Goal: Task Accomplishment & Management: Manage account settings

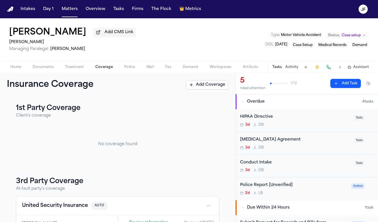
click at [164, 43] on div "[PERSON_NAME] Add CMS Link [PERSON_NAME] Managing Paralegal: [PERSON_NAME] Type…" at bounding box center [189, 39] width 378 height 43
click at [170, 67] on span "Fax" at bounding box center [168, 67] width 6 height 5
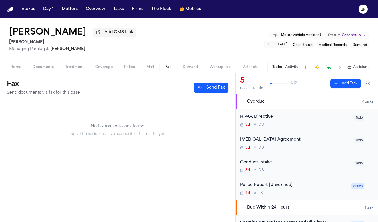
click at [88, 68] on button "Treatment" at bounding box center [74, 67] width 30 height 7
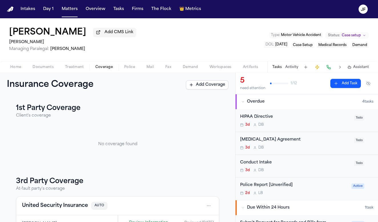
click at [108, 67] on span "Coverage" at bounding box center [103, 67] width 17 height 5
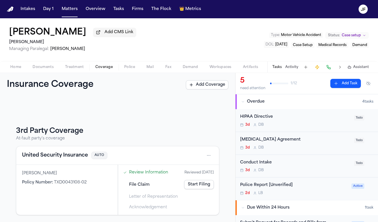
click at [37, 70] on span "button" at bounding box center [43, 70] width 28 height 1
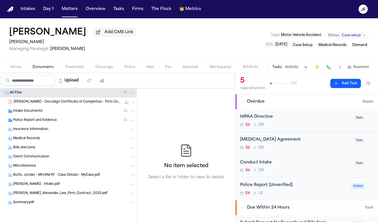
click at [36, 124] on div "Police Report and Evidence ( 3 )" at bounding box center [68, 120] width 137 height 9
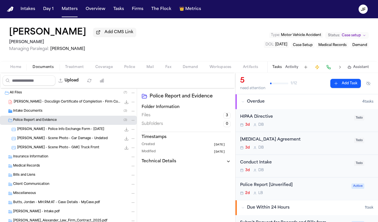
click at [38, 132] on div "J. Butts - Police Info Exchange Form - 9.18.25 504.6 KB • JPEG" at bounding box center [76, 129] width 118 height 6
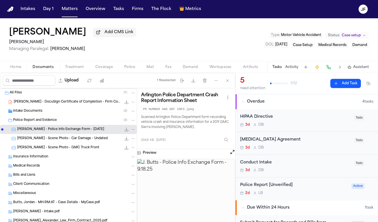
click at [124, 130] on icon "File: J. Butts - Police Info Exchange Form - 9.18.25" at bounding box center [126, 129] width 5 height 5
click at [54, 126] on div "J. Butts - Police Info Exchange Form - 9.18.25 504.6 KB • JPEG" at bounding box center [68, 129] width 137 height 9
click at [56, 121] on span "Police Report and Evidence" at bounding box center [35, 120] width 44 height 5
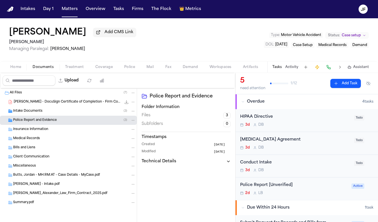
click at [75, 114] on div "Intake Documents ( 3 )" at bounding box center [74, 110] width 122 height 5
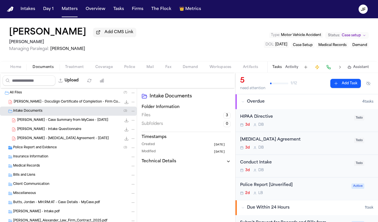
click at [75, 114] on div "Intake Documents ( 3 )" at bounding box center [74, 110] width 122 height 5
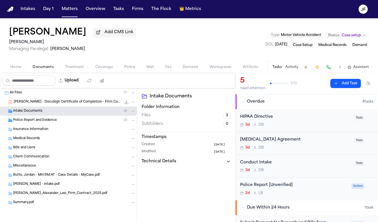
click at [79, 119] on div "Police Report and Evidence ( 3 )" at bounding box center [74, 120] width 122 height 5
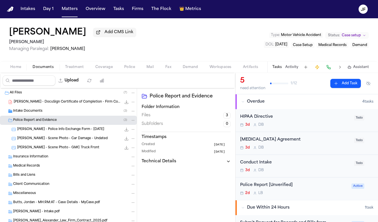
click at [79, 119] on div "Police Report and Evidence ( 3 )" at bounding box center [74, 120] width 122 height 5
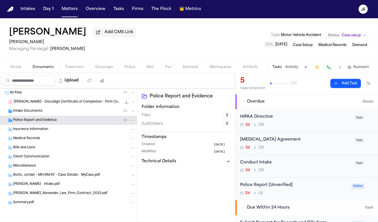
click at [79, 114] on div "Intake Documents ( 3 )" at bounding box center [74, 110] width 122 height 5
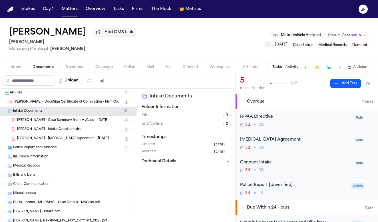
click at [79, 114] on div "Intake Documents ( 3 )" at bounding box center [74, 110] width 122 height 5
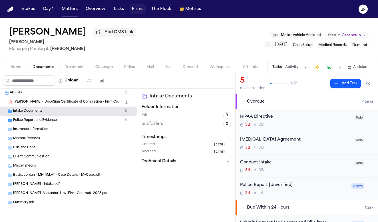
click at [136, 10] on button "Firms" at bounding box center [138, 9] width 16 height 10
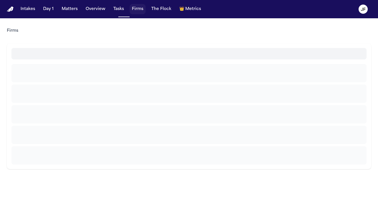
click at [118, 10] on button "Tasks" at bounding box center [118, 9] width 15 height 10
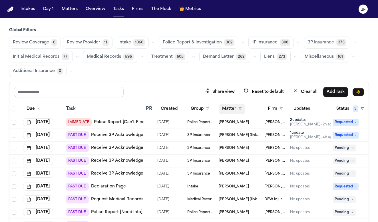
click at [231, 108] on button "Matter" at bounding box center [232, 109] width 27 height 10
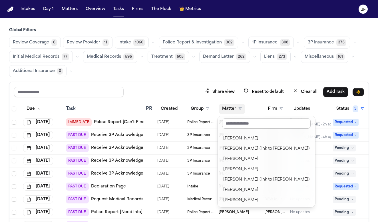
click at [248, 124] on input "text" at bounding box center [266, 123] width 88 height 10
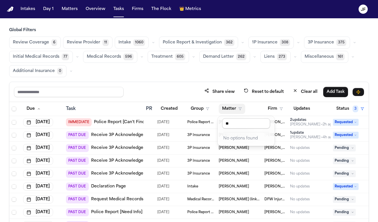
type input "*"
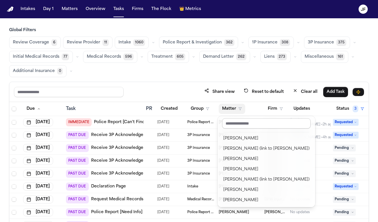
type input "*"
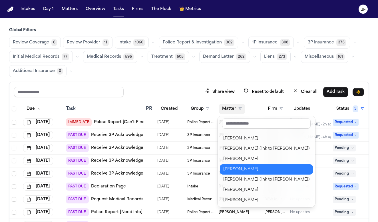
click at [221, 87] on div "Share view Reset to default Clear all Add Task Due Task PR Created Group Matter…" at bounding box center [189, 172] width 360 height 180
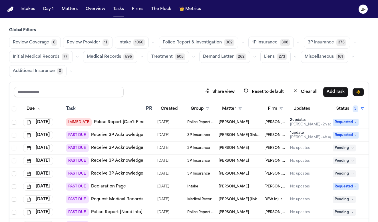
click at [272, 108] on button "Firm" at bounding box center [275, 109] width 22 height 10
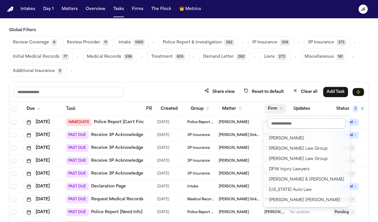
click at [275, 127] on input "text" at bounding box center [307, 123] width 78 height 10
type input "*"
click at [236, 85] on div "Share view Reset to default Clear all Add Task Due Task PR Created Group Matter…" at bounding box center [189, 172] width 360 height 180
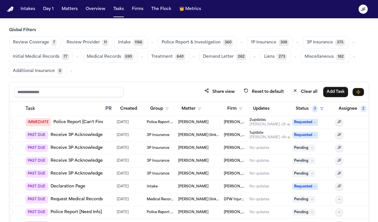
click at [240, 41] on icon "button" at bounding box center [241, 42] width 3 height 3
click at [235, 33] on div "Global Filters Review Coverage 7 Review Provider 11 Intake 1166 Police Report &…" at bounding box center [189, 52] width 360 height 50
click at [215, 44] on span "Police Report & Investigation" at bounding box center [191, 43] width 59 height 6
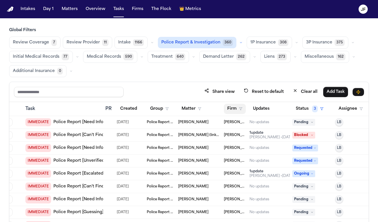
click at [240, 107] on icon "button" at bounding box center [240, 108] width 3 height 3
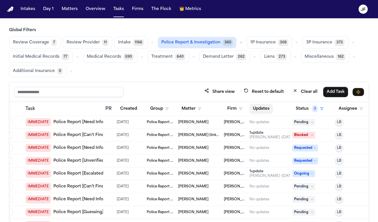
click at [264, 109] on button "Updates" at bounding box center [260, 109] width 23 height 10
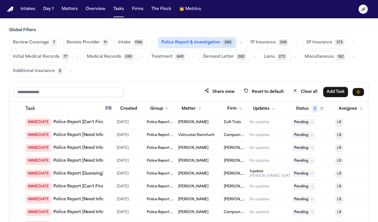
click at [204, 43] on span "Police Report & Investigation" at bounding box center [190, 43] width 59 height 6
click at [305, 91] on button "Clear all" at bounding box center [304, 91] width 31 height 11
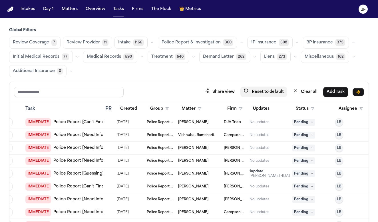
click at [263, 92] on button "Reset to default" at bounding box center [263, 91] width 47 height 11
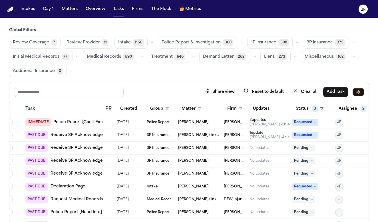
click at [207, 45] on span "Police Report & Investigation" at bounding box center [191, 43] width 59 height 6
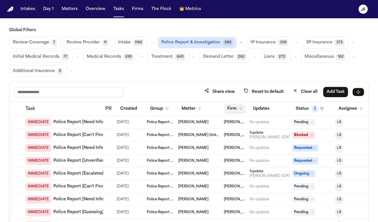
click at [241, 112] on button "Firm" at bounding box center [235, 109] width 22 height 10
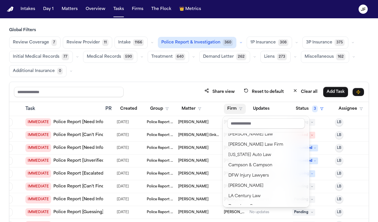
scroll to position [56, 0]
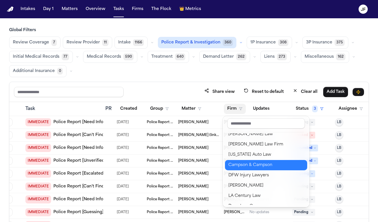
click at [249, 163] on div "Campson & Campson" at bounding box center [265, 165] width 75 height 7
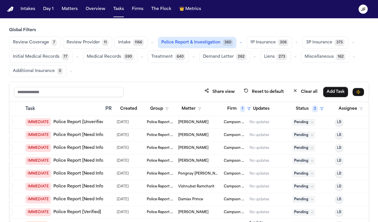
click at [211, 42] on span "Police Report & Investigation" at bounding box center [190, 43] width 59 height 6
click at [295, 44] on icon "button" at bounding box center [296, 42] width 3 height 3
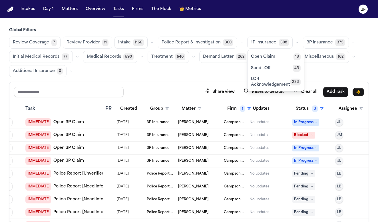
click at [350, 45] on button "button" at bounding box center [353, 42] width 7 height 7
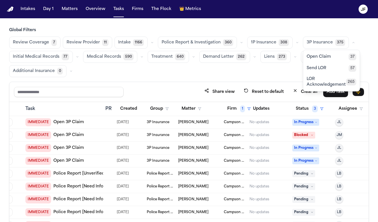
click at [319, 86] on span "LOR Acknowledgement" at bounding box center [326, 81] width 39 height 11
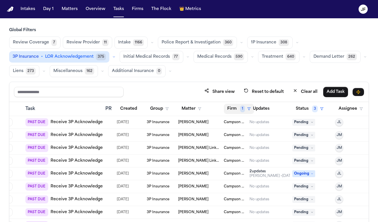
click at [237, 108] on button "Firm 1" at bounding box center [239, 109] width 30 height 10
click at [208, 79] on div "Global Filters Review Coverage 7 Review Provider 11 Intake 1166 Police Report &…" at bounding box center [189, 144] width 360 height 234
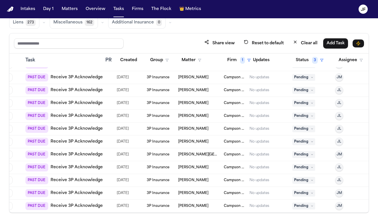
scroll to position [48, 0]
click at [80, 203] on link "Receive 3P Acknowledgement" at bounding box center [82, 206] width 63 height 6
click at [68, 9] on button "Matters" at bounding box center [69, 9] width 21 height 10
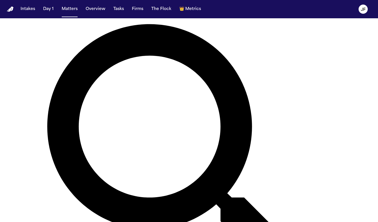
click at [69, 3] on nav "Intakes Day 1 Matters Overview Tasks Firms The Flock 👑 Metrics JF" at bounding box center [189, 9] width 378 height 18
click at [71, 7] on button "Matters" at bounding box center [69, 9] width 21 height 10
click at [68, 10] on button "Matters" at bounding box center [69, 9] width 21 height 10
click at [71, 12] on button "Matters" at bounding box center [69, 9] width 21 height 10
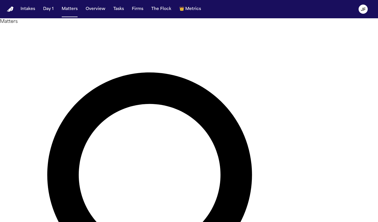
type input "**********"
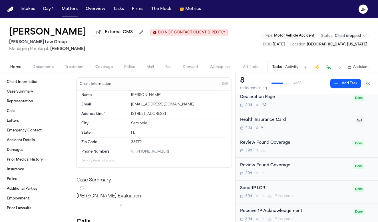
scroll to position [132, 0]
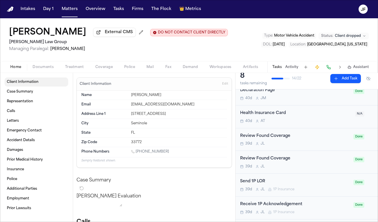
click at [50, 72] on div "Home Documents Treatment Coverage Police Mail Fax Demand Workspaces Artifacts T…" at bounding box center [189, 66] width 378 height 11
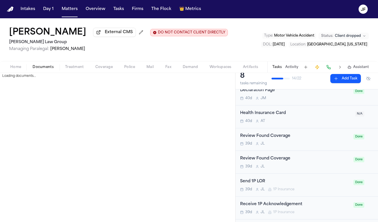
click at [50, 69] on span "Documents" at bounding box center [43, 67] width 21 height 5
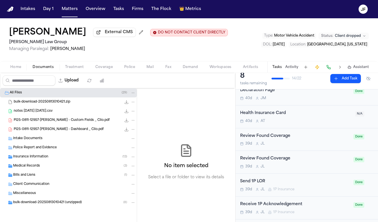
click at [103, 70] on button "Coverage" at bounding box center [104, 67] width 29 height 7
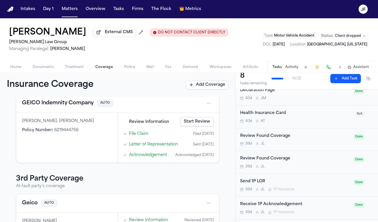
scroll to position [68, 0]
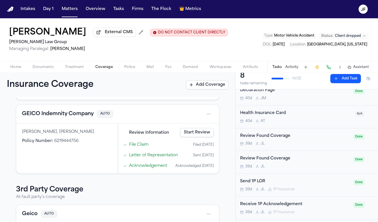
click at [66, 123] on div "GEICO Indemnity Company AUTO" at bounding box center [117, 114] width 203 height 19
click at [67, 118] on button "GEICO Indemnity Company" at bounding box center [58, 114] width 72 height 8
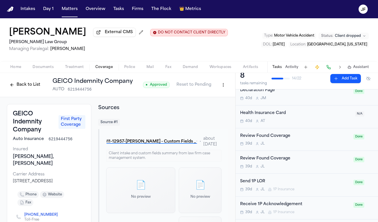
click at [133, 35] on span "External CMS" at bounding box center [119, 32] width 28 height 6
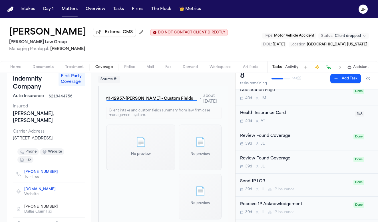
scroll to position [28, 0]
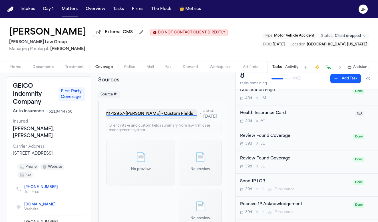
click at [154, 119] on button "PI25-0811-12957-Cristopher Castro Arredondo - Custom Fields _ Clio.pdf" at bounding box center [151, 114] width 91 height 10
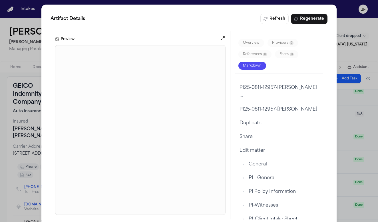
click at [348, 122] on div "Artifact Details Refresh Regenerate Preview Overview Providers 0 References 0 F…" at bounding box center [189, 116] width 378 height 233
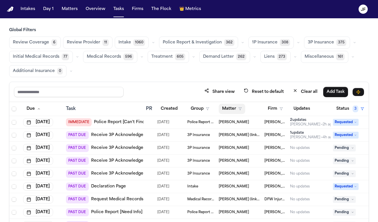
click at [234, 108] on button "Matter" at bounding box center [232, 109] width 27 height 10
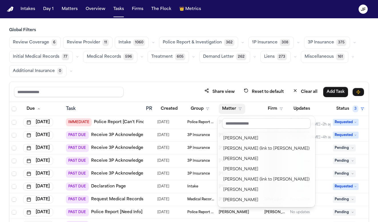
click at [274, 106] on table "Due Task PR Created Group Matter Firm Updates Status 3 Assignee 2 [DATE] IMMEDI…" at bounding box center [211, 199] width 404 height 194
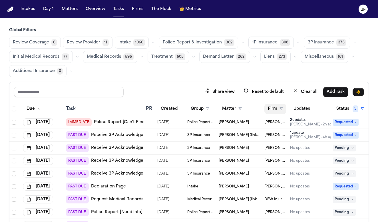
click at [274, 110] on button "Firm" at bounding box center [275, 109] width 22 height 10
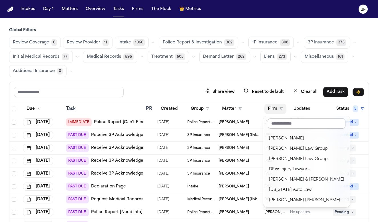
click at [279, 120] on input "text" at bounding box center [307, 123] width 78 height 10
type input "*"
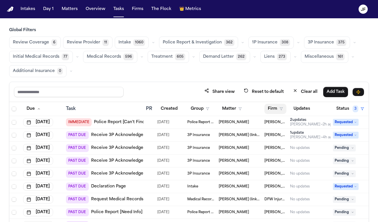
click at [273, 106] on button "Firm" at bounding box center [275, 109] width 22 height 10
click at [276, 125] on input "*" at bounding box center [292, 123] width 48 height 10
type input "*"
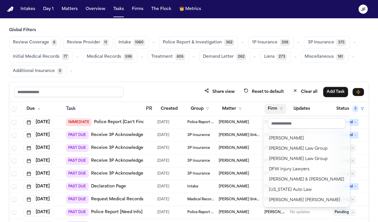
click at [186, 91] on div "Share view Reset to default Clear all Add Task Due Task PR Created Group Matter…" at bounding box center [189, 172] width 360 height 180
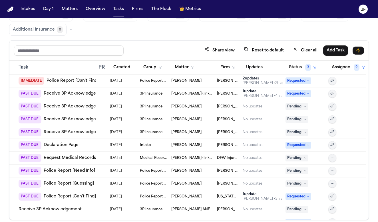
scroll to position [33, 0]
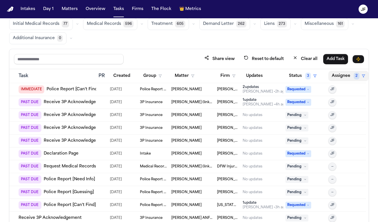
click at [354, 75] on span "2" at bounding box center [357, 75] width 6 height 7
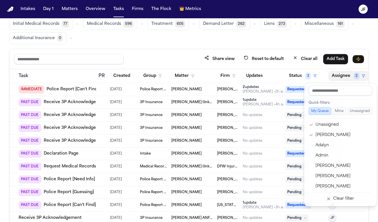
click at [271, 61] on div "Share view Reset to default Clear all Add Task Due Task PR Created Group Matter…" at bounding box center [189, 139] width 360 height 180
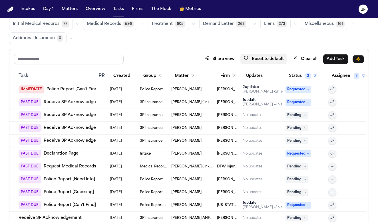
click at [274, 58] on button "Reset to default" at bounding box center [263, 59] width 47 height 11
click at [305, 57] on button "Clear all" at bounding box center [304, 59] width 31 height 11
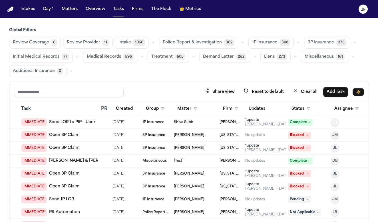
click at [265, 78] on div "Global Filters Review Coverage 6 Review Provider 11 Intake 1060 Police Report &…" at bounding box center [189, 144] width 360 height 234
click at [219, 108] on button "Firm" at bounding box center [230, 109] width 22 height 10
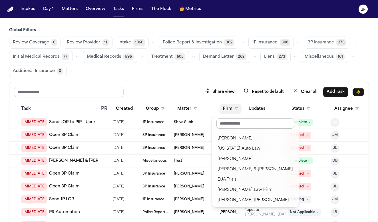
click at [254, 120] on input "text" at bounding box center [255, 123] width 78 height 10
type input "*"
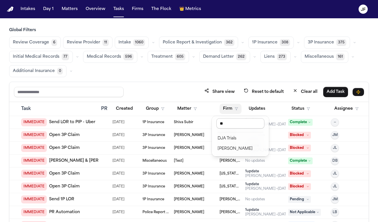
type input "*"
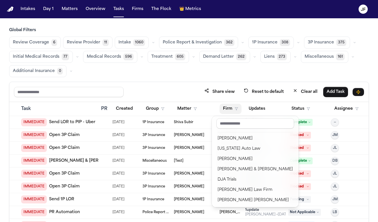
click at [95, 11] on div "Intakes Day 1 Matters Overview Tasks Firms The Flock 👑 Metrics JF Global Filter…" at bounding box center [189, 111] width 378 height 222
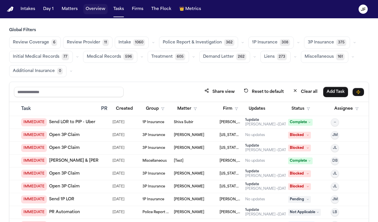
click at [95, 6] on button "Overview" at bounding box center [95, 9] width 24 height 10
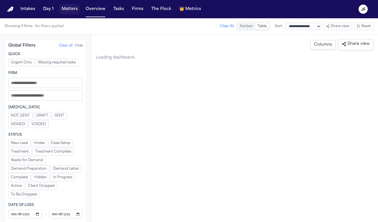
click at [74, 9] on button "Matters" at bounding box center [69, 9] width 21 height 10
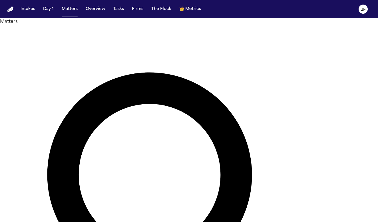
type input "********"
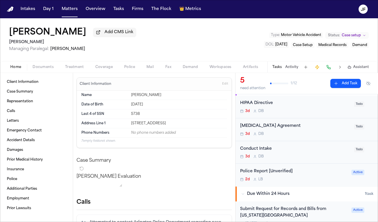
scroll to position [15, 0]
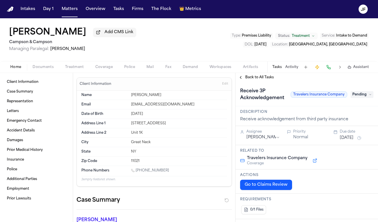
click at [99, 69] on span "Coverage" at bounding box center [103, 67] width 17 height 5
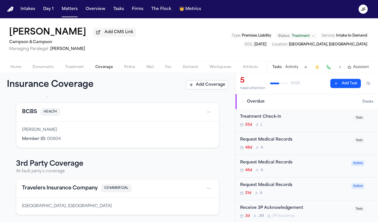
click at [70, 190] on button "Travelers Insurance Company" at bounding box center [60, 188] width 76 height 8
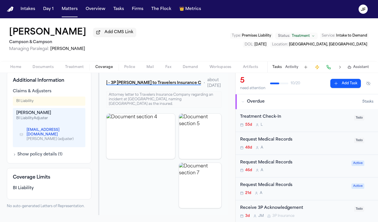
scroll to position [228, 0]
drag, startPoint x: 25, startPoint y: 142, endPoint x: 69, endPoint y: 140, distance: 44.3
click at [69, 140] on div "Rmarti21@travelers.com Ruben Martinez (adjuster)" at bounding box center [49, 134] width 59 height 14
copy link "Rmarti21@travelers.com"
click at [320, 2] on nav "Intakes Day 1 Matters Overview Tasks Firms The Flock 👑 Metrics JF" at bounding box center [189, 9] width 378 height 18
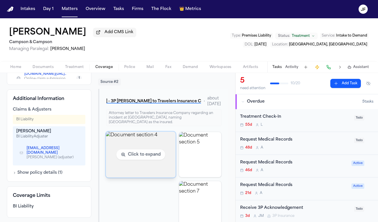
scroll to position [192, 0]
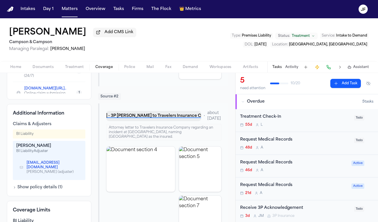
click at [155, 117] on button "Y. Kim - 3P LOR to Travelers Insurance Company - 7.9.25" at bounding box center [153, 116] width 95 height 10
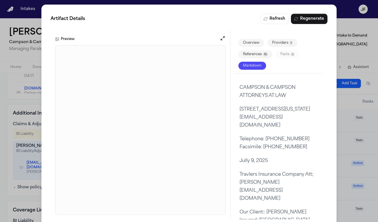
click at [345, 31] on div "Artifact Details Refresh Regenerate Preview Overview Providers 1 References 10 …" at bounding box center [189, 116] width 378 height 233
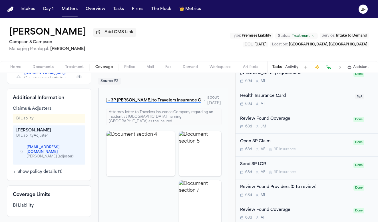
scroll to position [247, 0]
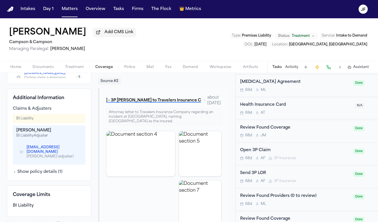
click at [262, 150] on div "Open 3P Claim" at bounding box center [295, 150] width 110 height 7
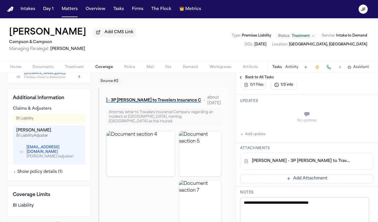
scroll to position [135, 0]
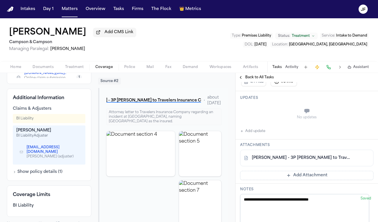
click at [247, 80] on span "Back to All Tasks" at bounding box center [259, 77] width 29 height 5
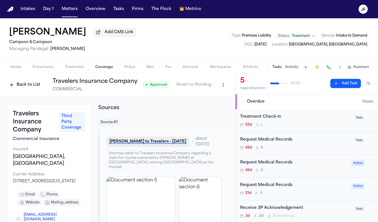
click at [149, 142] on button "Y. Kim - LOR to Travelers - 7.9.25" at bounding box center [147, 141] width 83 height 10
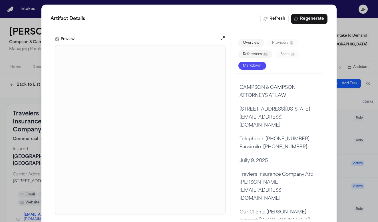
click at [347, 30] on div "Artifact Details Refresh Regenerate Preview Overview Providers 0 References 13 …" at bounding box center [189, 116] width 378 height 233
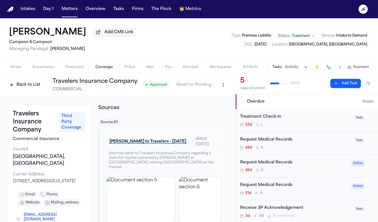
click at [26, 87] on button "Back to List" at bounding box center [25, 84] width 36 height 9
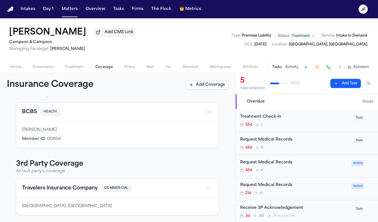
scroll to position [22, 0]
click at [15, 73] on div "Yeong Kim Add CMS Link Campson & Campson Managing Paralegal: Jacqueline Maldona…" at bounding box center [189, 45] width 378 height 55
click at [15, 69] on span "Home" at bounding box center [15, 67] width 11 height 5
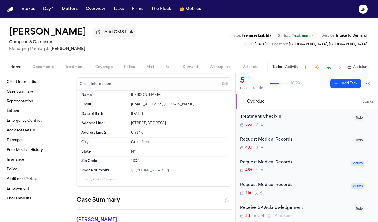
click at [46, 63] on div "Home Documents Treatment Coverage Police Mail Fax Demand Workspaces Artifacts T…" at bounding box center [189, 66] width 378 height 11
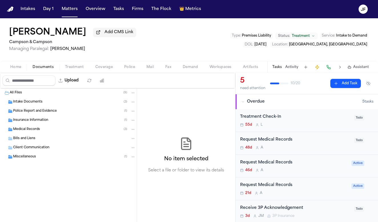
click at [46, 67] on span "Documents" at bounding box center [43, 67] width 21 height 5
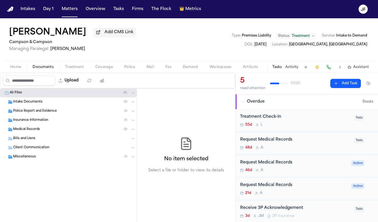
click at [41, 114] on span "Police Report and Evidence" at bounding box center [35, 111] width 44 height 5
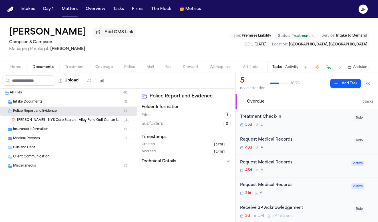
click at [43, 121] on span "Y. Kim - NYS Corp Search - Alley Pond Golf Center LLC - 7.10.25" at bounding box center [69, 120] width 104 height 5
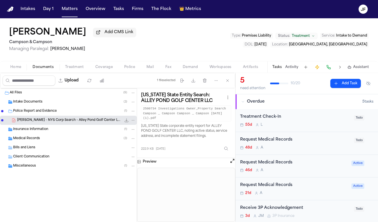
click at [126, 122] on icon "File: Y. Kim - NYS Corp Search - Alley Pond Golf Center LLC - 7.10.25" at bounding box center [127, 120] width 4 height 4
click at [62, 132] on div "Insurance Information ( 1 )" at bounding box center [74, 129] width 122 height 5
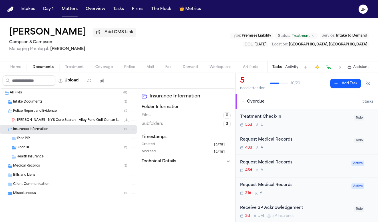
click at [62, 146] on div "3P or BI ( 1 )" at bounding box center [68, 147] width 137 height 9
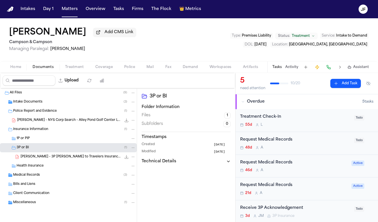
click at [63, 178] on div "Medical Records ( 3 )" at bounding box center [74, 174] width 122 height 5
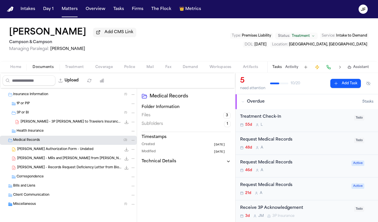
scroll to position [36, 0]
click at [63, 207] on div "Miscellaneous ( 1 )" at bounding box center [68, 203] width 137 height 9
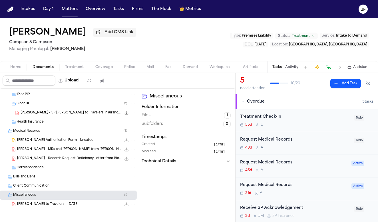
scroll to position [45, 0]
click at [65, 206] on span "Y. Kim - LOR to Travelers - 7.9.25" at bounding box center [47, 204] width 61 height 5
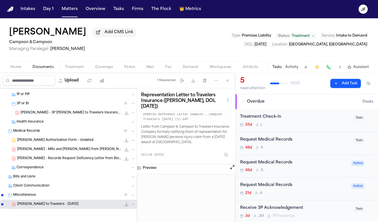
click at [93, 111] on span "Y. Kim - 3P LOR to Travelers Insurance Company - 7.9.25" at bounding box center [71, 112] width 101 height 5
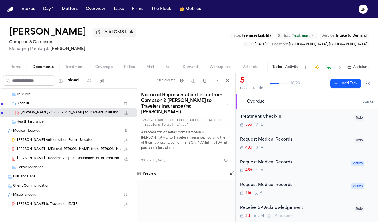
scroll to position [0, 0]
click at [303, 0] on nav "Intakes Day 1 Matters Overview Tasks Firms The Flock 👑 Metrics JF" at bounding box center [189, 9] width 378 height 18
click at [68, 8] on button "Matters" at bounding box center [69, 9] width 21 height 10
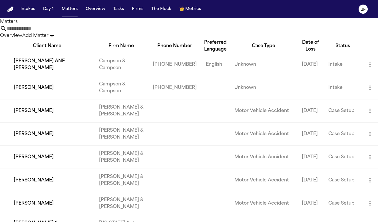
click at [53, 32] on input "text" at bounding box center [30, 28] width 46 height 7
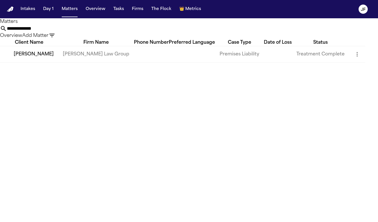
type input "**********"
drag, startPoint x: 69, startPoint y: 53, endPoint x: 34, endPoint y: 65, distance: 37.9
click at [34, 62] on td "[PERSON_NAME]" at bounding box center [29, 54] width 58 height 16
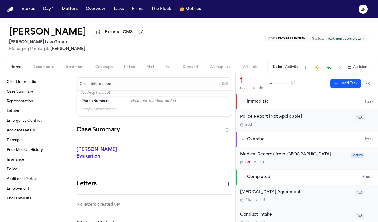
click at [109, 35] on span "External CMS" at bounding box center [119, 32] width 28 height 6
click at [41, 72] on div "Home Documents Treatment Coverage Police Mail Fax Demand Workspaces Artifacts T…" at bounding box center [189, 66] width 378 height 11
click at [106, 70] on span "button" at bounding box center [104, 70] width 24 height 1
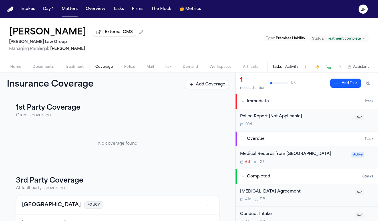
click at [296, 0] on nav "Intakes Day 1 Matters Overview Tasks Firms The Flock 👑 Metrics JF" at bounding box center [189, 9] width 378 height 18
click at [73, 7] on button "Matters" at bounding box center [69, 9] width 21 height 10
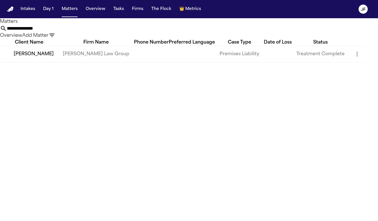
drag, startPoint x: 173, startPoint y: 34, endPoint x: 98, endPoint y: 25, distance: 74.7
click at [98, 25] on div "**********" at bounding box center [189, 28] width 378 height 21
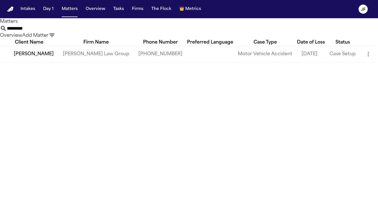
type input "*********"
click at [32, 62] on td "[PERSON_NAME]" at bounding box center [29, 54] width 58 height 16
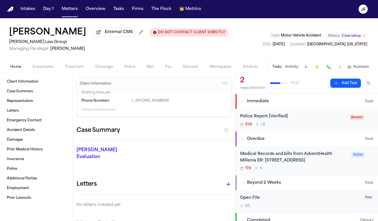
click at [105, 34] on span "External CMS" at bounding box center [119, 32] width 28 height 6
click at [101, 72] on div "Home Documents Treatment Coverage Police Mail Fax Demand Workspaces Artifacts T…" at bounding box center [189, 66] width 378 height 11
click at [104, 65] on span "Coverage" at bounding box center [103, 67] width 17 height 5
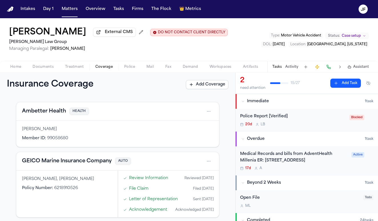
scroll to position [16, 0]
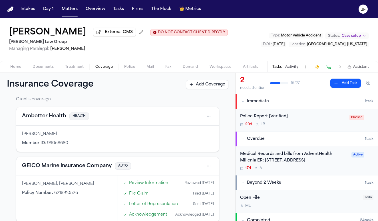
click at [58, 168] on button "GEICO Marine Insurance Company" at bounding box center [67, 166] width 90 height 8
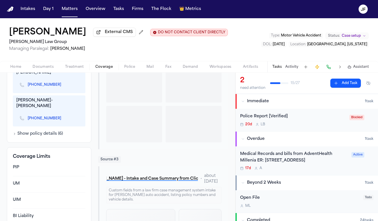
scroll to position [257, 0]
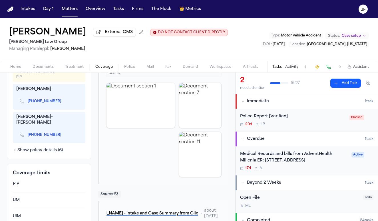
click at [43, 104] on link "(863) 646-9741" at bounding box center [44, 101] width 33 height 5
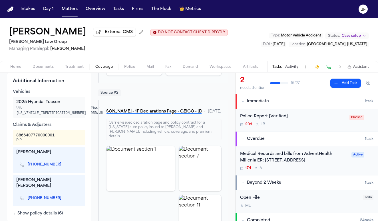
scroll to position [193, 0]
drag, startPoint x: 38, startPoint y: 142, endPoint x: 54, endPoint y: 145, distance: 16.2
click at [54, 139] on div "8866407770000001" at bounding box center [35, 136] width 38 height 6
click at [57, 144] on div "8866407770000001 PIP" at bounding box center [49, 138] width 66 height 10
click at [65, 9] on button "Matters" at bounding box center [69, 9] width 21 height 10
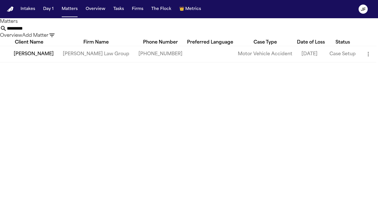
drag, startPoint x: 170, startPoint y: 35, endPoint x: 83, endPoint y: 35, distance: 86.2
click at [83, 35] on div "Matters ********* Overview Add Matter" at bounding box center [189, 28] width 378 height 21
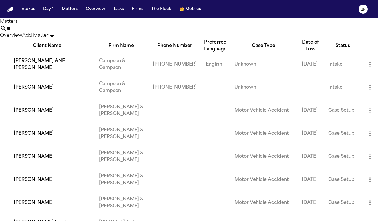
type input "*"
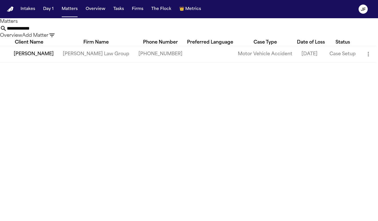
type input "**********"
click at [41, 62] on td "[PERSON_NAME]" at bounding box center [29, 54] width 58 height 16
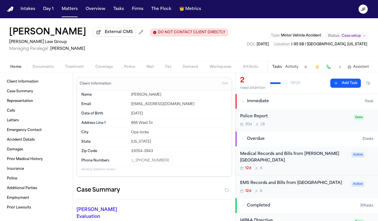
click at [260, 104] on span "Immediate" at bounding box center [258, 102] width 22 height 6
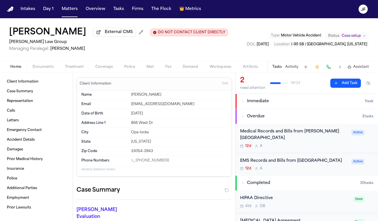
click at [260, 104] on span "Immediate" at bounding box center [258, 102] width 22 height 6
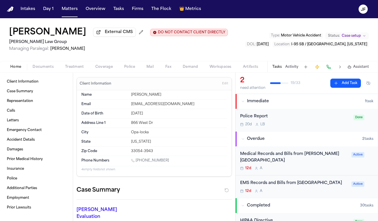
click at [282, 120] on div "Police Report" at bounding box center [295, 117] width 110 height 7
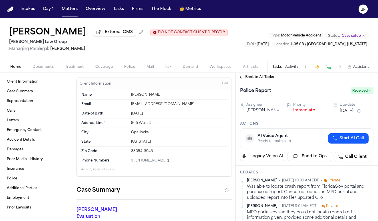
click at [300, 113] on button "Immediate" at bounding box center [304, 111] width 22 height 6
click at [265, 80] on span "Back to All Tasks" at bounding box center [259, 77] width 29 height 5
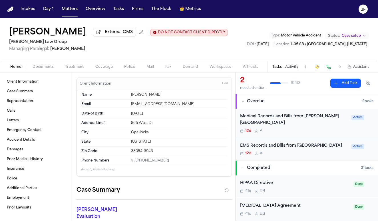
click at [105, 34] on span "External CMS" at bounding box center [119, 32] width 28 height 6
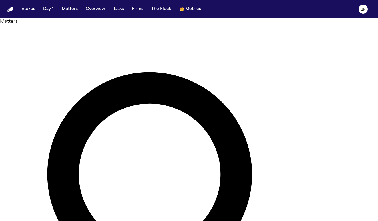
type input "*******"
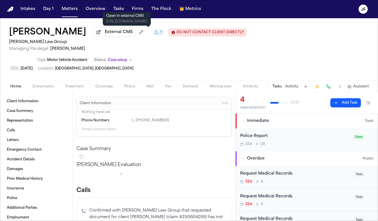
click at [154, 27] on div "Reyna Valencia Rodriguez External CMS 1 DO NOT CONTACT CLIENT DIRECTLY DO NOT C…" at bounding box center [189, 49] width 378 height 63
click at [133, 33] on span "External CMS" at bounding box center [119, 32] width 28 height 6
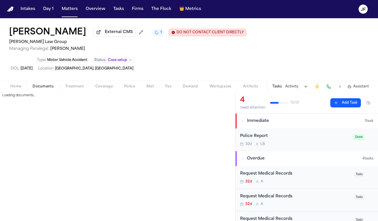
click at [45, 85] on button "Documents" at bounding box center [43, 86] width 33 height 7
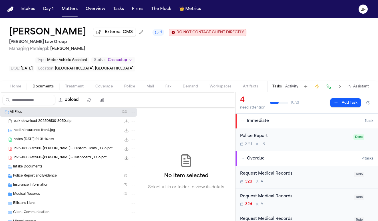
click at [36, 190] on div "Insurance Information ( 7 )" at bounding box center [68, 185] width 137 height 9
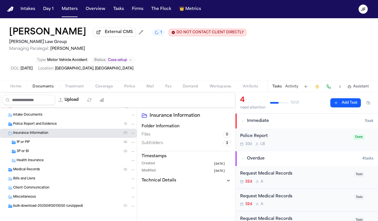
scroll to position [56, 0]
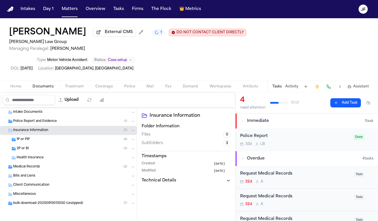
click at [43, 140] on div "1P or PIP ( 4 )" at bounding box center [76, 139] width 119 height 5
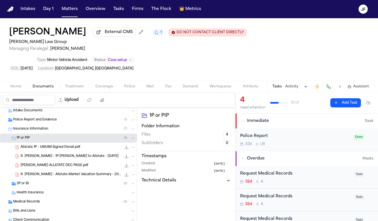
click at [82, 152] on div "Allstate 1P - UMUIM Signed Denail.pdf 210.9 KB • PDF" at bounding box center [68, 147] width 137 height 9
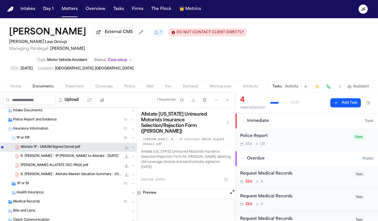
click at [100, 87] on span "Coverage" at bounding box center [103, 86] width 17 height 5
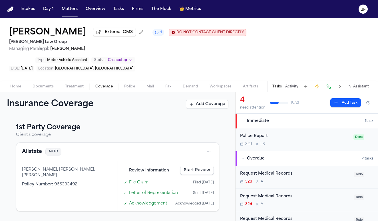
click at [31, 153] on button "Allstate" at bounding box center [32, 152] width 20 height 8
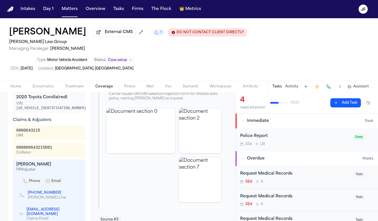
scroll to position [249, 0]
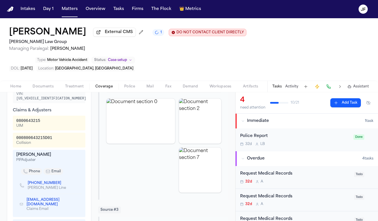
click at [43, 182] on link "(407) 919-1618" at bounding box center [44, 183] width 33 height 5
drag, startPoint x: 41, startPoint y: 119, endPoint x: 14, endPoint y: 118, distance: 27.4
click at [14, 118] on div "0800643215 UIM" at bounding box center [49, 123] width 72 height 15
copy div "0800643215"
click at [65, 10] on button "Matters" at bounding box center [69, 9] width 21 height 10
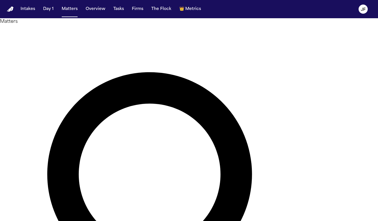
drag, startPoint x: 160, startPoint y: 37, endPoint x: 114, endPoint y: 36, distance: 45.7
click at [114, 36] on div "******* Overview Add Matter" at bounding box center [189, 221] width 378 height 392
drag, startPoint x: 155, startPoint y: 32, endPoint x: 36, endPoint y: 23, distance: 118.7
click at [42, 25] on div "Matters ******* Overview Add Matter" at bounding box center [189, 217] width 378 height 398
type input "**********"
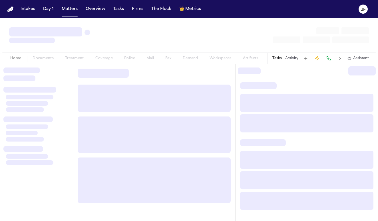
click at [35, 64] on div "Home Documents Treatment Coverage Police Mail Fax Demand Workspaces Artifacts T…" at bounding box center [189, 41] width 378 height 46
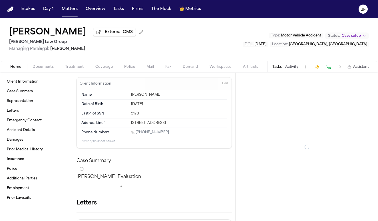
click at [49, 69] on span "Documents" at bounding box center [43, 67] width 21 height 5
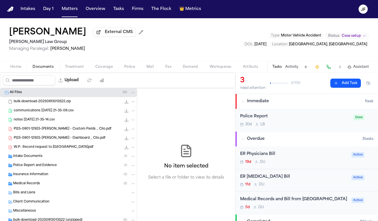
click at [66, 161] on div "Intake Documents ( 1 )" at bounding box center [68, 156] width 137 height 9
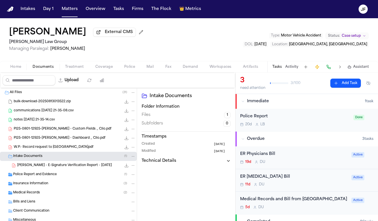
click at [67, 177] on div "Police Report and Evidence ( 1 )" at bounding box center [74, 174] width 122 height 5
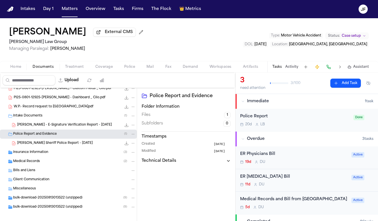
scroll to position [44, 0]
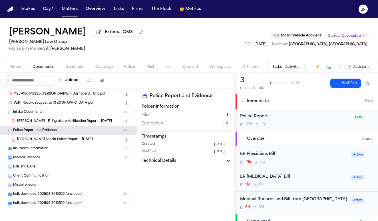
click at [67, 152] on div "Insurance Information ( 3 )" at bounding box center [74, 148] width 122 height 5
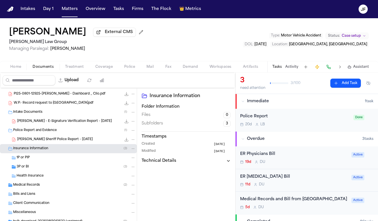
click at [68, 170] on div "3P or BI ( 3 )" at bounding box center [76, 167] width 119 height 5
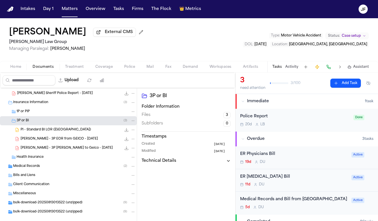
scroll to position [91, 0]
click at [96, 67] on span "Coverage" at bounding box center [103, 67] width 17 height 5
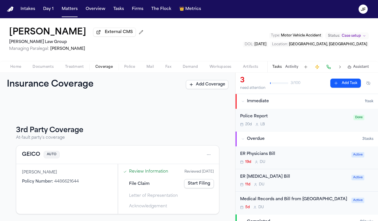
scroll to position [52, 0]
click at [39, 153] on button "GEICO" at bounding box center [31, 155] width 18 height 8
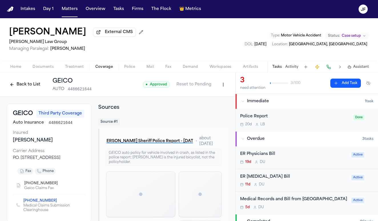
click at [33, 92] on div "Back to List GEICO AUTO 4486621644" at bounding box center [49, 84] width 85 height 15
click at [33, 89] on button "Back to List" at bounding box center [25, 84] width 36 height 9
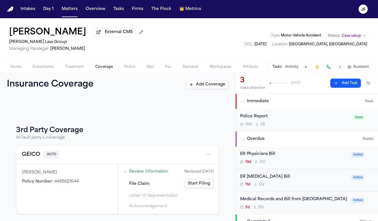
scroll to position [52, 0]
click at [199, 184] on link "Start Filing" at bounding box center [199, 184] width 30 height 9
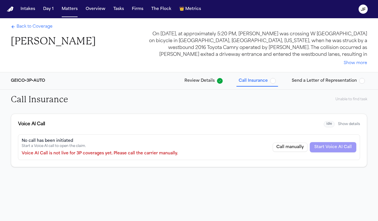
click at [273, 81] on span "button" at bounding box center [273, 81] width 6 height 6
click at [361, 96] on div "Call Insurance Unable to find task" at bounding box center [188, 99] width 365 height 19
click at [41, 32] on div "Back to Coverage Watson Pierre" at bounding box center [53, 36] width 85 height 24
click at [42, 27] on span "Back to Coverage" at bounding box center [35, 27] width 36 height 6
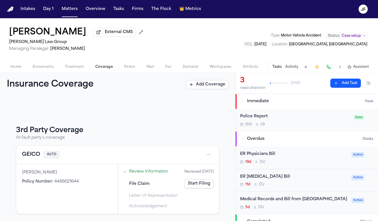
scroll to position [52, 0]
click at [20, 156] on div "GEICO AUTO" at bounding box center [117, 155] width 203 height 19
click at [27, 156] on button "GEICO" at bounding box center [31, 155] width 18 height 8
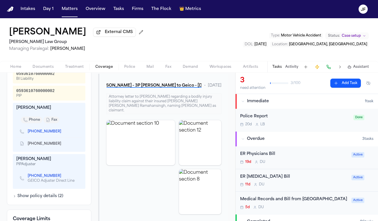
scroll to position [227, 0]
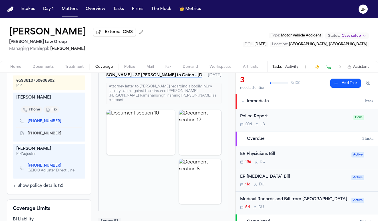
click at [47, 168] on link "863-647-6013 x6013" at bounding box center [44, 166] width 33 height 5
drag, startPoint x: 25, startPoint y: 173, endPoint x: 51, endPoint y: 172, distance: 25.5
click at [51, 172] on div "863-647-6013 x6013 GEICO Adjuster Direct Line" at bounding box center [47, 169] width 55 height 10
copy link "863-647-6013"
click at [37, 128] on div "(863) 619-4359" at bounding box center [49, 122] width 66 height 12
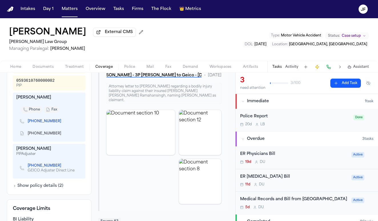
click at [40, 124] on link "(863) 619-4359" at bounding box center [44, 121] width 33 height 5
click at [160, 77] on button "W. Pierre - 3P LOR to Geico - 8.18.25" at bounding box center [154, 75] width 96 height 10
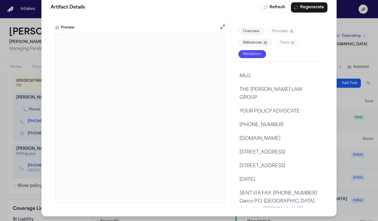
scroll to position [11, 0]
click at [9, 57] on div "Artifact Details Refresh Regenerate Preview Overview Providers 0 References 13 …" at bounding box center [189, 105] width 378 height 233
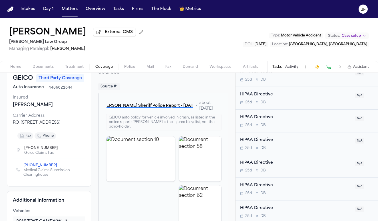
scroll to position [37, 0]
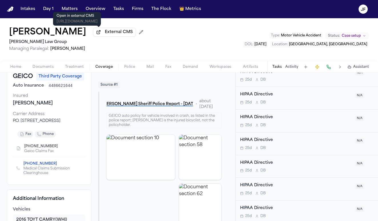
click at [105, 33] on span "External CMS" at bounding box center [119, 32] width 28 height 6
click at [64, 7] on button "Matters" at bounding box center [69, 9] width 21 height 10
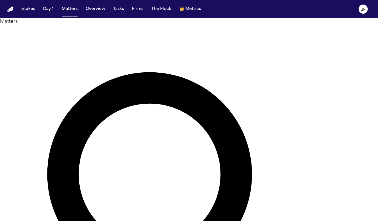
drag, startPoint x: 188, startPoint y: 36, endPoint x: 92, endPoint y: 30, distance: 96.7
click at [92, 30] on div "**********" at bounding box center [189, 217] width 378 height 398
type input "**********"
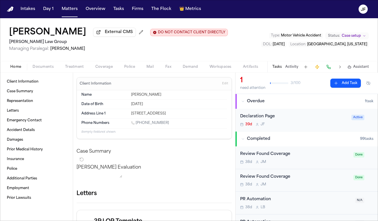
click at [311, 0] on nav "Intakes Day 1 Matters Overview Tasks Firms The Flock 👑 Metrics JF" at bounding box center [189, 9] width 378 height 18
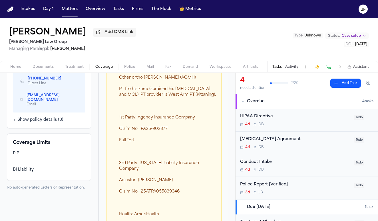
scroll to position [299, 0]
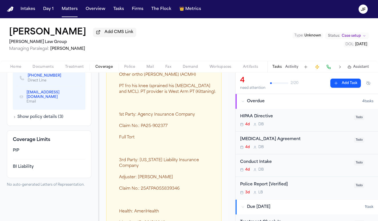
click at [116, 70] on button "Coverage" at bounding box center [104, 67] width 29 height 7
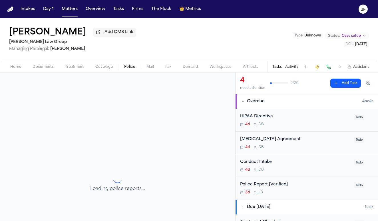
click at [133, 69] on span "Police" at bounding box center [129, 67] width 11 height 5
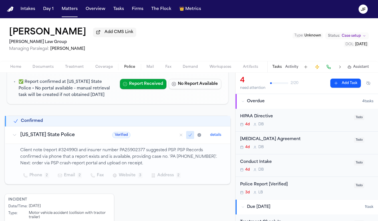
scroll to position [70, 0]
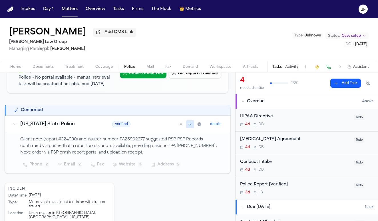
drag, startPoint x: 14, startPoint y: 67, endPoint x: 27, endPoint y: 69, distance: 13.3
click at [14, 67] on span "Home" at bounding box center [15, 67] width 11 height 5
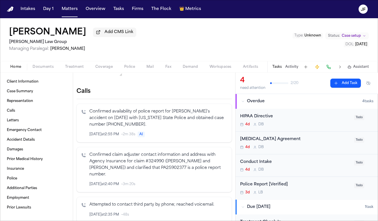
scroll to position [81, 0]
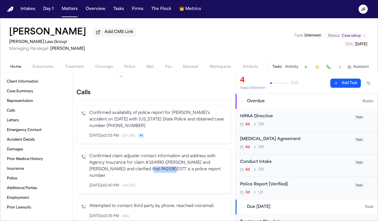
drag, startPoint x: 147, startPoint y: 174, endPoint x: 172, endPoint y: 174, distance: 24.3
click at [172, 174] on p "Confirmed claim adjuster contact information and address with Agency Insurance …" at bounding box center [158, 167] width 138 height 26
copy p "PA25902377"
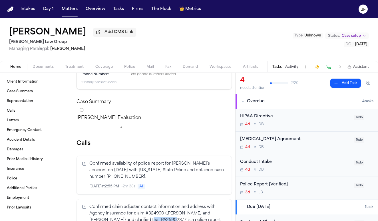
scroll to position [44, 0]
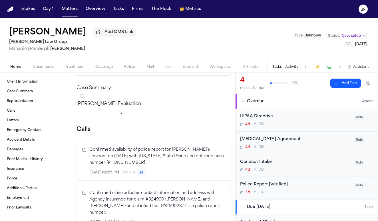
click at [159, 165] on p "Confirmed availability of police report for [PERSON_NAME]'s accident on [DATE] …" at bounding box center [158, 156] width 138 height 19
drag, startPoint x: 116, startPoint y: 170, endPoint x: 144, endPoint y: 169, distance: 27.7
click at [144, 166] on p "Confirmed availability of police report for [PERSON_NAME]'s accident on [DATE] …" at bounding box center [158, 156] width 138 height 19
copy p "[PHONE_NUMBER]"
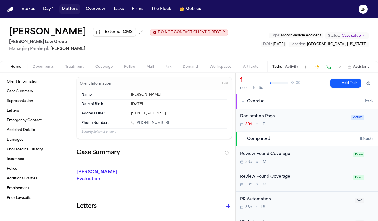
click at [71, 10] on button "Matters" at bounding box center [69, 9] width 21 height 10
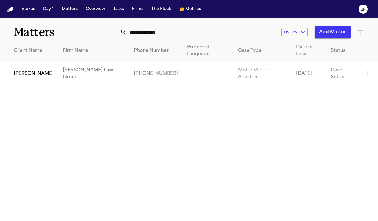
drag, startPoint x: 164, startPoint y: 33, endPoint x: 33, endPoint y: 32, distance: 131.0
click at [33, 32] on div "**********" at bounding box center [189, 28] width 378 height 21
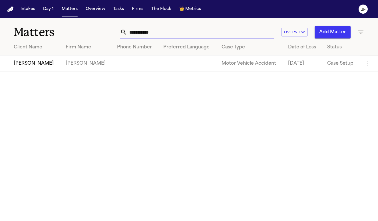
type input "**********"
click at [48, 65] on td "[PERSON_NAME]" at bounding box center [30, 64] width 61 height 16
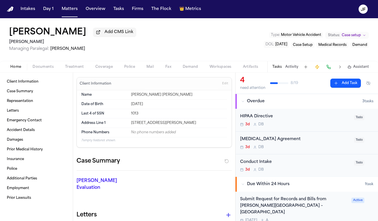
click at [40, 72] on div "Home Documents Treatment Coverage Police Mail Fax Demand Workspaces Artifacts T…" at bounding box center [189, 66] width 378 height 11
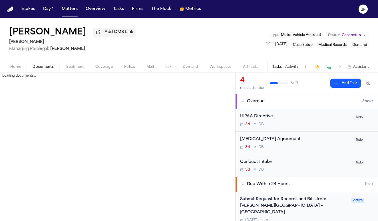
click at [45, 69] on span "Documents" at bounding box center [43, 67] width 21 height 5
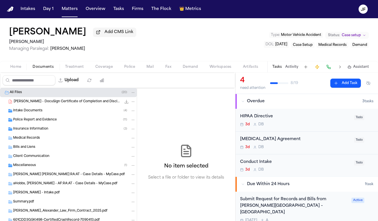
click at [40, 132] on span "Insurance Information" at bounding box center [30, 129] width 35 height 5
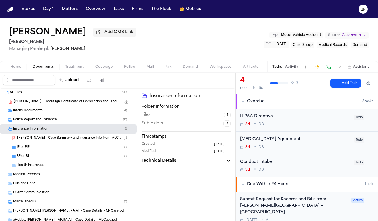
click at [45, 158] on div "3P or BI ( 1 )" at bounding box center [76, 156] width 119 height 5
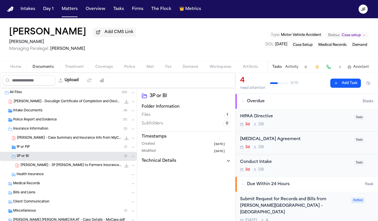
click at [49, 166] on span "[PERSON_NAME] - 3P [PERSON_NAME] to Farmers Insurance (Economy Fire & Casualty)…" at bounding box center [71, 166] width 101 height 5
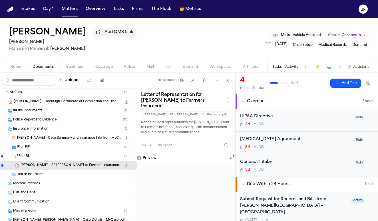
click at [112, 65] on span "Coverage" at bounding box center [103, 67] width 17 height 5
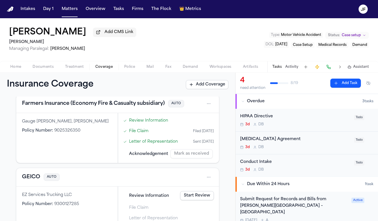
scroll to position [163, 0]
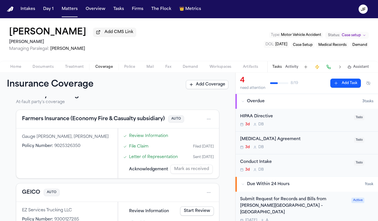
click at [70, 123] on button "Farmers Insurance (Economy Fire & Casualty subsidiary)" at bounding box center [93, 119] width 143 height 8
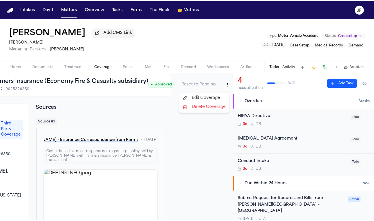
scroll to position [0, 64]
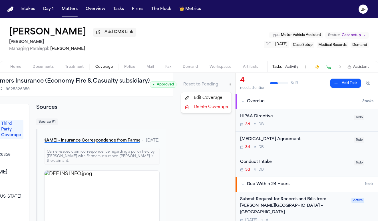
click at [223, 85] on html "Intakes Day 1 Matters Overview Tasks Firms The Flock 👑 Metrics JF [PERSON_NAME]…" at bounding box center [189, 110] width 378 height 221
click at [214, 94] on div "Edit Coverage" at bounding box center [206, 98] width 48 height 9
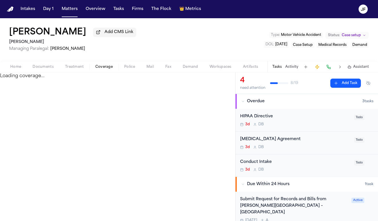
select select "**********"
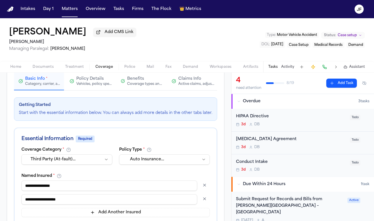
scroll to position [13, 0]
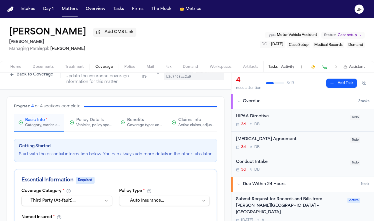
click at [181, 119] on span "Claims Info" at bounding box center [189, 121] width 23 height 6
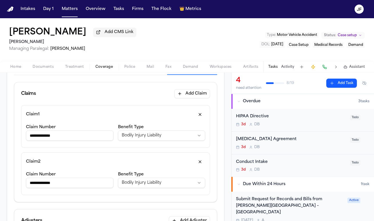
scroll to position [71, 0]
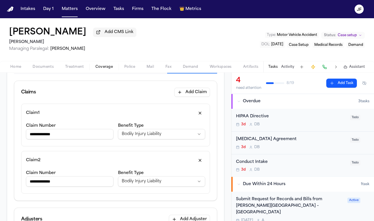
click at [53, 137] on input "**********" at bounding box center [69, 134] width 87 height 10
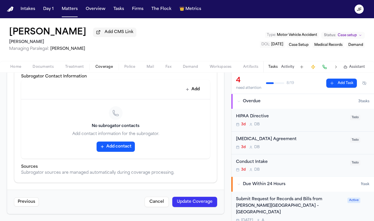
type input "**********"
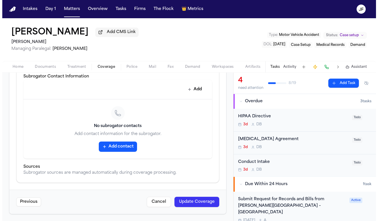
scroll to position [440, 0]
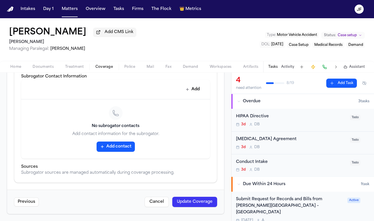
click at [197, 198] on button "Update Coverage" at bounding box center [194, 202] width 45 height 10
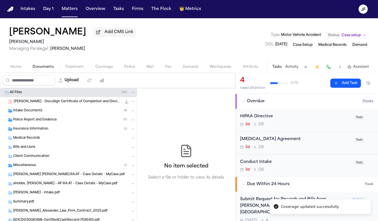
click at [47, 69] on span "Documents" at bounding box center [43, 67] width 21 height 5
click at [42, 132] on span "Insurance Information" at bounding box center [30, 129] width 35 height 5
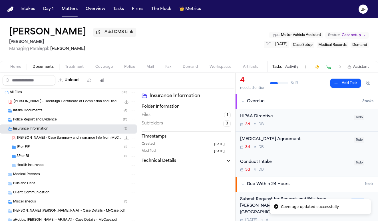
click at [49, 159] on div "3P or BI ( 1 )" at bounding box center [76, 156] width 119 height 5
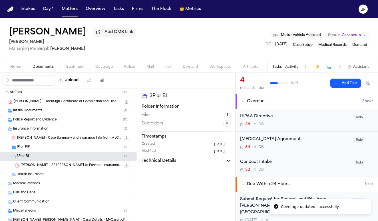
click at [70, 150] on div "1P or PIP ( 1 )" at bounding box center [76, 147] width 119 height 5
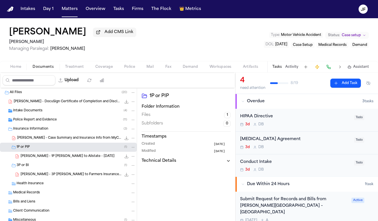
click at [78, 180] on div "T. Hobbs - 3P LOR to Farmers Insurance (Economy Fire & Casualty) - 9.22.25 136.…" at bounding box center [68, 174] width 137 height 9
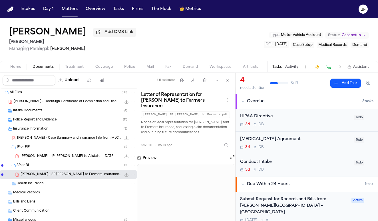
click at [132, 175] on icon "File: T. Hobbs - 3P LOR to Farmers Insurance (Economy Fire & Casualty) - 9.22.25" at bounding box center [133, 175] width 3 height 1
click at [131, 209] on span "Delete" at bounding box center [127, 207] width 17 height 7
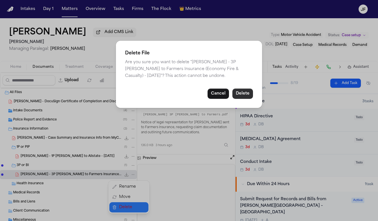
click at [247, 92] on button "Delete" at bounding box center [242, 94] width 21 height 10
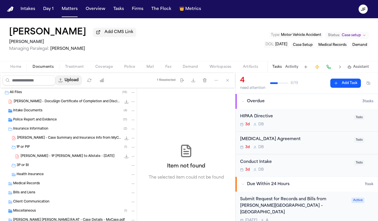
click at [82, 80] on button "Upload" at bounding box center [68, 80] width 27 height 10
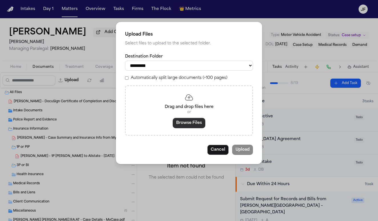
click at [187, 120] on button "Browse Files" at bounding box center [189, 123] width 33 height 10
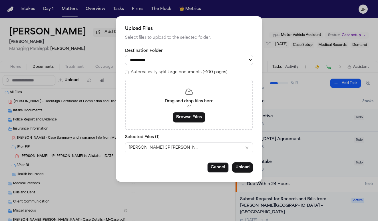
select select "**********"
click at [247, 171] on button "Upload" at bounding box center [242, 168] width 21 height 10
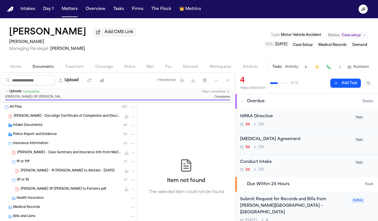
click at [79, 191] on span "Tristan Hobbs_ 3P LOR to Farmers.pdf" at bounding box center [64, 189] width 86 height 5
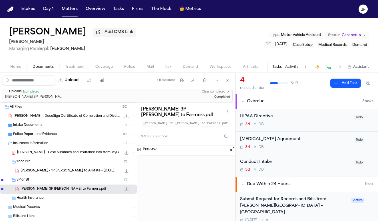
click at [131, 190] on icon "File: Tristan Hobbs_ 3P LOR to Farmers.pdf" at bounding box center [133, 190] width 4 height 4
click at [128, 158] on button "Rename" at bounding box center [128, 159] width 39 height 10
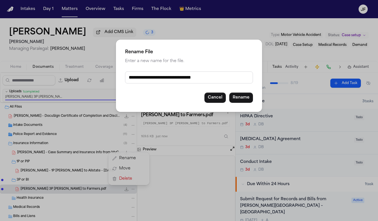
click at [159, 78] on input "**********" at bounding box center [189, 78] width 128 height 12
drag, startPoint x: 144, startPoint y: 79, endPoint x: 131, endPoint y: 79, distance: 12.6
click at [131, 79] on input "**********" at bounding box center [189, 78] width 128 height 12
click at [151, 79] on input "**********" at bounding box center [189, 78] width 128 height 12
click at [195, 80] on input "**********" at bounding box center [189, 78] width 128 height 12
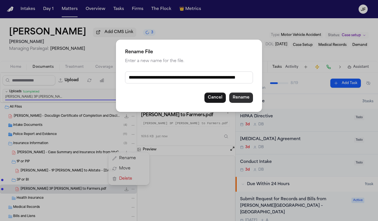
type input "**********"
click at [239, 100] on button "Rename" at bounding box center [241, 98] width 24 height 10
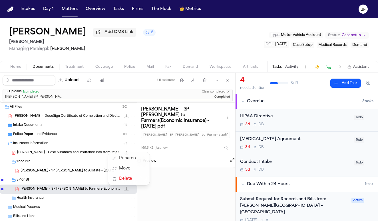
click at [160, 53] on div "Tristan Hobbs Add CMS Link 2 J. Alexander Law Managing Paralegal: Thea Feeney T…" at bounding box center [189, 119] width 378 height 203
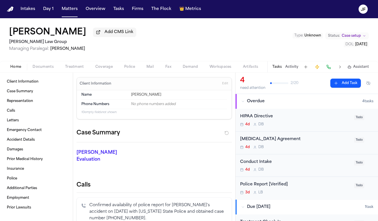
scroll to position [44, 0]
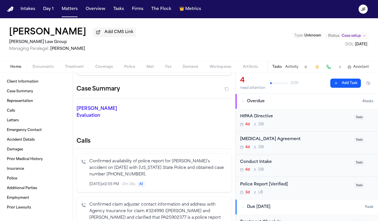
click at [274, 182] on div "Police Report [Verified] 3d L B Todo" at bounding box center [306, 188] width 142 height 23
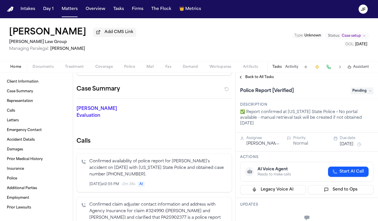
click at [350, 94] on span "Pending" at bounding box center [361, 91] width 23 height 7
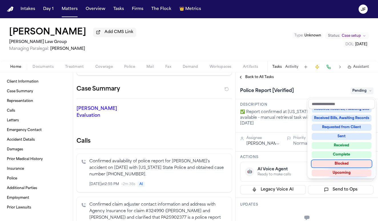
click at [338, 166] on div "Blocked" at bounding box center [342, 164] width 60 height 7
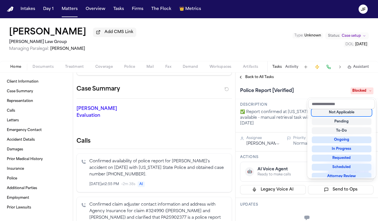
click at [313, 86] on div "Police Report [Verified] Blocked" at bounding box center [306, 90] width 142 height 17
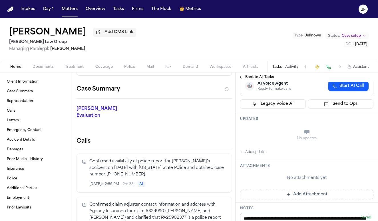
scroll to position [105, 0]
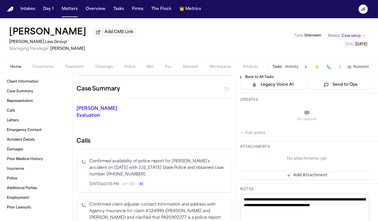
click at [260, 135] on button "Add update" at bounding box center [252, 133] width 25 height 7
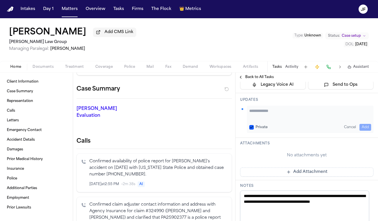
click at [296, 121] on div "Private Cancel Add" at bounding box center [310, 119] width 126 height 27
click at [300, 110] on textarea "Add your update" at bounding box center [310, 113] width 122 height 11
type textarea "**********"
click at [366, 127] on button "Add" at bounding box center [365, 127] width 12 height 7
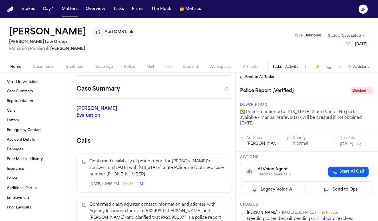
scroll to position [0, 0]
click at [261, 141] on div "Assignee" at bounding box center [263, 138] width 34 height 5
click at [263, 146] on html "Intakes Day 1 Matters Overview Tasks Firms The Flock 👑 Metrics JF [PERSON_NAME]…" at bounding box center [189, 110] width 378 height 221
click at [272, 45] on div "[PERSON_NAME] Add CMS Link 2 [PERSON_NAME] Law Group Managing Paralegal: [PERSO…" at bounding box center [189, 39] width 378 height 43
click at [251, 74] on div "Back to All Tasks" at bounding box center [306, 77] width 142 height 9
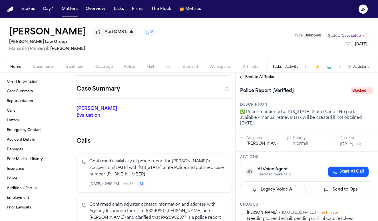
click at [251, 77] on span "Back to All Tasks" at bounding box center [259, 77] width 29 height 5
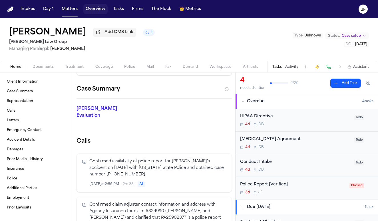
click at [94, 10] on button "Overview" at bounding box center [95, 9] width 24 height 10
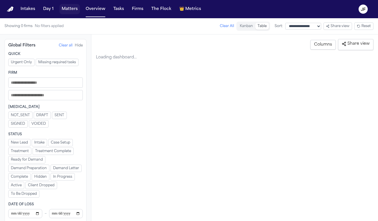
click at [69, 8] on button "Matters" at bounding box center [69, 9] width 21 height 10
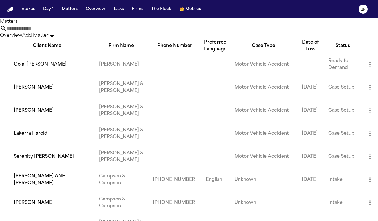
click at [53, 32] on input "text" at bounding box center [30, 28] width 46 height 7
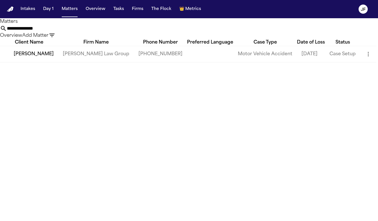
type input "**********"
click at [47, 62] on td "[PERSON_NAME]" at bounding box center [29, 54] width 58 height 16
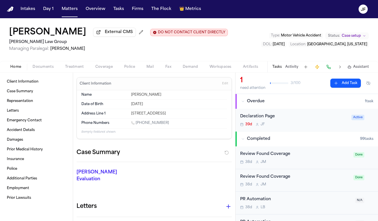
click at [101, 68] on span "Coverage" at bounding box center [103, 67] width 17 height 5
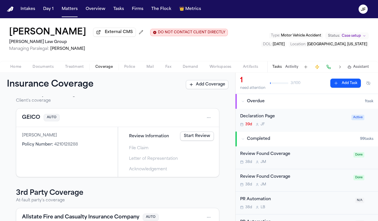
scroll to position [22, 0]
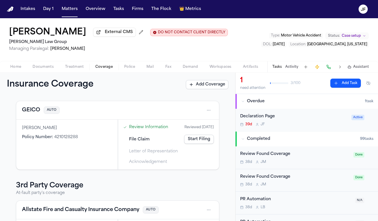
click at [30, 112] on button "GEICO" at bounding box center [31, 110] width 18 height 8
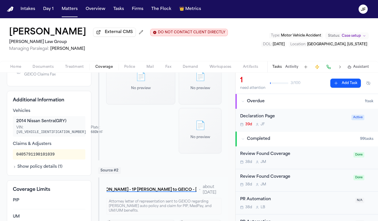
scroll to position [108, 0]
click at [269, 120] on div "Declaration Page" at bounding box center [294, 117] width 108 height 7
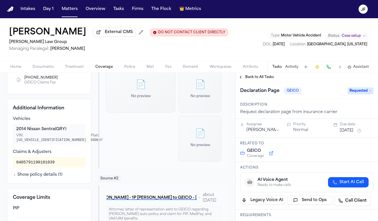
scroll to position [113, 0]
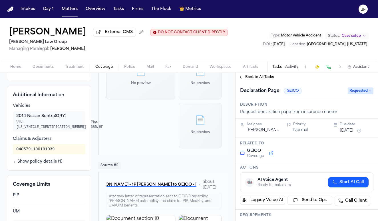
click at [42, 167] on div "Additional Information Vehicles 2014 Nissan Sentra (GRY) VIN: 3N1AB7AP7EY277473…" at bounding box center [49, 128] width 84 height 85
click at [46, 162] on button "Show policy details ( 1 )" at bounding box center [38, 162] width 50 height 6
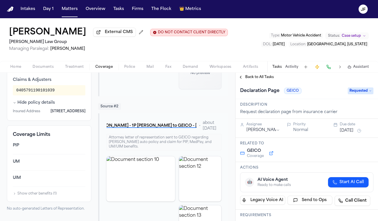
scroll to position [175, 0]
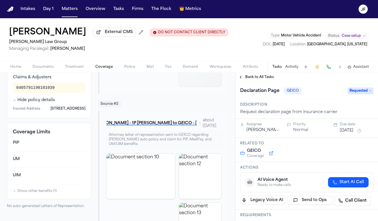
click at [37, 194] on button "Show other benefits ( 1 )" at bounding box center [35, 191] width 44 height 5
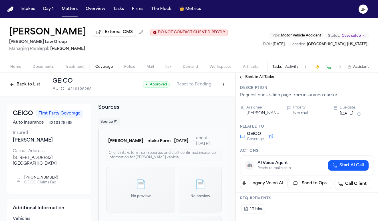
scroll to position [0, 0]
click at [221, 89] on html "Intakes Day 1 Matters Overview Tasks Firms The Flock 👑 Metrics JF Jennifer Gayd…" at bounding box center [189, 110] width 378 height 221
click at [218, 94] on div "Edit Coverage" at bounding box center [199, 98] width 48 height 9
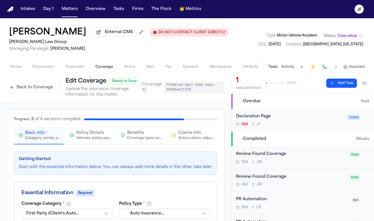
click at [180, 139] on div "Active claims, adjusters, and subrogation details" at bounding box center [196, 138] width 37 height 5
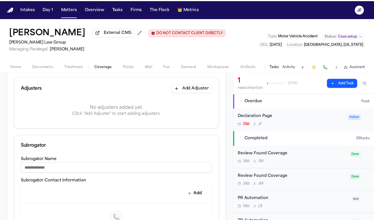
scroll to position [148, 0]
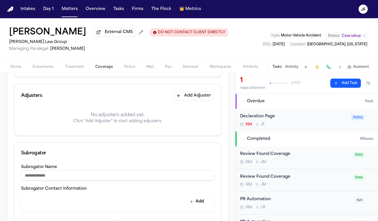
click at [199, 96] on button "Add Adjuster" at bounding box center [193, 95] width 41 height 9
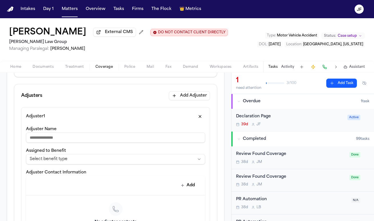
click at [170, 163] on html "**********" at bounding box center [187, 110] width 374 height 221
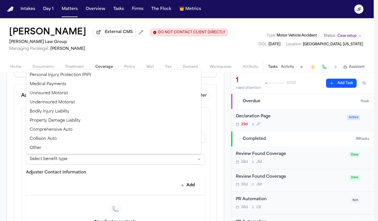
select select "**********"
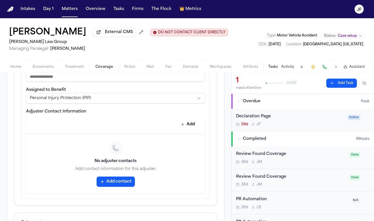
scroll to position [221, 0]
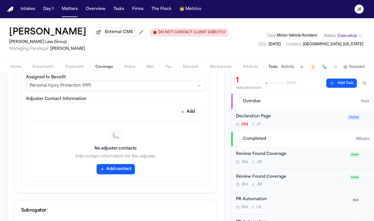
click at [110, 174] on button "Add contact" at bounding box center [115, 169] width 38 height 10
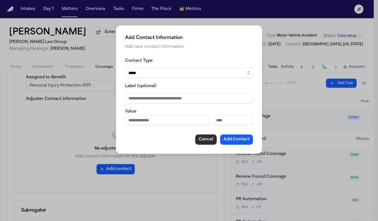
click at [208, 144] on button "Cancel" at bounding box center [205, 140] width 21 height 10
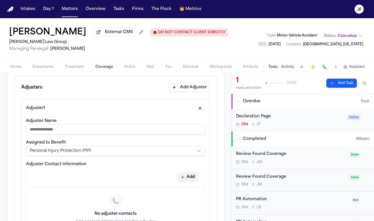
scroll to position [150, 0]
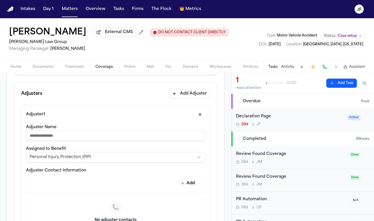
click at [161, 138] on input "Adjuster Name" at bounding box center [115, 136] width 179 height 10
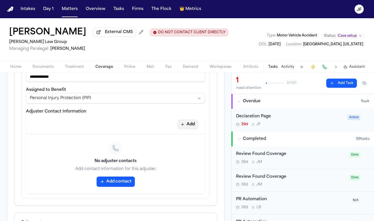
scroll to position [214, 0]
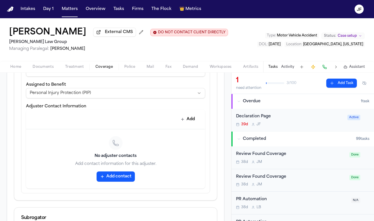
type input "**********"
click at [113, 178] on button "Add contact" at bounding box center [115, 177] width 38 height 10
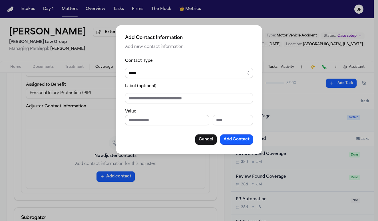
click at [154, 125] on input "Phone number" at bounding box center [167, 120] width 84 height 10
type input "**********"
click at [162, 98] on input "Label (optional)" at bounding box center [189, 98] width 128 height 10
type input "**********"
click at [237, 144] on button "Add Contact" at bounding box center [236, 140] width 33 height 10
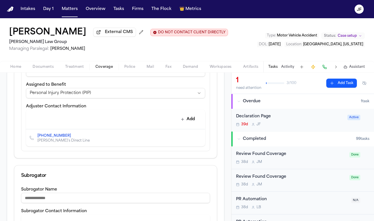
drag, startPoint x: 182, startPoint y: 138, endPoint x: 183, endPoint y: 122, distance: 16.9
click at [183, 122] on button "Add" at bounding box center [187, 119] width 21 height 10
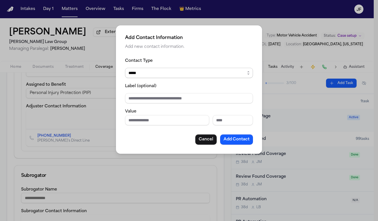
select select "***"
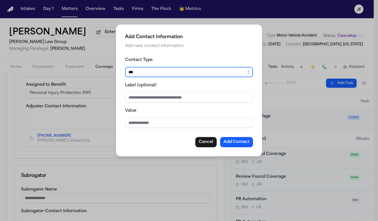
click at [183, 118] on div "Value" at bounding box center [189, 117] width 128 height 21
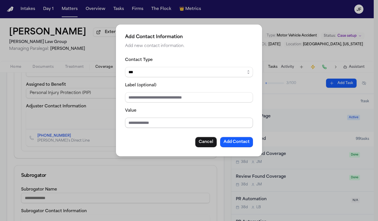
click at [184, 123] on input "Value" at bounding box center [189, 123] width 128 height 10
paste input "**********"
type input "**********"
click at [189, 100] on input "Label (optional)" at bounding box center [189, 97] width 128 height 10
type input "**********"
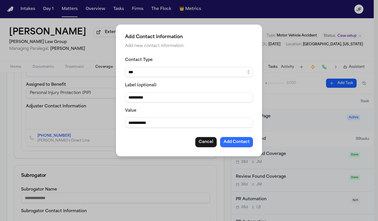
click at [234, 143] on button "Add Contact" at bounding box center [236, 142] width 33 height 10
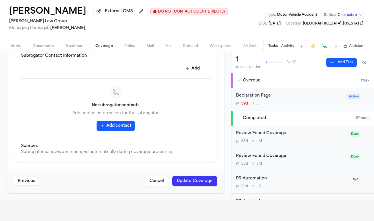
scroll to position [40, 0]
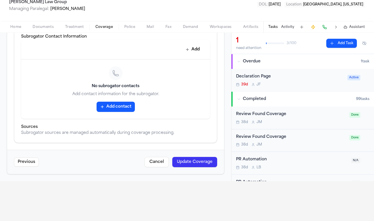
click at [187, 168] on div "Previous Cancel Update Coverage" at bounding box center [115, 162] width 217 height 24
click at [188, 162] on button "Update Coverage" at bounding box center [194, 162] width 45 height 10
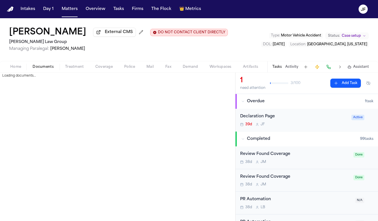
click at [41, 67] on span "Documents" at bounding box center [43, 67] width 21 height 5
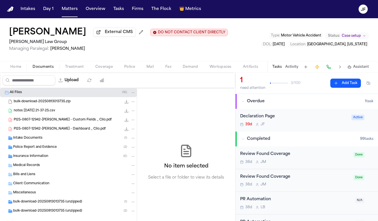
click at [27, 159] on div "Insurance Information ( 6 )" at bounding box center [74, 156] width 122 height 5
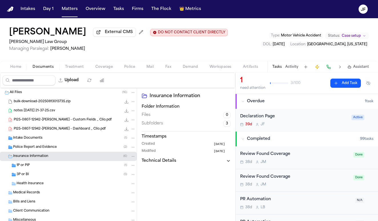
click at [34, 168] on div "1P or PIP ( 1 )" at bounding box center [76, 165] width 119 height 5
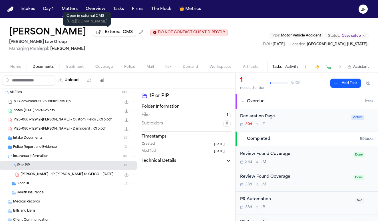
click at [109, 35] on span "External CMS" at bounding box center [119, 32] width 28 height 6
click at [111, 11] on button "Tasks" at bounding box center [118, 9] width 15 height 10
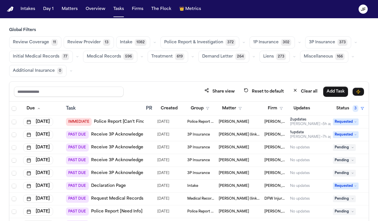
click at [298, 42] on icon "button" at bounding box center [299, 42] width 3 height 3
click at [268, 84] on span "LOR Acknowledgement" at bounding box center [272, 81] width 39 height 11
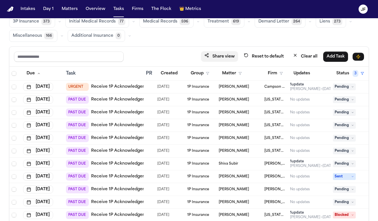
scroll to position [36, 0]
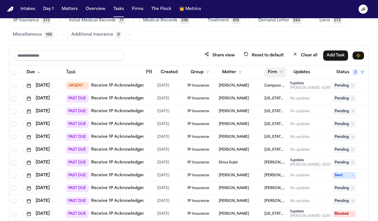
click at [278, 74] on button "Firm" at bounding box center [275, 72] width 22 height 10
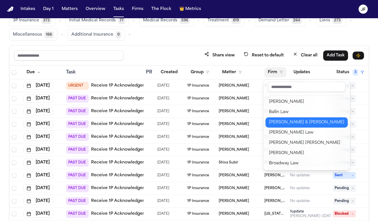
click at [279, 124] on div "Beck & Beck" at bounding box center [306, 122] width 75 height 7
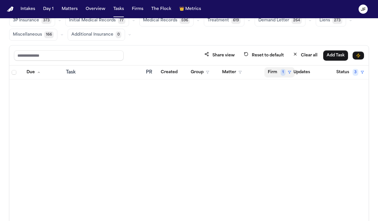
click at [285, 70] on button "Firm 1" at bounding box center [279, 72] width 30 height 10
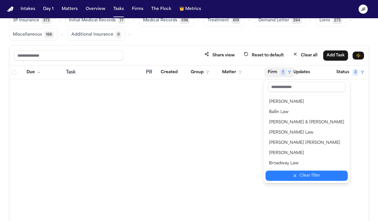
click at [293, 174] on button "Clear filter" at bounding box center [306, 176] width 82 height 10
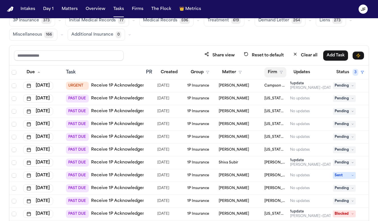
click at [276, 72] on button "Firm" at bounding box center [275, 72] width 22 height 10
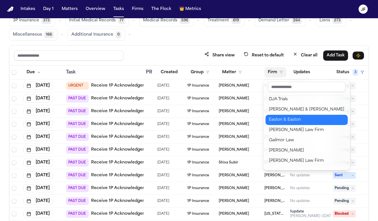
scroll to position [158, 0]
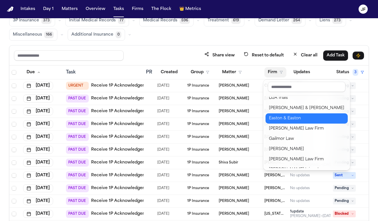
click at [294, 119] on div "Easton & Easton" at bounding box center [306, 118] width 75 height 7
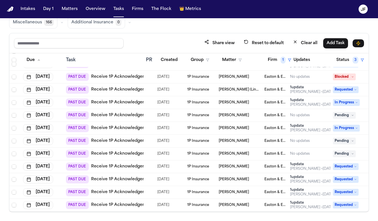
scroll to position [48, 0]
click at [121, 75] on link "Receive 1P Acknowledgement" at bounding box center [122, 77] width 62 height 6
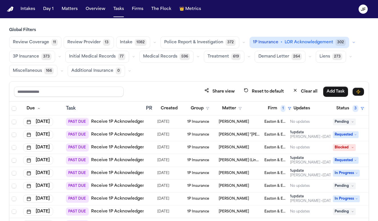
scroll to position [0, 0]
click at [353, 42] on icon "button" at bounding box center [354, 42] width 2 height 1
click at [211, 87] on button "Share view" at bounding box center [219, 91] width 37 height 11
click at [281, 108] on span "1" at bounding box center [283, 108] width 5 height 7
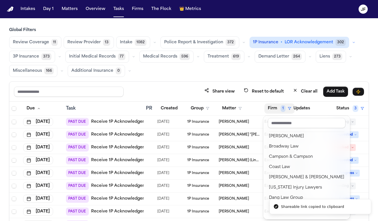
scroll to position [51, 0]
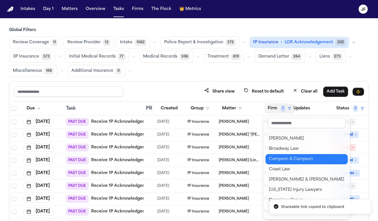
click at [294, 161] on div "Campson & Campson" at bounding box center [306, 159] width 75 height 7
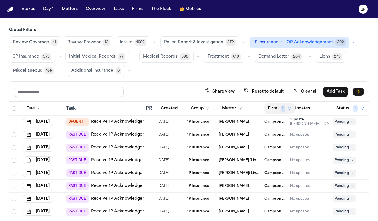
click at [271, 110] on button "Firm 1" at bounding box center [279, 109] width 30 height 10
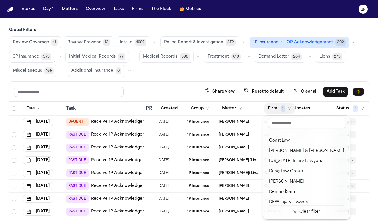
scroll to position [80, 0]
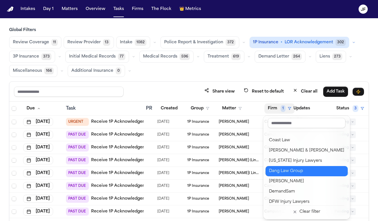
click at [286, 174] on div "Dang Law Group" at bounding box center [306, 171] width 75 height 7
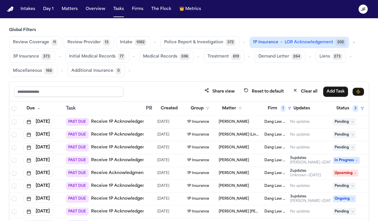
click at [17, 58] on span "3P Insurance" at bounding box center [26, 57] width 26 height 6
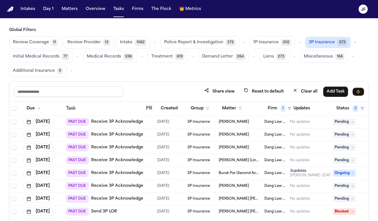
click at [323, 42] on span "3P Insurance" at bounding box center [322, 43] width 26 height 6
click at [242, 41] on icon "button" at bounding box center [243, 42] width 3 height 3
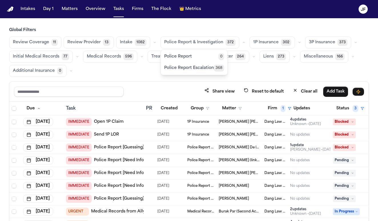
click at [197, 69] on span "Police Report Escalation" at bounding box center [189, 68] width 50 height 6
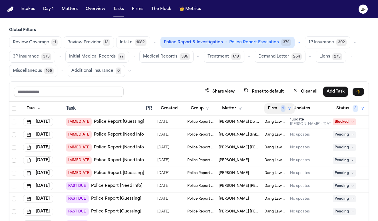
click at [271, 110] on button "Firm 1" at bounding box center [279, 109] width 30 height 10
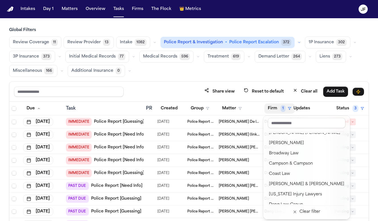
scroll to position [47, 0]
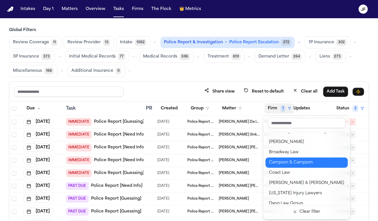
click at [293, 164] on div "Campson & Campson" at bounding box center [306, 163] width 75 height 7
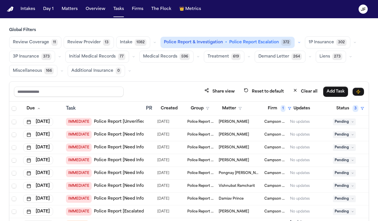
click at [128, 124] on link "Police Report [Unverified]" at bounding box center [120, 122] width 53 height 6
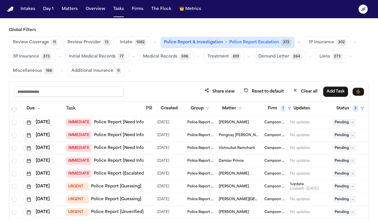
scroll to position [42, 0]
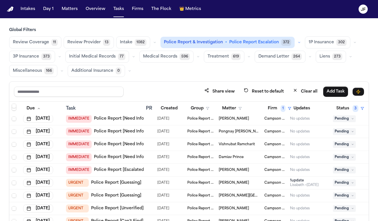
click at [140, 130] on link "Police Report [Need Info]" at bounding box center [119, 132] width 51 height 6
click at [340, 133] on span "Pending" at bounding box center [344, 131] width 23 height 7
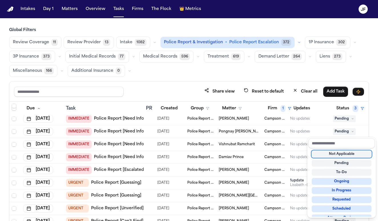
click at [340, 156] on div "Not Applicable" at bounding box center [342, 154] width 60 height 7
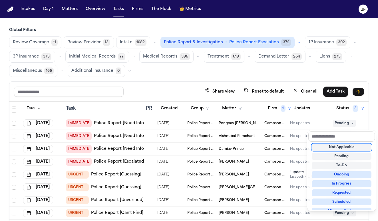
scroll to position [53, 0]
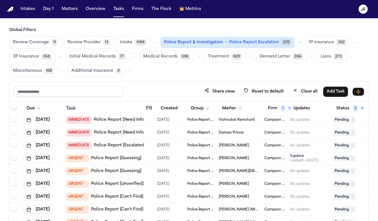
click at [140, 122] on link "Police Report [Need Info]" at bounding box center [119, 120] width 51 height 6
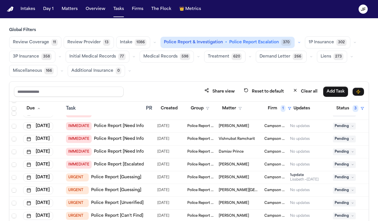
scroll to position [41, 0]
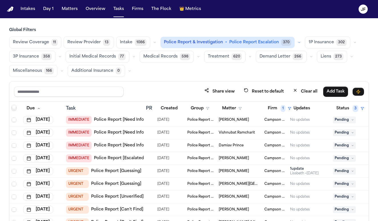
click at [128, 147] on link "Police Report [Need Info]" at bounding box center [119, 146] width 51 height 6
click at [342, 150] on td "Pending" at bounding box center [351, 146] width 43 height 13
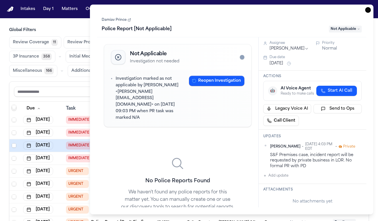
click at [354, 28] on span "Not Applicable" at bounding box center [345, 29] width 33 height 7
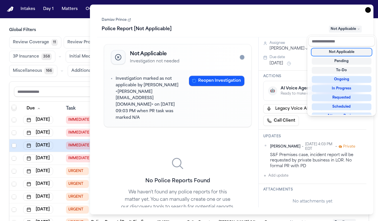
click at [336, 54] on div "Not Applicable" at bounding box center [342, 52] width 60 height 7
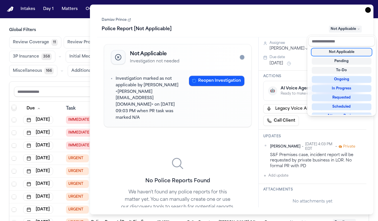
click at [367, 10] on div "Task Details Damiav Prince Police Report [Not Applicable] Not Applicable Not Ap…" at bounding box center [231, 110] width 283 height 210
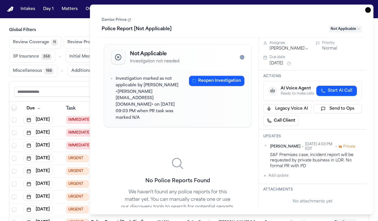
click at [367, 10] on icon "button" at bounding box center [368, 10] width 6 height 6
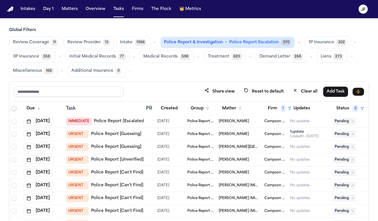
scroll to position [66, 0]
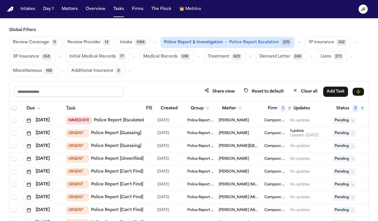
click at [345, 122] on span "Pending" at bounding box center [344, 120] width 23 height 7
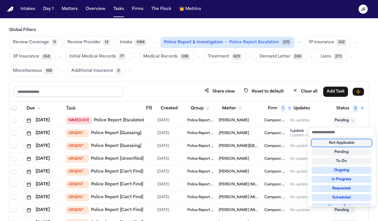
click at [340, 144] on div "Not Applicable" at bounding box center [342, 143] width 60 height 7
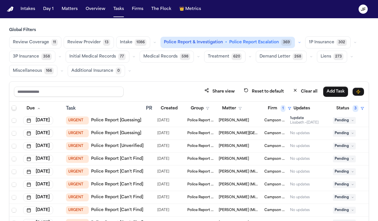
click at [132, 121] on link "Police Report [Guessing]" at bounding box center [116, 121] width 50 height 6
click at [350, 122] on span "Pending" at bounding box center [344, 120] width 23 height 7
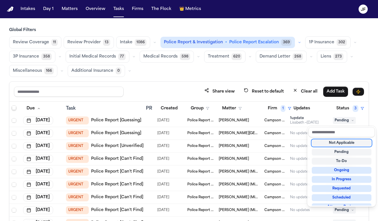
click at [342, 144] on div "Not Applicable" at bounding box center [342, 143] width 60 height 7
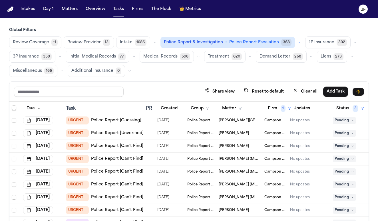
click at [135, 120] on link "Police Report [Guessing]" at bounding box center [116, 121] width 50 height 6
click at [350, 120] on span "Pending" at bounding box center [344, 120] width 23 height 7
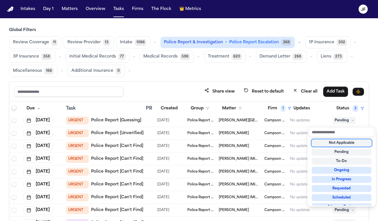
click at [348, 144] on div "Not Applicable" at bounding box center [342, 143] width 60 height 7
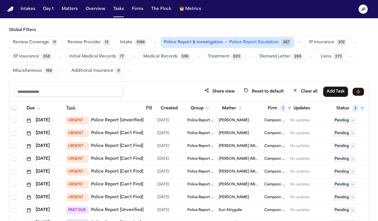
click at [122, 121] on link "Police Report [Unverified]" at bounding box center [117, 121] width 53 height 6
click at [340, 148] on span "Pending" at bounding box center [344, 146] width 23 height 7
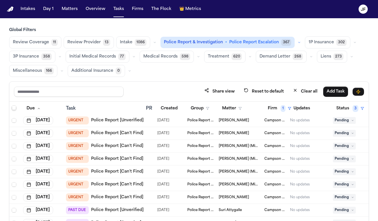
click at [263, 145] on td "Campson & Campson" at bounding box center [275, 146] width 26 height 13
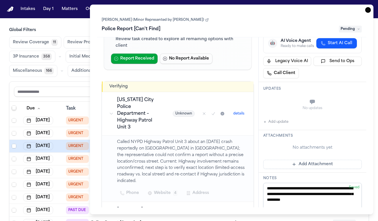
scroll to position [49, 0]
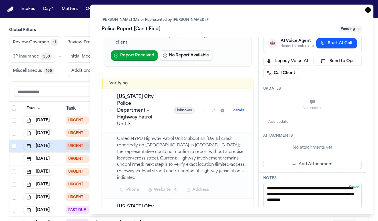
click at [280, 123] on button "Add update" at bounding box center [275, 122] width 25 height 7
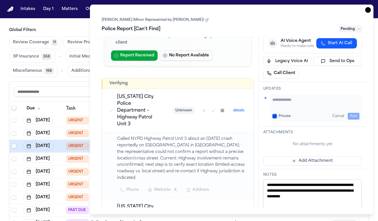
click at [296, 104] on textarea "Add your update" at bounding box center [315, 102] width 87 height 11
type textarea "**********"
click at [304, 105] on textarea "Add your update" at bounding box center [315, 102] width 87 height 11
drag, startPoint x: 319, startPoint y: 108, endPoint x: 262, endPoint y: 96, distance: 57.9
click at [262, 96] on div "**********" at bounding box center [313, 104] width 108 height 45
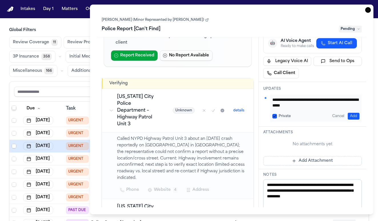
type textarea "**********"
click at [353, 118] on button "Add" at bounding box center [354, 116] width 12 height 7
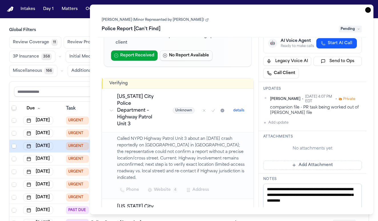
click at [351, 32] on span "Pending" at bounding box center [350, 29] width 23 height 7
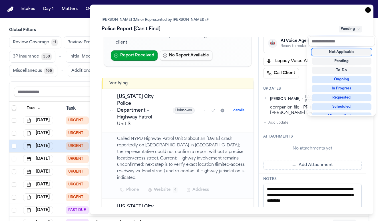
click at [345, 52] on div "Not Applicable" at bounding box center [342, 52] width 60 height 7
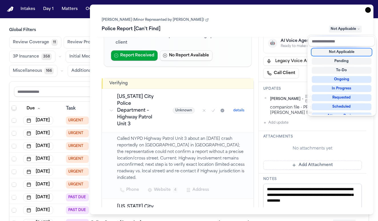
click at [367, 11] on div "Task Details Nikolas Sainci (Minor Represented by Michael Terry) Police Report …" at bounding box center [231, 110] width 283 height 210
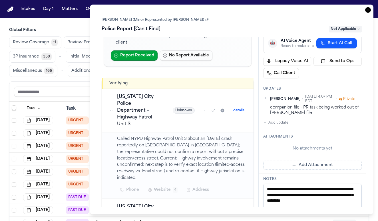
click at [368, 10] on icon "button" at bounding box center [368, 10] width 1 height 1
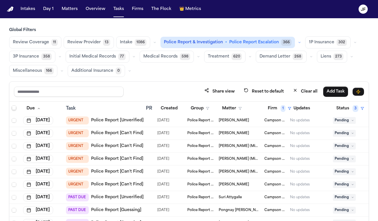
click at [316, 158] on div "No updates" at bounding box center [309, 159] width 38 height 5
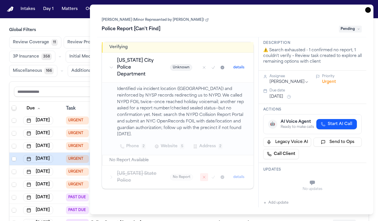
click at [356, 29] on span "Pending" at bounding box center [350, 29] width 23 height 7
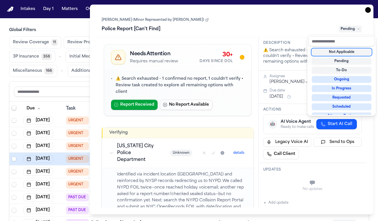
click at [343, 51] on div "Not Applicable" at bounding box center [342, 52] width 60 height 7
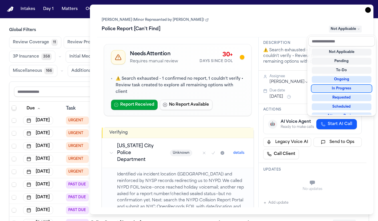
click at [274, 203] on div "Helen Sainci- Terry (Minor Represented by Michael Terry) Police Report [Can't F…" at bounding box center [231, 110] width 269 height 196
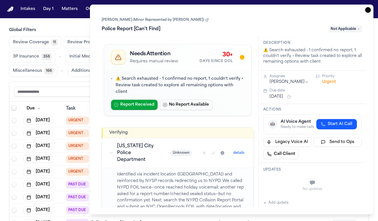
click at [275, 205] on button "Add update" at bounding box center [275, 203] width 25 height 7
click at [283, 186] on textarea "Add your update" at bounding box center [315, 183] width 87 height 11
paste textarea "**********"
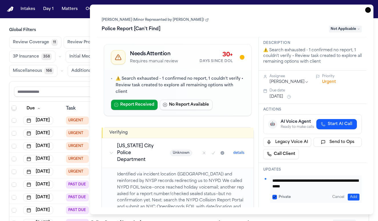
type textarea "**********"
click at [356, 196] on button "Add" at bounding box center [354, 197] width 12 height 7
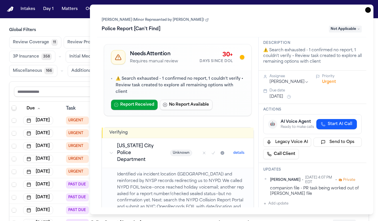
click at [367, 11] on icon "button" at bounding box center [368, 10] width 6 height 6
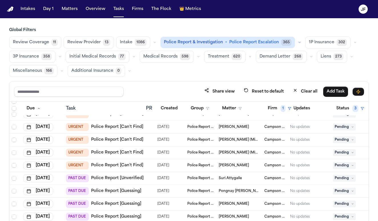
scroll to position [73, 0]
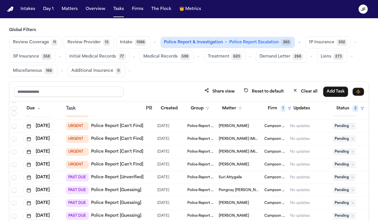
click at [349, 165] on span "Pending" at bounding box center [344, 165] width 23 height 7
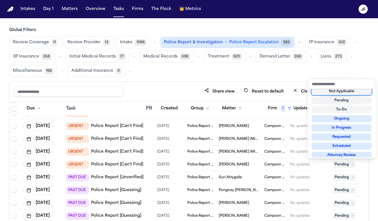
scroll to position [2, 0]
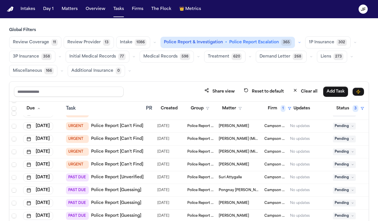
click at [258, 165] on div "Waldeline Sainci" at bounding box center [239, 165] width 41 height 5
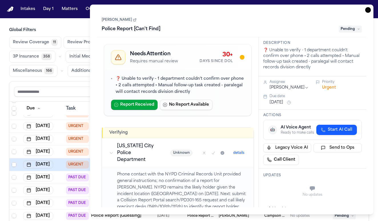
click at [356, 30] on span "Pending" at bounding box center [350, 29] width 23 height 7
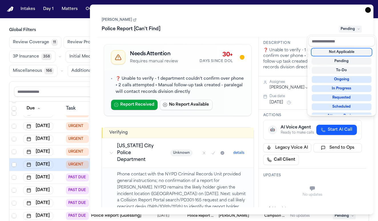
click at [344, 54] on div "Not Applicable" at bounding box center [342, 52] width 60 height 7
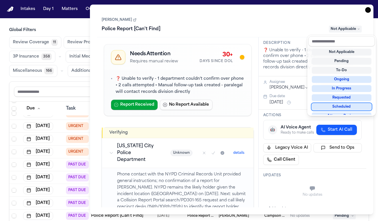
click at [294, 187] on div "Waldeline Sainci Police Report [Can't Find] Not Applicable Needs Attention Requ…" at bounding box center [231, 110] width 269 height 196
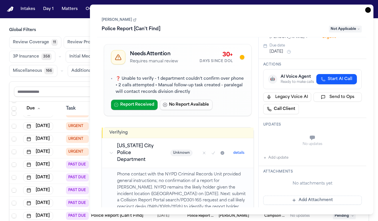
scroll to position [67, 0]
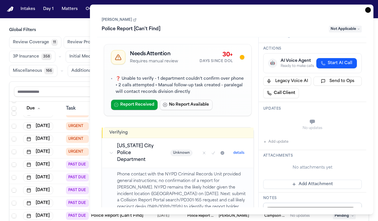
click at [288, 137] on div "No updates Add update" at bounding box center [312, 130] width 98 height 31
click at [284, 143] on button "Add update" at bounding box center [275, 142] width 25 height 7
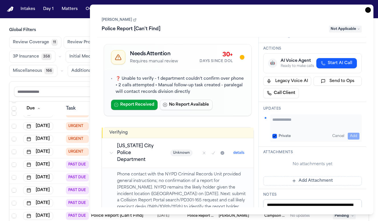
click at [302, 122] on textarea "Add your update" at bounding box center [315, 122] width 87 height 11
paste textarea "**********"
type textarea "**********"
click at [353, 133] on button "Add" at bounding box center [354, 136] width 12 height 7
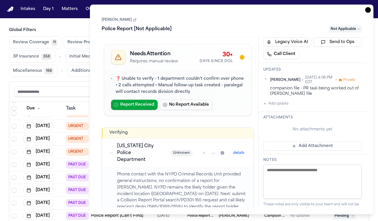
click at [370, 11] on icon "button" at bounding box center [368, 10] width 6 height 6
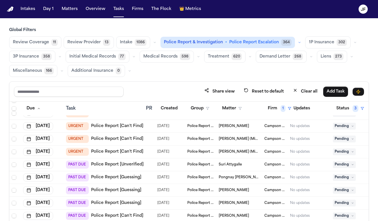
click at [342, 138] on span "Pending" at bounding box center [344, 139] width 23 height 7
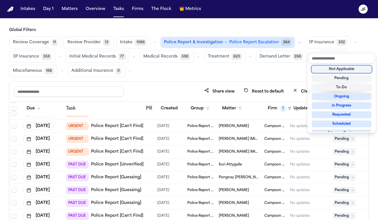
scroll to position [3, 0]
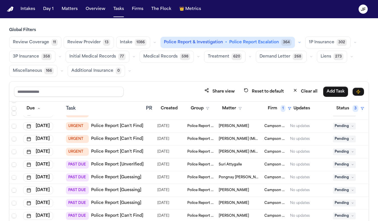
click at [262, 138] on td "Meka Sainci- Terry (Minor Represented by Michael Terry)" at bounding box center [239, 139] width 46 height 13
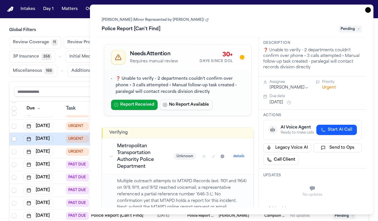
click at [348, 28] on span "Pending" at bounding box center [350, 29] width 23 height 7
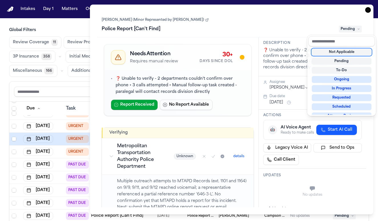
click at [345, 51] on div "Not Applicable" at bounding box center [342, 52] width 60 height 7
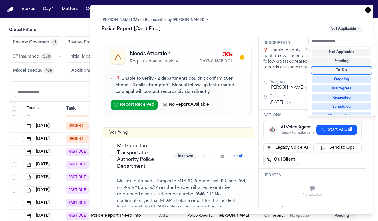
click at [285, 203] on div "Meka Sainci- Terry (Minor Represented by Michael Terry) Police Report [Can't Fi…" at bounding box center [231, 110] width 269 height 196
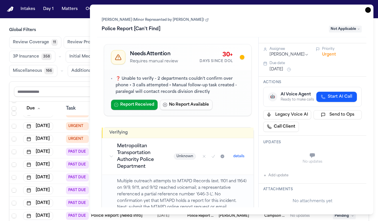
scroll to position [42, 0]
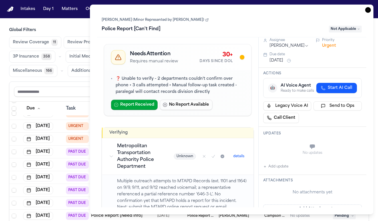
click at [281, 175] on div "Updates No updates Add update" at bounding box center [313, 151] width 108 height 48
click at [281, 171] on div "Updates No updates Add update" at bounding box center [313, 151] width 108 height 48
click at [283, 163] on div "No updates Add update" at bounding box center [312, 155] width 98 height 31
click at [283, 168] on button "Add update" at bounding box center [275, 167] width 25 height 7
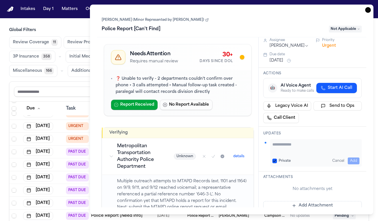
click at [289, 150] on textarea "Add your update" at bounding box center [315, 147] width 87 height 11
paste textarea "**********"
type textarea "**********"
click at [351, 158] on button "Add" at bounding box center [354, 161] width 12 height 7
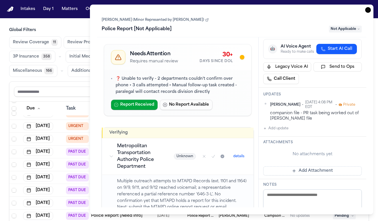
click at [367, 11] on icon "button" at bounding box center [368, 10] width 6 height 6
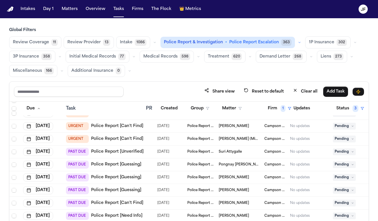
click at [367, 11] on icon "JF" at bounding box center [362, 9] width 9 height 9
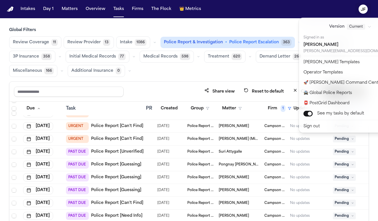
click at [261, 73] on div "Intakes Day 1 Matters Overview Tasks Firms The Flock 👑 Metrics JF Global Filter…" at bounding box center [189, 110] width 378 height 221
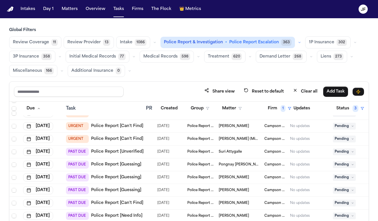
click at [322, 140] on div "No updates" at bounding box center [309, 139] width 38 height 5
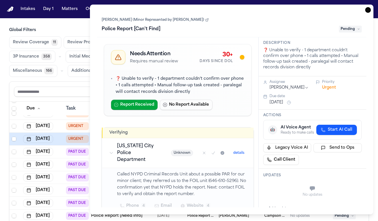
click at [356, 27] on span "Pending" at bounding box center [350, 29] width 23 height 7
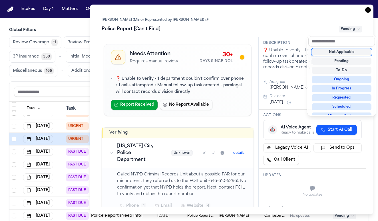
click at [351, 53] on div "Not Applicable" at bounding box center [342, 52] width 60 height 7
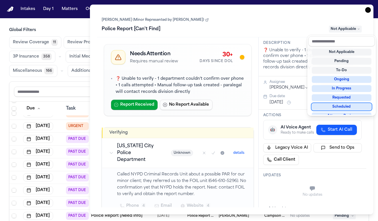
click at [293, 189] on div "Lillian Sainci (Minor Represented by Terry Michael) Police Report [Can't Find] …" at bounding box center [231, 110] width 269 height 196
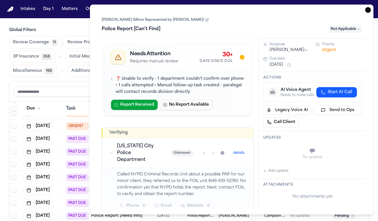
scroll to position [44, 0]
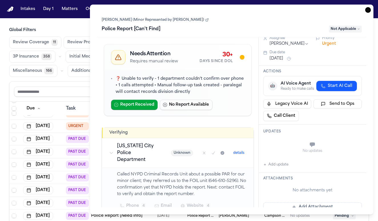
click at [281, 168] on div "Updates No updates Add update" at bounding box center [313, 149] width 108 height 48
click at [283, 168] on button "Add update" at bounding box center [275, 165] width 25 height 7
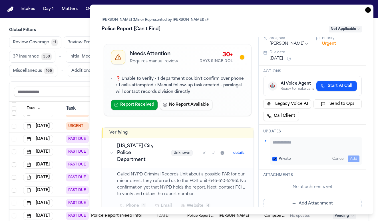
click at [292, 151] on textarea "Add your update" at bounding box center [315, 145] width 87 height 11
paste textarea "**********"
type textarea "**********"
click at [356, 159] on button "Add" at bounding box center [354, 159] width 12 height 7
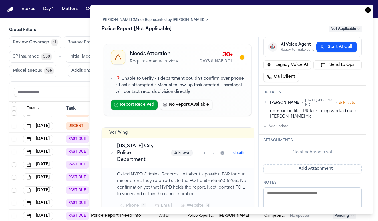
click at [367, 11] on icon "button" at bounding box center [368, 10] width 6 height 6
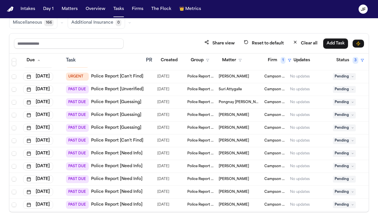
scroll to position [75, 0]
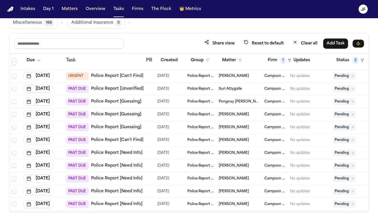
click at [134, 78] on link "Police Report [Can't Find]" at bounding box center [117, 76] width 52 height 6
click at [348, 72] on td "Pending" at bounding box center [351, 76] width 43 height 13
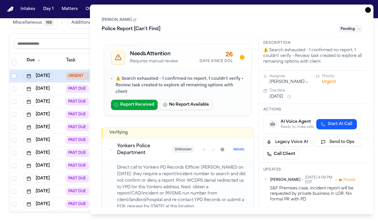
click at [370, 11] on icon "button" at bounding box center [368, 10] width 6 height 6
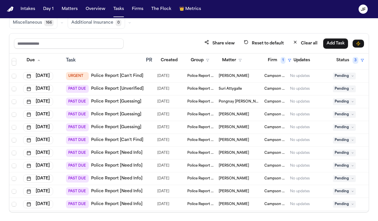
click at [351, 76] on span "Pending" at bounding box center [344, 76] width 23 height 7
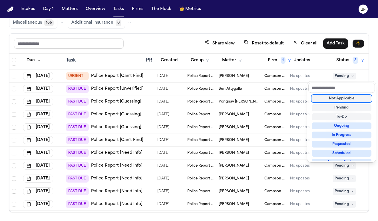
click at [344, 97] on div "Not Applicable" at bounding box center [342, 98] width 60 height 7
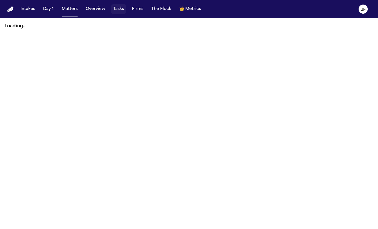
click at [115, 8] on button "Tasks" at bounding box center [118, 9] width 15 height 10
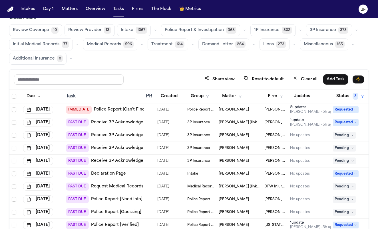
scroll to position [12, 0]
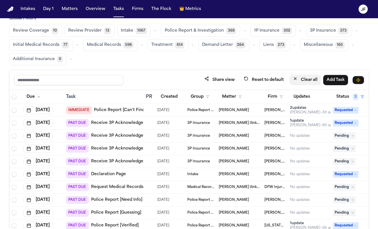
click at [309, 82] on button "Clear all" at bounding box center [304, 80] width 31 height 11
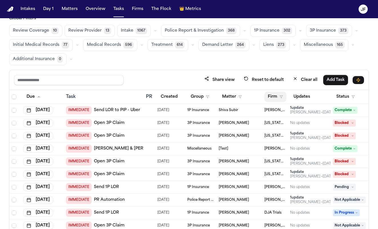
click at [278, 96] on button "Firm" at bounding box center [275, 97] width 22 height 10
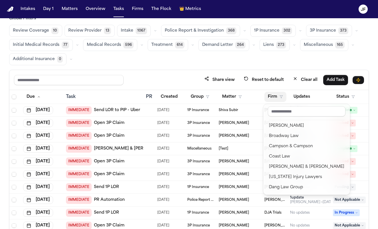
scroll to position [49, 0]
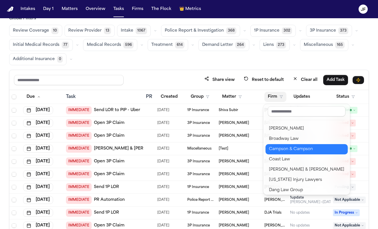
click at [291, 148] on div "Campson & Campson" at bounding box center [306, 149] width 75 height 7
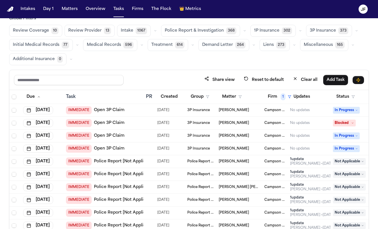
click at [197, 30] on span "Police Report & Investigation" at bounding box center [194, 31] width 59 height 6
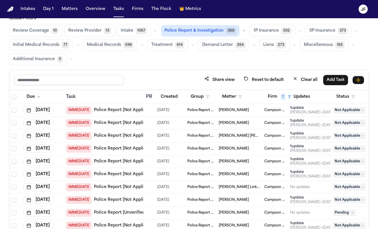
click at [193, 33] on span "Police Report & Investigation" at bounding box center [193, 31] width 59 height 6
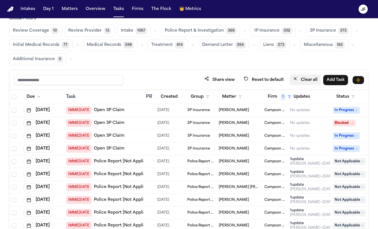
click at [309, 82] on button "Clear all" at bounding box center [304, 80] width 31 height 11
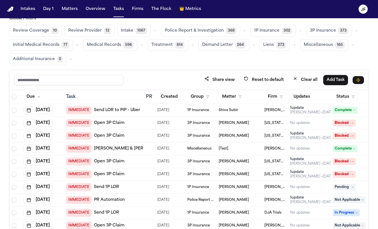
click at [219, 26] on button "Police Report & Investigation 368" at bounding box center [200, 31] width 79 height 12
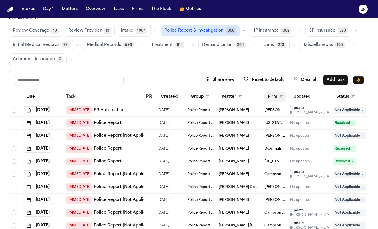
click at [279, 100] on button "Firm" at bounding box center [275, 97] width 22 height 10
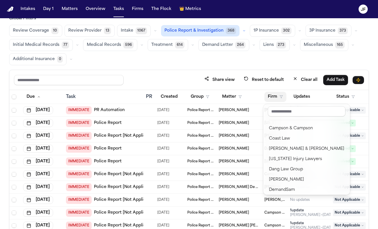
scroll to position [70, 0]
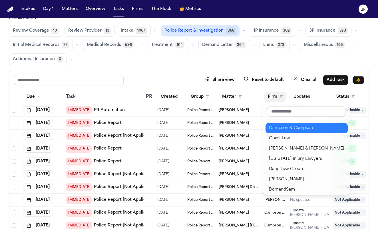
click at [300, 130] on div "Campson & Campson" at bounding box center [306, 128] width 75 height 7
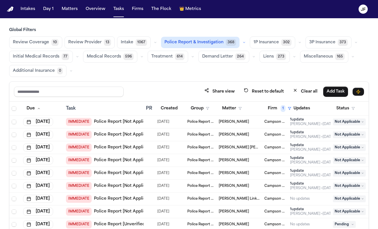
click at [218, 49] on div "Review Coverage 10 Review Provider 13 Intake 1067 Police Report & Investigation…" at bounding box center [189, 57] width 360 height 41
click at [226, 42] on span "368" at bounding box center [231, 42] width 10 height 7
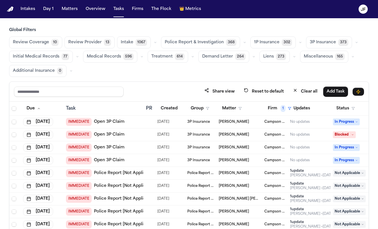
click at [226, 42] on span "368" at bounding box center [231, 42] width 10 height 7
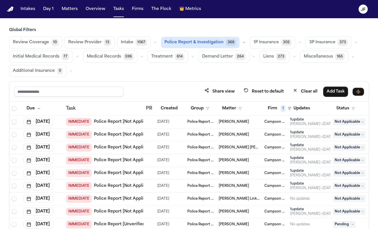
click at [241, 45] on button "button" at bounding box center [244, 42] width 7 height 7
click at [295, 39] on div "1P Insurance 302" at bounding box center [276, 43] width 53 height 12
click at [298, 41] on icon "button" at bounding box center [299, 42] width 3 height 3
click at [164, 73] on div "Review Coverage 10 Review Provider 13 Intake 1067 Police Report & Investigation…" at bounding box center [189, 57] width 360 height 41
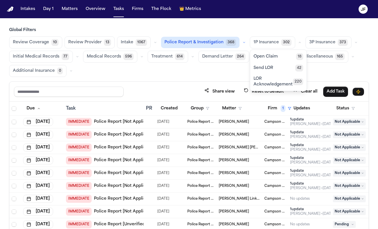
click at [298, 44] on icon "button" at bounding box center [299, 42] width 3 height 3
click at [205, 42] on span "Police Report & Investigation" at bounding box center [193, 43] width 59 height 6
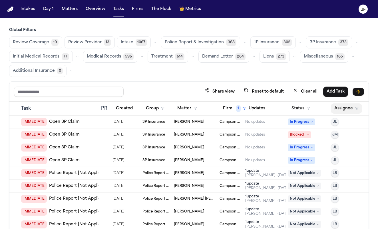
scroll to position [0, 49]
click at [342, 110] on button "Assignee" at bounding box center [346, 109] width 31 height 10
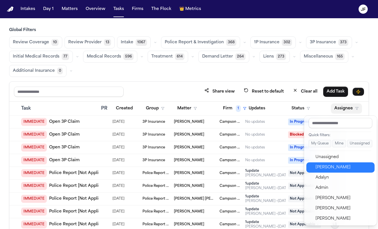
click at [322, 167] on div "Julia Forza" at bounding box center [343, 167] width 56 height 7
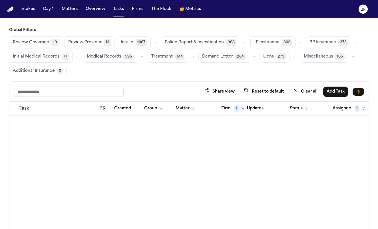
scroll to position [0, 46]
click at [257, 91] on button "Reset to default" at bounding box center [263, 91] width 47 height 11
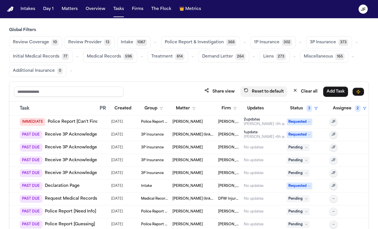
click at [257, 91] on button "Reset to default" at bounding box center [263, 91] width 47 height 11
click at [346, 108] on button "Assignee 2" at bounding box center [349, 109] width 40 height 10
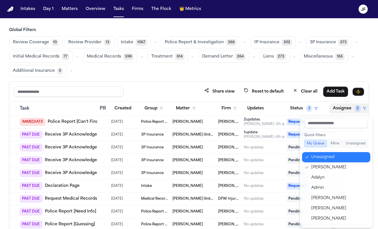
click at [320, 156] on div "Unassigned" at bounding box center [339, 157] width 56 height 7
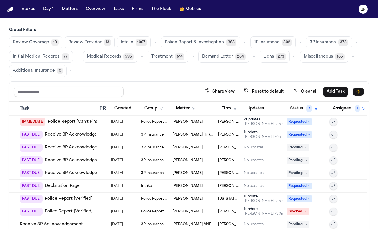
click at [278, 79] on div "Global Filters Review Coverage 10 Review Provider 13 Intake 1067 Police Report …" at bounding box center [189, 147] width 360 height 241
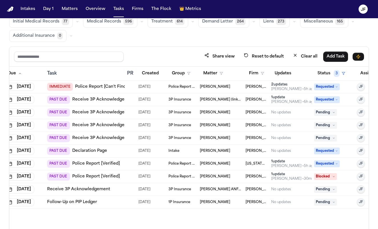
scroll to position [16, 0]
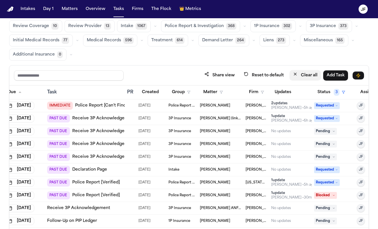
click at [310, 74] on button "Clear all" at bounding box center [304, 75] width 31 height 11
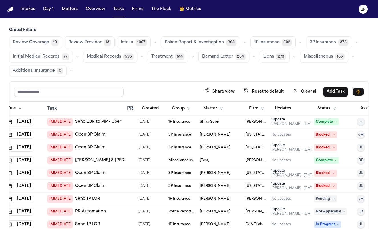
click at [299, 43] on icon "button" at bounding box center [300, 42] width 3 height 3
click at [274, 86] on span "LOR Acknowledgement" at bounding box center [273, 81] width 39 height 11
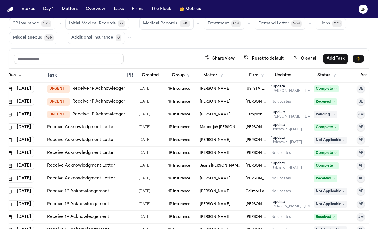
scroll to position [42, 0]
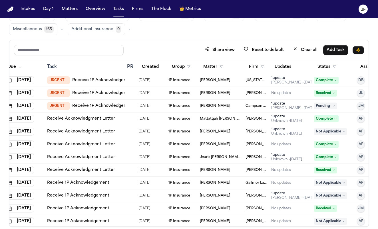
click at [264, 60] on th "Firm" at bounding box center [256, 67] width 26 height 14
click at [264, 64] on button "Firm" at bounding box center [256, 67] width 22 height 10
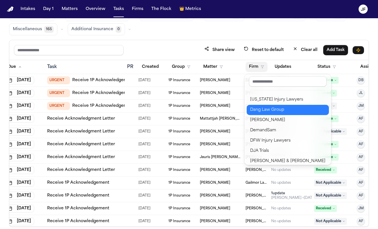
scroll to position [69, 0]
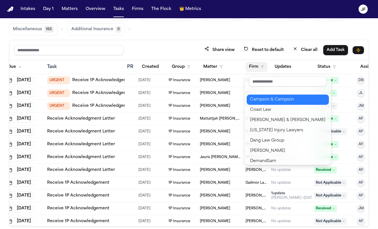
click at [282, 104] on button "Campson & Campson" at bounding box center [288, 100] width 82 height 10
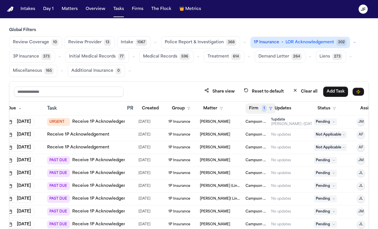
click at [265, 111] on span "1" at bounding box center [264, 108] width 5 height 7
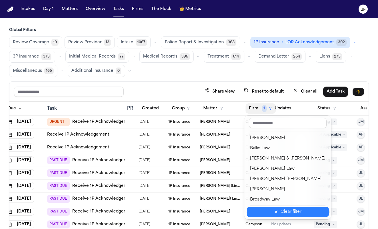
click at [274, 212] on button "Clear filter" at bounding box center [288, 212] width 82 height 10
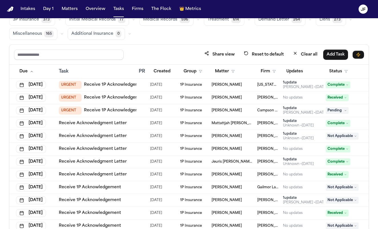
scroll to position [38, 0]
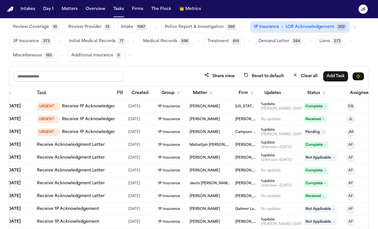
click at [94, 104] on link "Receive 1P Acknowledgement" at bounding box center [93, 107] width 62 height 6
click at [122, 108] on div at bounding box center [120, 106] width 7 height 5
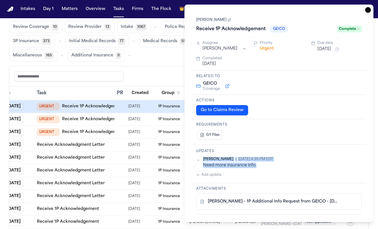
drag, startPoint x: 195, startPoint y: 162, endPoint x: 273, endPoint y: 166, distance: 77.5
click at [273, 166] on div "Updates Denise Biggs • Jun 25, 2025 4:35 PM EDT Need more insurance info. Add u…" at bounding box center [279, 164] width 175 height 39
click at [273, 166] on div "Need more insurance info." at bounding box center [282, 165] width 159 height 5
click at [368, 12] on icon "button" at bounding box center [368, 10] width 6 height 6
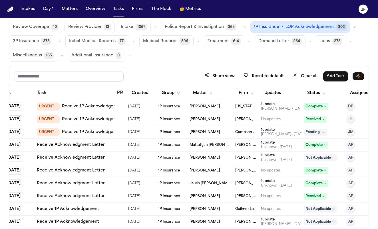
click at [93, 108] on link "Receive 1P Acknowledgement" at bounding box center [93, 107] width 62 height 6
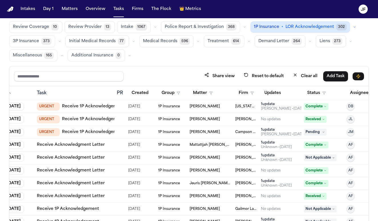
click at [127, 105] on td "06/19/2025" at bounding box center [141, 106] width 30 height 13
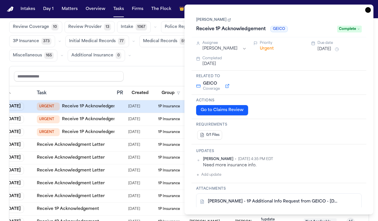
click at [369, 9] on icon "button" at bounding box center [368, 10] width 6 height 6
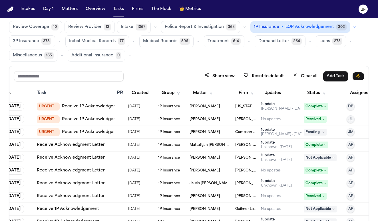
click at [270, 66] on div "Share view Reset to default Clear all Add Task" at bounding box center [188, 76] width 359 height 20
click at [71, 6] on button "Matters" at bounding box center [69, 9] width 21 height 10
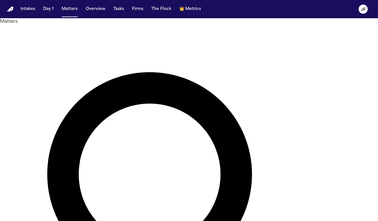
type input "*"
type input "*****"
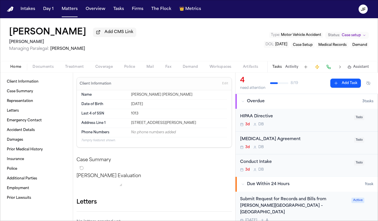
click at [292, 69] on button "Activity" at bounding box center [291, 67] width 13 height 5
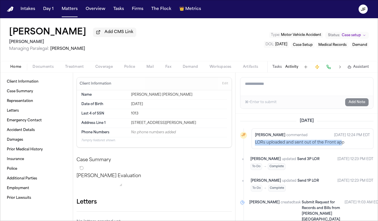
drag, startPoint x: 253, startPoint y: 145, endPoint x: 340, endPoint y: 146, distance: 87.3
click at [340, 146] on div "Julia Forza commented Sep 22, 2025 12:24 PM EDT LORs uploaded and sent out of t…" at bounding box center [312, 139] width 122 height 21
click at [340, 146] on p "LORs uploaded and sent out of the Front app" at bounding box center [312, 143] width 115 height 6
click at [43, 68] on span "Documents" at bounding box center [43, 67] width 21 height 5
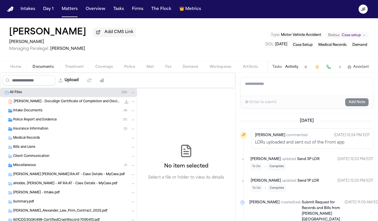
click at [51, 112] on div "Intake Documents ( 4 )" at bounding box center [74, 110] width 122 height 5
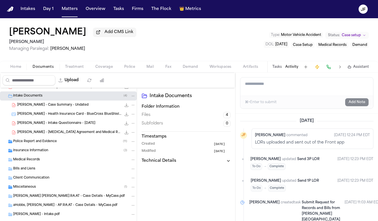
scroll to position [16, 0]
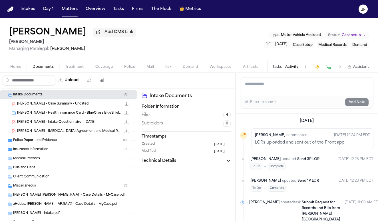
click at [60, 143] on div "Police Report and Evidence ( 11 )" at bounding box center [74, 140] width 122 height 5
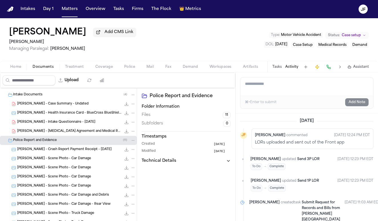
click at [60, 154] on div "T. Hobbs - Crash Report Payment Receipt - 9.18.25 48.9 KB • PNG" at bounding box center [68, 149] width 137 height 9
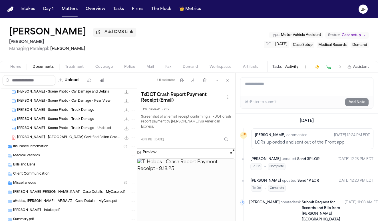
click at [63, 146] on div "Insurance Information ( 3 )" at bounding box center [74, 146] width 122 height 5
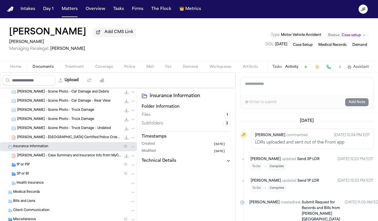
scroll to position [159, 0]
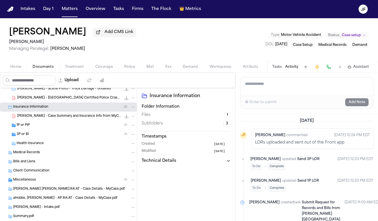
click at [64, 133] on div "3P or BI ( 1 )" at bounding box center [76, 134] width 119 height 5
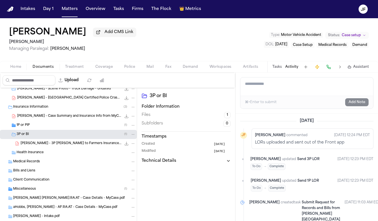
click at [65, 126] on div "1P or PIP ( 1 )" at bounding box center [76, 125] width 119 height 5
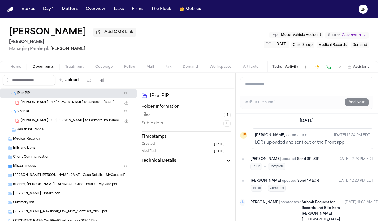
scroll to position [191, 0]
click at [50, 168] on div "Miscellaneous ( 1 )" at bounding box center [74, 166] width 122 height 5
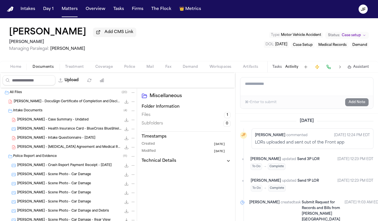
scroll to position [0, 0]
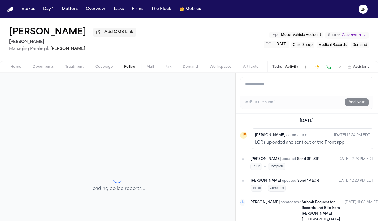
click at [128, 67] on span "Police" at bounding box center [129, 67] width 11 height 5
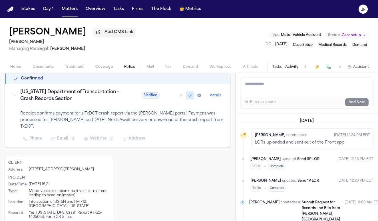
click at [83, 211] on div "Yes. Texas DPS, Crash Report #TX25-1405063, Form CR-3 filed." at bounding box center [70, 215] width 82 height 9
drag, startPoint x: 81, startPoint y: 207, endPoint x: 107, endPoint y: 208, distance: 25.4
click at [107, 211] on div "Yes. Texas DPS, Crash Report #TX25-1405063, Form CR-3 filed." at bounding box center [70, 215] width 82 height 9
click at [107, 190] on div "Motor vehicle collision (multi-vehicle, rear-end leading to head-on impact)" at bounding box center [70, 194] width 82 height 9
click at [105, 67] on span "Coverage" at bounding box center [103, 67] width 17 height 5
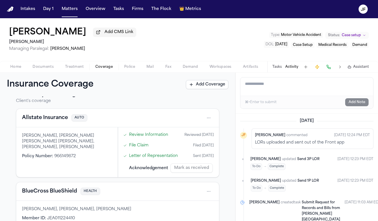
scroll to position [15, 0]
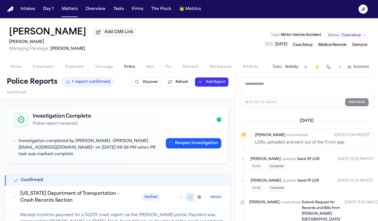
click at [132, 65] on span "Police" at bounding box center [129, 67] width 11 height 5
click at [114, 9] on button "Tasks" at bounding box center [118, 9] width 15 height 10
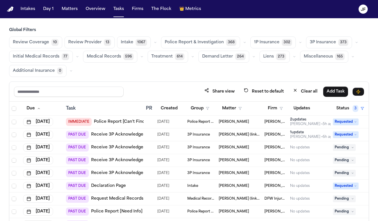
click at [215, 47] on button "Police Report & Investigation 368" at bounding box center [200, 43] width 79 height 12
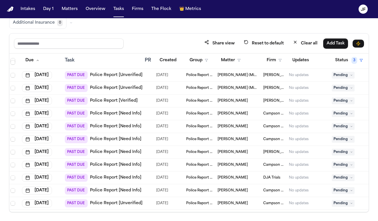
scroll to position [2963, 1]
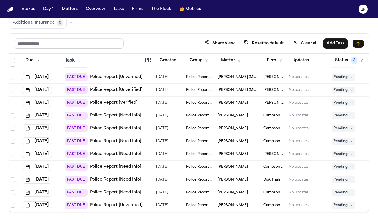
click at [114, 104] on link "Police Report [Verified]" at bounding box center [114, 103] width 48 height 6
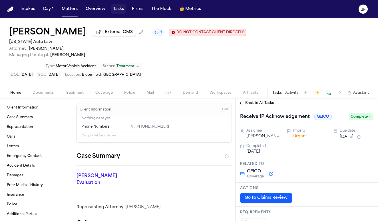
click at [124, 13] on button "Tasks" at bounding box center [118, 9] width 15 height 10
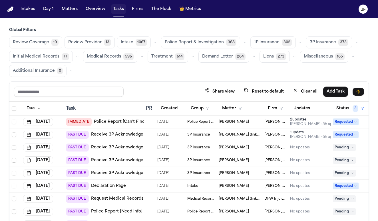
click at [117, 12] on button "Tasks" at bounding box center [118, 9] width 15 height 10
click at [273, 46] on button "1P Insurance 302" at bounding box center [272, 43] width 45 height 12
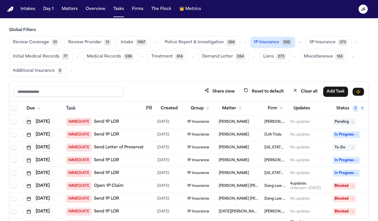
click at [206, 37] on button "Police Report & Investigation 368" at bounding box center [200, 43] width 79 height 12
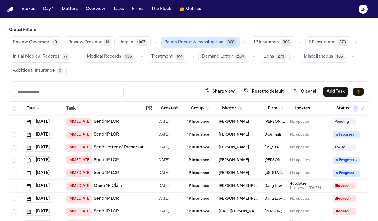
click at [270, 44] on span "1P Insurance" at bounding box center [265, 43] width 25 height 6
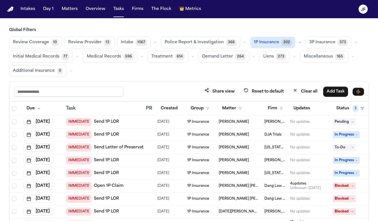
scroll to position [18, 0]
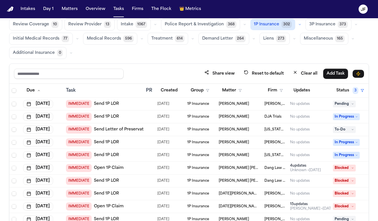
click at [112, 105] on link "Send 1P LOR" at bounding box center [106, 104] width 25 height 6
click at [296, 28] on button "button" at bounding box center [299, 24] width 7 height 7
click at [281, 65] on span "LOR Acknowledgement" at bounding box center [273, 63] width 39 height 11
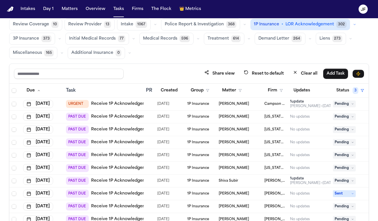
click at [133, 107] on div "URGENT Receive 1P Acknowledgement" at bounding box center [109, 104] width 87 height 8
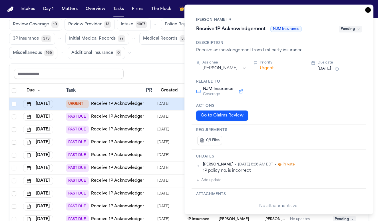
click at [138, 105] on link "Receive 1P Acknowledgement" at bounding box center [122, 104] width 62 height 6
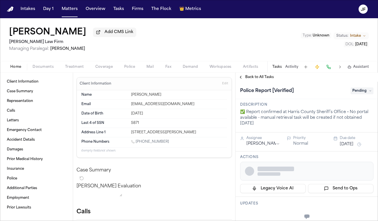
click at [129, 72] on div "Home Documents Treatment Coverage Police Mail Fax Demand Workspaces Artifacts T…" at bounding box center [189, 66] width 378 height 11
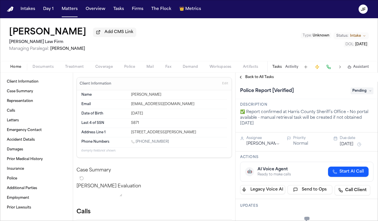
click at [130, 69] on span "Police" at bounding box center [129, 67] width 11 height 5
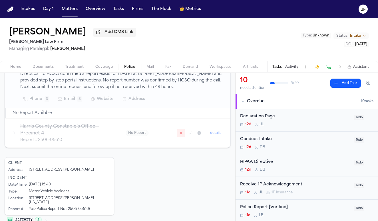
scroll to position [136, 0]
drag, startPoint x: 68, startPoint y: 200, endPoint x: 88, endPoint y: 200, distance: 20.0
click at [88, 208] on div "Yes (Police Report No.: 2506-05610)" at bounding box center [59, 210] width 61 height 5
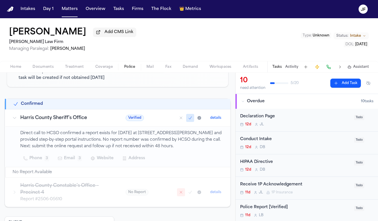
scroll to position [77, 0]
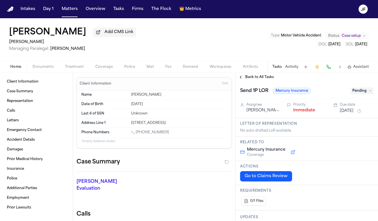
click at [41, 76] on div "Client Information Case Summary Representation Calls Letters Emergency Contact …" at bounding box center [36, 147] width 73 height 149
click at [42, 69] on span "Documents" at bounding box center [43, 67] width 21 height 5
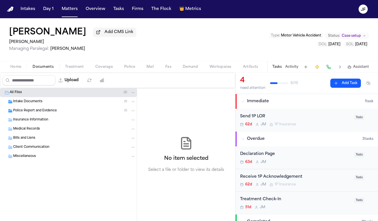
click at [47, 118] on div "Insurance Information" at bounding box center [68, 120] width 137 height 9
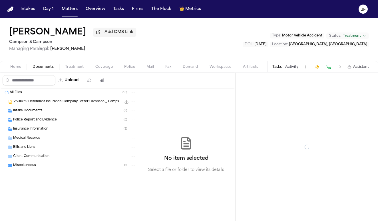
click at [49, 69] on span "Documents" at bounding box center [43, 67] width 21 height 5
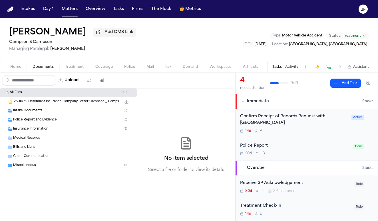
click at [39, 133] on div "Insurance Information ( 3 )" at bounding box center [68, 129] width 137 height 9
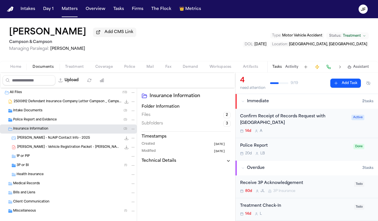
click at [31, 167] on div "3P or BI ( 1 )" at bounding box center [76, 165] width 119 height 5
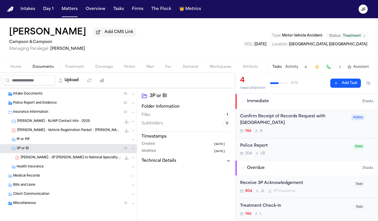
scroll to position [18, 0]
click at [43, 161] on div "B. Bennett - 3P LOR to National Specialty Insurance - 9.9.25 147.3 KB • PDF" at bounding box center [78, 158] width 115 height 6
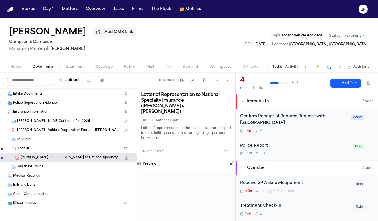
click at [115, 14] on nav "Intakes Day 1 Matters Overview Tasks Firms The Flock 👑 Metrics JF" at bounding box center [189, 9] width 378 height 18
click at [113, 7] on button "Tasks" at bounding box center [118, 9] width 15 height 10
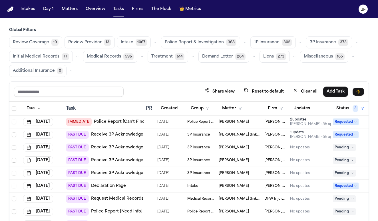
click at [297, 45] on button "button" at bounding box center [300, 42] width 7 height 7
click at [347, 41] on div "3P Insurance 373" at bounding box center [333, 43] width 54 height 12
click at [353, 41] on button "button" at bounding box center [356, 42] width 7 height 7
click at [195, 80] on div "Global Filters Review Coverage 10 Review Provider 13 Intake 1067 Police Report …" at bounding box center [189, 143] width 360 height 233
click at [365, 8] on text "JF" at bounding box center [363, 10] width 5 height 4
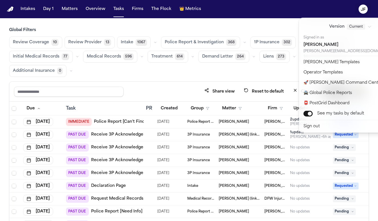
click at [257, 11] on nav "Intakes Day 1 Matters Overview Tasks Firms The Flock 👑 Metrics JF" at bounding box center [189, 9] width 378 height 18
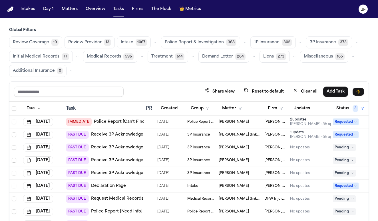
click at [254, 26] on main "Global Filters Review Coverage 10 Review Provider 13 Intake 1067 Police Report …" at bounding box center [189, 119] width 378 height 203
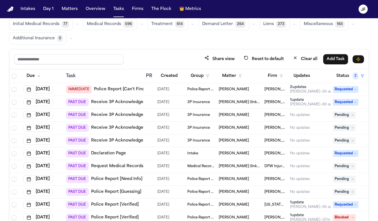
scroll to position [42, 0]
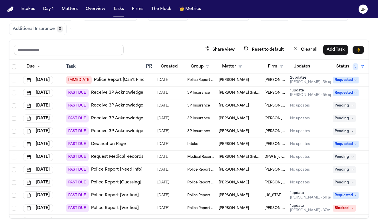
click at [130, 120] on link "Receive 3P Acknowledgement" at bounding box center [122, 119] width 63 height 6
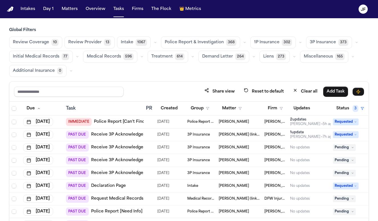
scroll to position [0, 0]
click at [265, 40] on span "1P Insurance" at bounding box center [266, 43] width 25 height 6
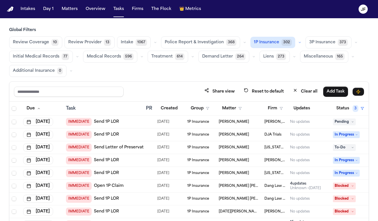
click at [297, 41] on button "button" at bounding box center [299, 42] width 7 height 7
click at [282, 86] on span "LOR Acknowledgement" at bounding box center [273, 81] width 39 height 11
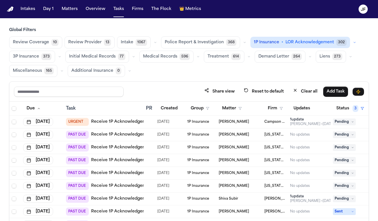
scroll to position [25, 0]
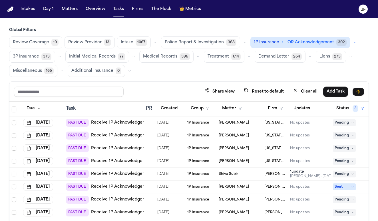
click at [132, 148] on link "Receive 1P Acknowledgement" at bounding box center [122, 149] width 62 height 6
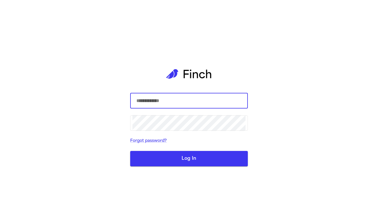
type input "**********"
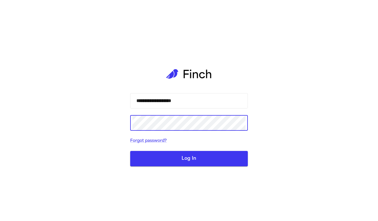
click at [182, 156] on button "Log In" at bounding box center [189, 158] width 118 height 15
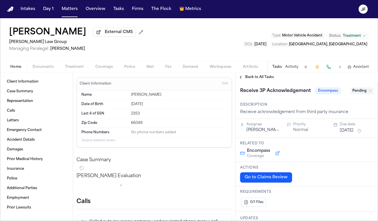
click at [249, 80] on span "Back to All Tasks" at bounding box center [259, 77] width 29 height 5
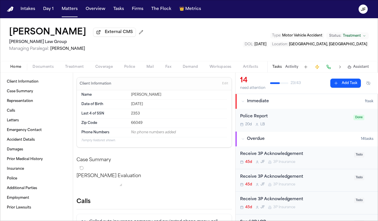
click at [328, 127] on div "20d L B" at bounding box center [295, 124] width 110 height 5
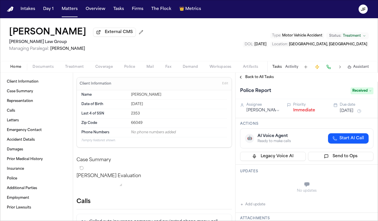
click at [260, 79] on span "Back to All Tasks" at bounding box center [259, 77] width 29 height 5
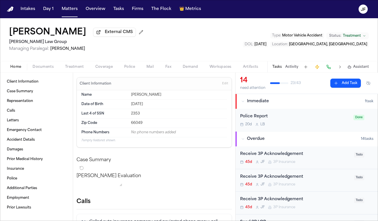
click at [281, 121] on div "Police Report 20d L B" at bounding box center [295, 120] width 110 height 13
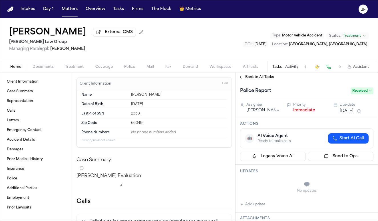
click at [304, 114] on button "Immediate" at bounding box center [304, 111] width 22 height 6
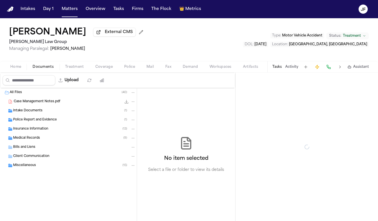
click at [41, 70] on button "Documents" at bounding box center [43, 67] width 33 height 7
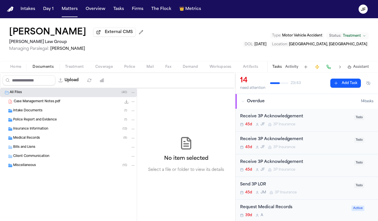
click at [51, 131] on div "Insurance Information ( 13 )" at bounding box center [74, 129] width 122 height 5
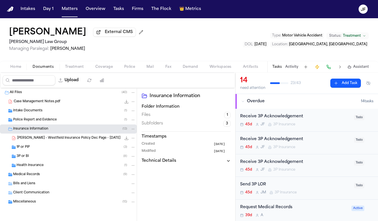
click at [55, 156] on div "3P or BI ( 8 )" at bounding box center [76, 156] width 119 height 5
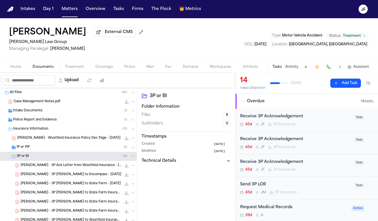
click at [59, 146] on div "1P or PIP ( 3 )" at bounding box center [76, 147] width 119 height 5
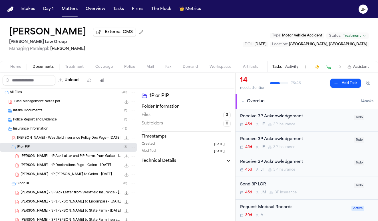
click at [78, 135] on div "B. Proctor - Westfield Insurance Policy Dec Page - 5.24.25 5.0 MB • PDF" at bounding box center [68, 138] width 137 height 9
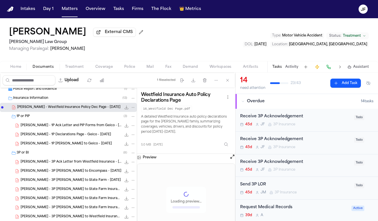
scroll to position [31, 0]
click at [82, 137] on span "S. Yang - 1P Declarations Page - Geico - 1.11.25" at bounding box center [66, 134] width 90 height 5
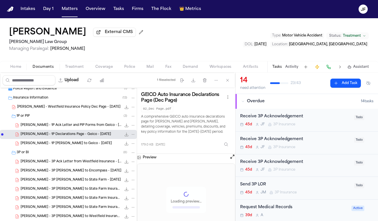
click at [86, 128] on span "S. Yang - 1P Ack Letter and PIP Forms from Geico - 7.22.25" at bounding box center [71, 125] width 101 height 5
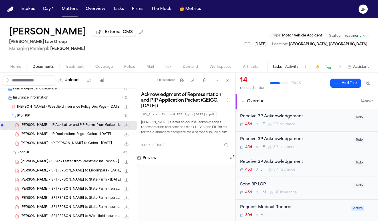
click at [85, 144] on div "S. Yang - 1P LOR to Geico - 7.22.25 177.2 KB • PDF" at bounding box center [78, 144] width 115 height 6
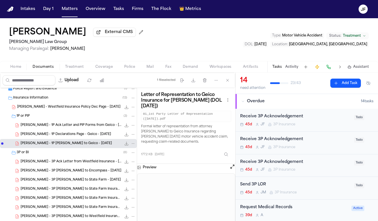
scroll to position [48, 0]
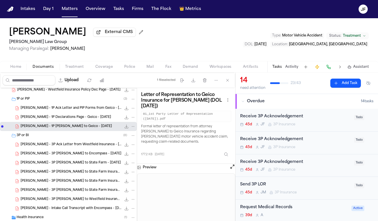
click at [83, 145] on span "S. Yang - 3P Ack Letter from Westfield Insurance - 8.5.25" at bounding box center [71, 145] width 101 height 5
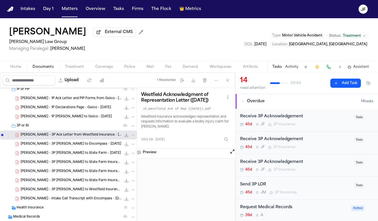
scroll to position [61, 0]
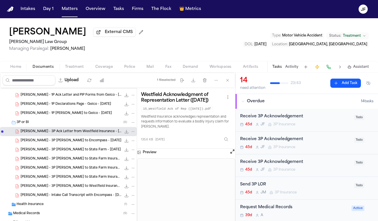
click at [67, 147] on div "S. Yang - 3P LOR to State Farm - 7.29.25 171.6 KB • PDF" at bounding box center [68, 150] width 137 height 9
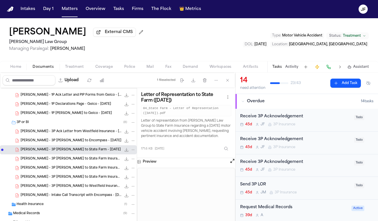
click at [122, 154] on div "S. Yang - 3P LOR to State Farm - 7.29.25 171.6 KB • PDF" at bounding box center [68, 150] width 137 height 9
click at [124, 151] on icon "File: S. Yang - 3P LOR to State Farm - 7.29.25" at bounding box center [126, 150] width 5 height 5
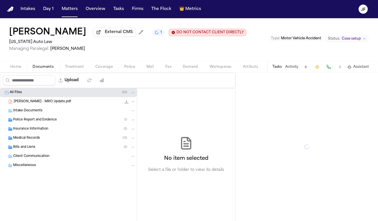
click at [46, 69] on span "Documents" at bounding box center [43, 67] width 21 height 5
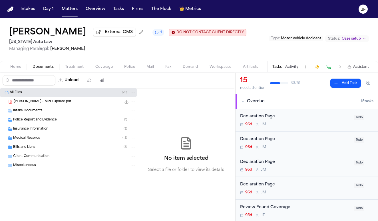
click at [61, 132] on div "Insurance Information ( 3 )" at bounding box center [74, 129] width 122 height 5
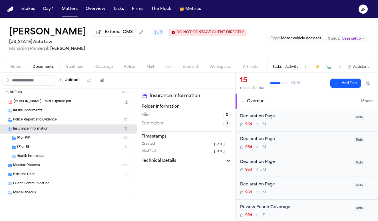
click at [60, 144] on div "3P or BI ( 2 )" at bounding box center [68, 147] width 137 height 9
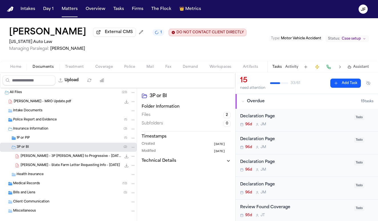
click at [62, 159] on span "[PERSON_NAME] - 3P [PERSON_NAME] to Progressive - [DATE]" at bounding box center [71, 156] width 101 height 5
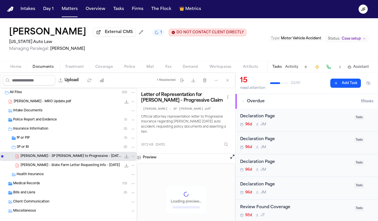
click at [86, 170] on div "[PERSON_NAME] - State Farm Letter Requesting Info - [DATE] 116.8 KB • PDF" at bounding box center [68, 165] width 137 height 9
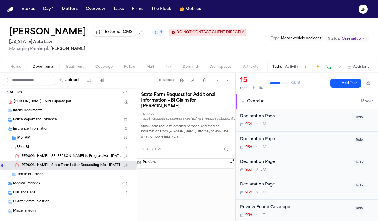
click at [76, 156] on span "[PERSON_NAME] - 3P [PERSON_NAME] to Progressive - [DATE]" at bounding box center [71, 156] width 101 height 5
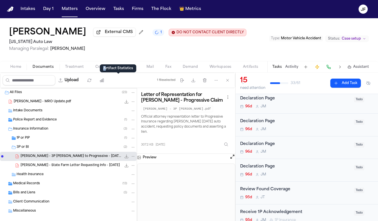
click at [104, 71] on div "Artifact Statistics Artifact Statistics" at bounding box center [118, 68] width 37 height 8
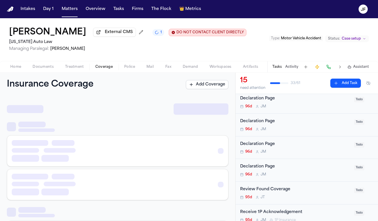
click at [91, 68] on button "Coverage" at bounding box center [104, 67] width 29 height 7
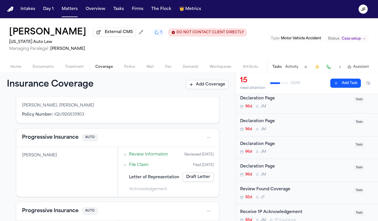
scroll to position [45, 0]
click at [60, 139] on button "Progressive Insurance" at bounding box center [50, 137] width 57 height 8
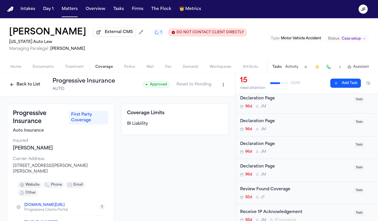
click at [27, 82] on button "Back to List" at bounding box center [25, 84] width 36 height 9
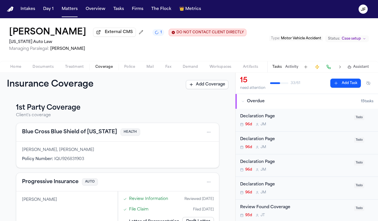
click at [160, 107] on h3 "1st Party Coverage" at bounding box center [117, 108] width 203 height 9
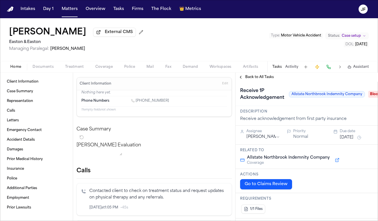
click at [55, 68] on button "Documents" at bounding box center [43, 67] width 33 height 7
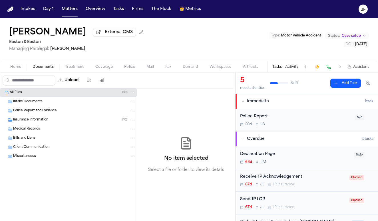
click at [56, 123] on div "Insurance Information ( 10 )" at bounding box center [74, 120] width 122 height 5
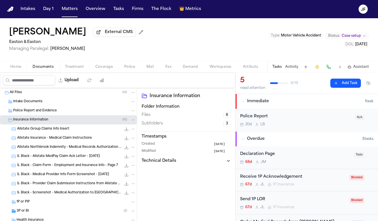
click at [55, 144] on div "Allstate Northbrook Indemnity - Medical Records Authorization Form 106.1 KB • P…" at bounding box center [68, 147] width 137 height 9
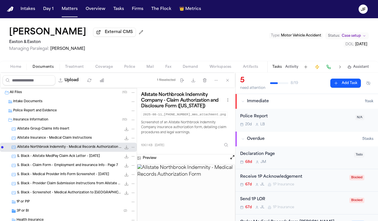
click at [236, 162] on div "Declaration Page 68d [PERSON_NAME]" at bounding box center [306, 158] width 142 height 23
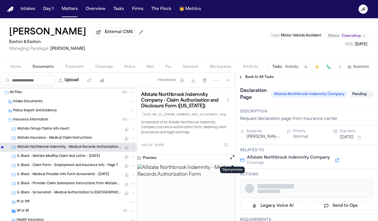
click at [231, 160] on button "Open preview" at bounding box center [232, 158] width 6 height 6
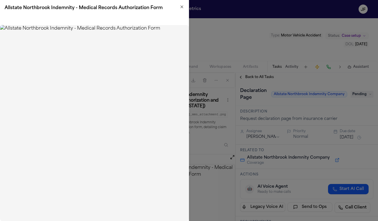
click at [180, 9] on h2 "Allstate Northbrook Indemnity - Medical Records Authorization Form" at bounding box center [95, 8] width 180 height 7
click at [182, 5] on icon "button" at bounding box center [182, 7] width 5 height 5
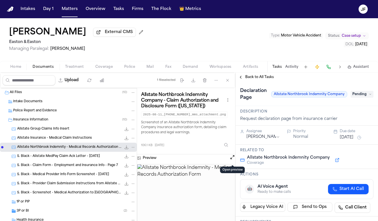
click at [240, 78] on button "Back to All Tasks" at bounding box center [255, 77] width 41 height 5
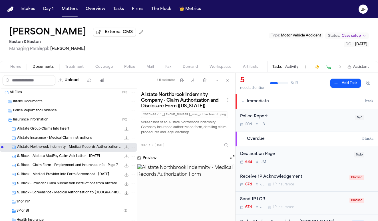
click at [236, 79] on div "5 need attention 8 / 19 Add Task" at bounding box center [306, 83] width 142 height 21
click at [24, 68] on button "Home" at bounding box center [16, 67] width 22 height 7
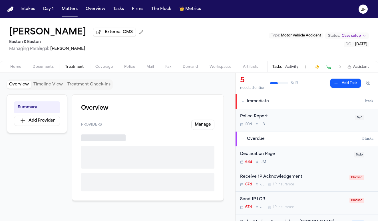
click at [69, 66] on span "Treatment" at bounding box center [74, 67] width 19 height 5
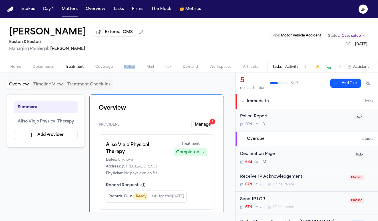
click at [118, 72] on div "Home Documents Treatment Coverage Police Mail Fax Demand Workspaces Artifacts T…" at bounding box center [189, 66] width 378 height 11
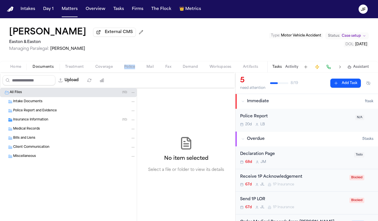
click at [34, 64] on button "Documents" at bounding box center [43, 67] width 33 height 7
click at [234, 94] on div "No item selected Select a file or folder to view its details" at bounding box center [186, 154] width 98 height 133
click at [235, 86] on div "Upload 0 files selected Move files Download files Delete files More actions Cle…" at bounding box center [117, 80] width 235 height 15
click at [234, 86] on div "Upload 0 files selected Move files Download files Delete files More actions Cle…" at bounding box center [117, 80] width 235 height 15
click at [339, 68] on button at bounding box center [340, 67] width 8 height 8
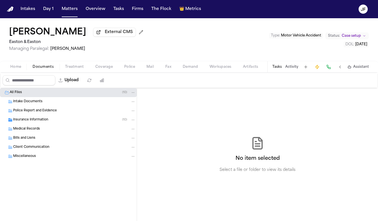
click at [82, 121] on div "Insurance Information ( 10 )" at bounding box center [74, 120] width 122 height 5
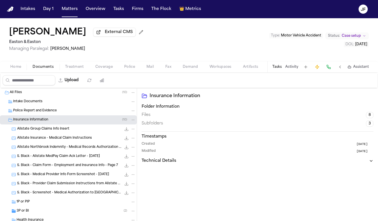
click at [78, 152] on div "Allstate Northbrook Indemnity - Medical Records Authorization Form 106.1 KB • P…" at bounding box center [68, 147] width 137 height 9
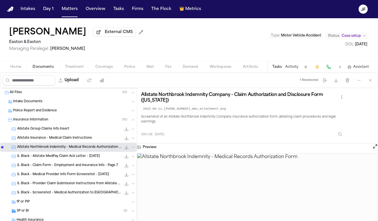
click at [111, 180] on div "S. Black - Medical Provider Info Form Screenshot - [DATE] 111.2 KB • PNG" at bounding box center [68, 174] width 137 height 9
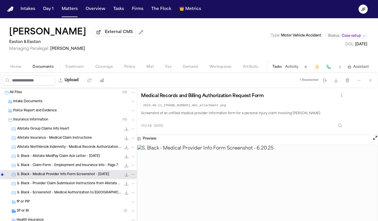
click at [340, 68] on button at bounding box center [340, 67] width 8 height 8
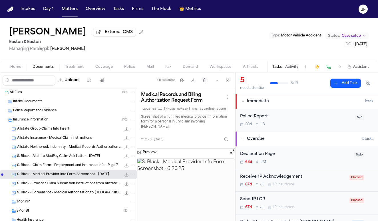
click at [340, 68] on button at bounding box center [340, 67] width 8 height 8
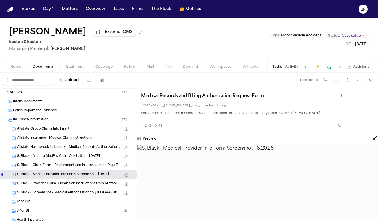
click at [340, 69] on button at bounding box center [340, 67] width 8 height 8
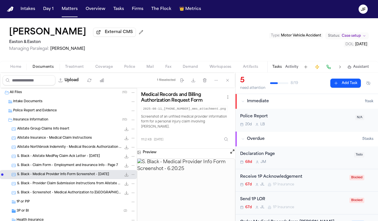
click at [340, 69] on button at bounding box center [340, 67] width 8 height 8
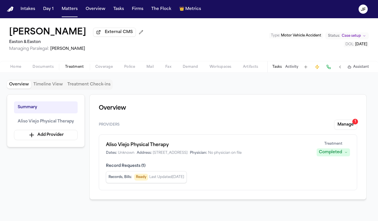
click at [78, 68] on span "Treatment" at bounding box center [74, 67] width 19 height 5
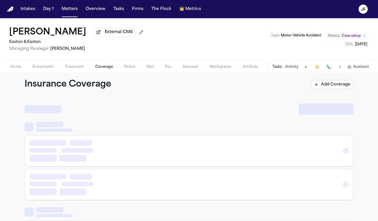
click at [112, 69] on button "Coverage" at bounding box center [104, 67] width 29 height 7
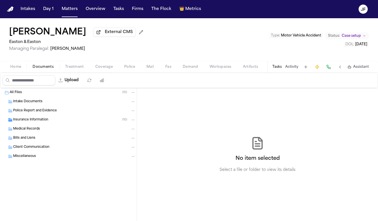
click at [50, 69] on span "Documents" at bounding box center [43, 67] width 21 height 5
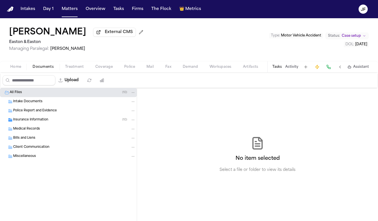
click at [79, 119] on div "Insurance Information ( 10 )" at bounding box center [74, 120] width 122 height 5
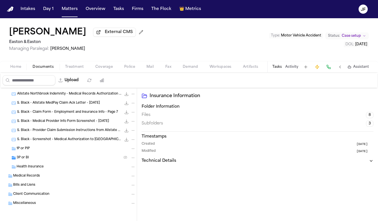
scroll to position [55, 0]
click at [76, 162] on div "3P or BI ( 2 )" at bounding box center [68, 158] width 137 height 9
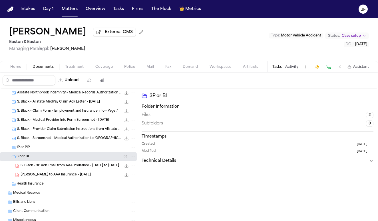
click at [80, 175] on span "[PERSON_NAME] to AAA Insurance - [DATE]" at bounding box center [56, 175] width 70 height 5
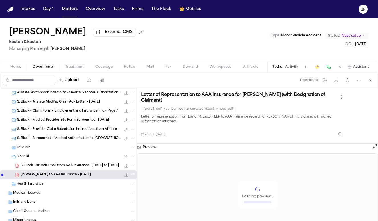
click at [80, 172] on div "[PERSON_NAME] to AAA Insurance - [DATE] 267.6 KB • PDF" at bounding box center [68, 175] width 137 height 9
click at [82, 169] on div "S. Black - 3P Ack Email from AAA Insurance - [DATE] to [DATE] 157.4 KB • PDF" at bounding box center [78, 166] width 115 height 6
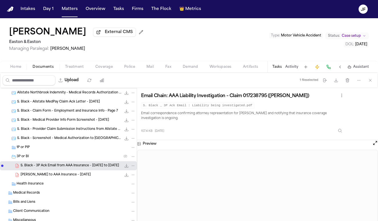
click at [127, 168] on icon "File: S. Black - 3P Ack Email from AAA Insurance - 7.16.25 to 7.17.25" at bounding box center [126, 166] width 5 height 5
click at [89, 177] on div "[PERSON_NAME] to AAA Insurance - [DATE] 267.6 KB • PDF" at bounding box center [78, 175] width 115 height 6
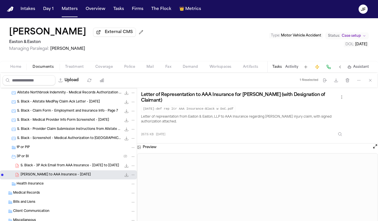
click at [340, 68] on button at bounding box center [340, 67] width 8 height 8
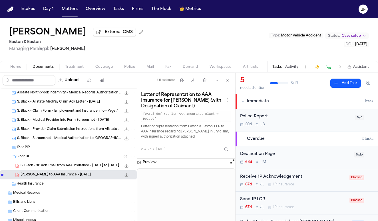
scroll to position [0, 0]
click at [77, 171] on div "S. Black - 3P Ack Email from AAA Insurance - [DATE] to [DATE] 157.4 KB • PDF" at bounding box center [68, 166] width 137 height 9
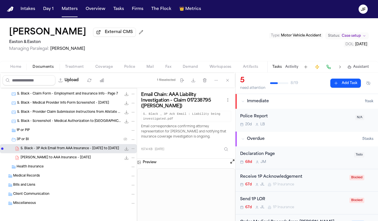
scroll to position [73, 0]
click at [95, 158] on div "[PERSON_NAME] to AAA Insurance - [DATE] 267.6 KB • PDF" at bounding box center [78, 158] width 115 height 6
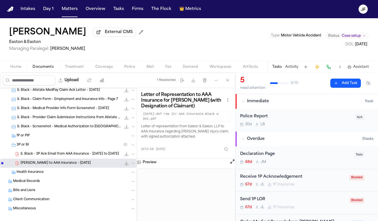
scroll to position [0, 0]
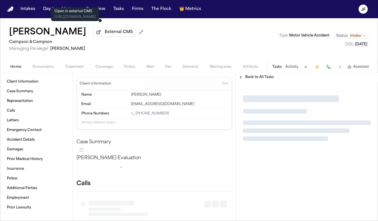
click at [102, 37] on button "External CMS" at bounding box center [114, 32] width 43 height 9
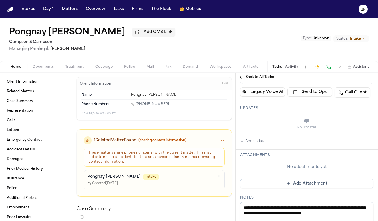
scroll to position [102, 0]
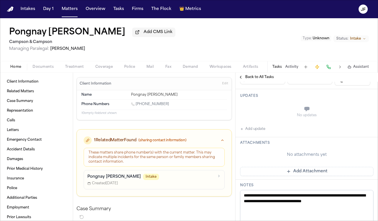
click at [145, 40] on h2 "Campson & Campson" at bounding box center [92, 42] width 166 height 7
click at [145, 37] on button "Add CMS Link" at bounding box center [153, 32] width 43 height 9
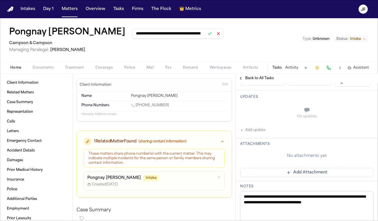
type input "**********"
click at [206, 33] on button at bounding box center [210, 34] width 8 height 8
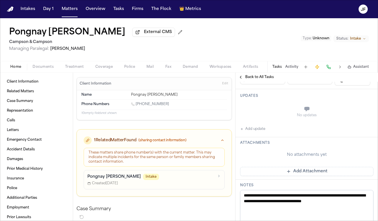
click at [254, 132] on button "Add update" at bounding box center [252, 129] width 25 height 7
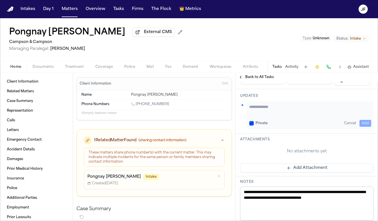
click at [284, 114] on textarea "Add your update" at bounding box center [310, 109] width 122 height 11
paste textarea "**********"
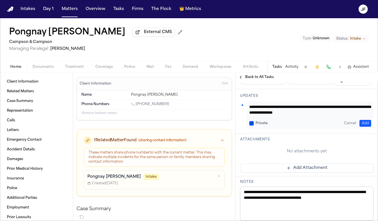
type textarea "**********"
click at [369, 124] on button "Add" at bounding box center [365, 123] width 12 height 7
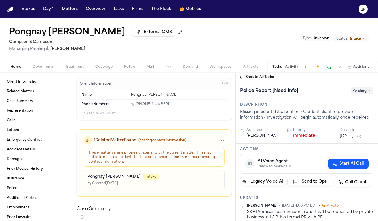
scroll to position [0, 0]
click at [368, 93] on span "Pending" at bounding box center [361, 91] width 23 height 7
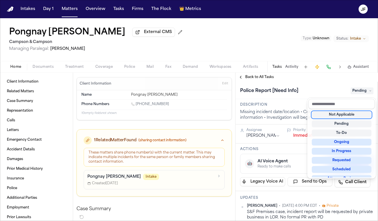
click at [351, 115] on div "Not Applicable" at bounding box center [342, 115] width 60 height 7
click at [320, 83] on div "Police Report [Need Info] Not Applicable" at bounding box center [306, 90] width 142 height 17
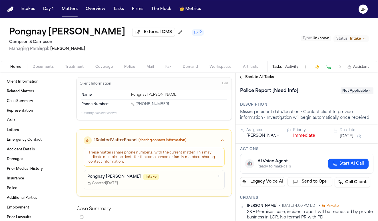
click at [262, 74] on div "Back to All Tasks" at bounding box center [306, 77] width 142 height 9
click at [262, 77] on span "Back to All Tasks" at bounding box center [259, 77] width 29 height 5
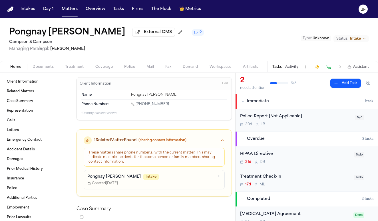
click at [317, 122] on div "Police Report [Not Applicable] 30d L B" at bounding box center [296, 120] width 112 height 13
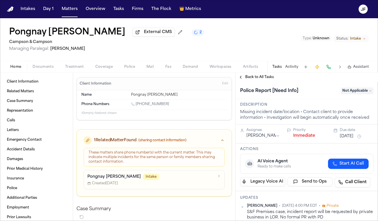
click at [300, 138] on button "Immediate" at bounding box center [304, 136] width 22 height 6
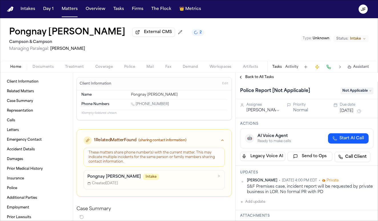
click at [261, 82] on div "Back to All Tasks" at bounding box center [306, 77] width 142 height 9
click at [258, 76] on span "Back to All Tasks" at bounding box center [259, 77] width 29 height 5
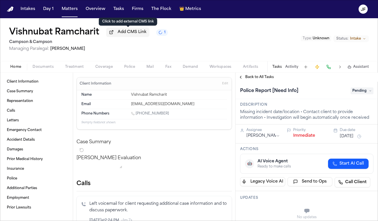
click at [138, 35] on span "Add CMS Link" at bounding box center [132, 32] width 29 height 6
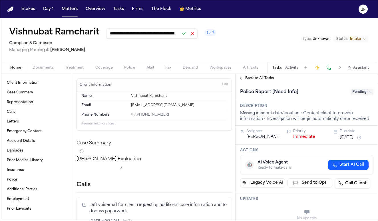
type input "**********"
click at [181, 34] on button at bounding box center [184, 34] width 8 height 8
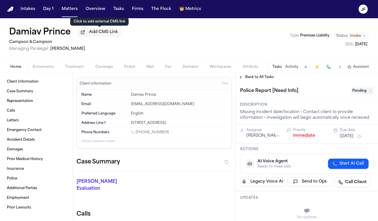
click at [94, 33] on span "Add CMS Link" at bounding box center [103, 32] width 29 height 6
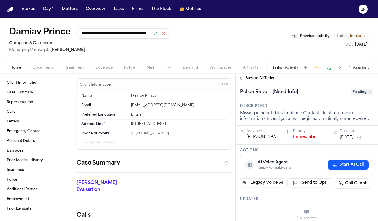
type input "**********"
click at [157, 35] on button at bounding box center [155, 34] width 8 height 8
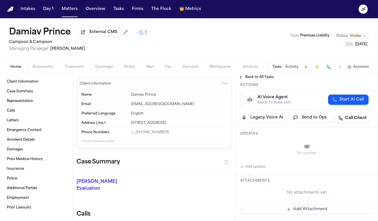
scroll to position [66, 0]
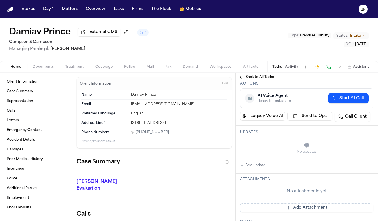
click at [259, 168] on button "Add update" at bounding box center [252, 165] width 25 height 7
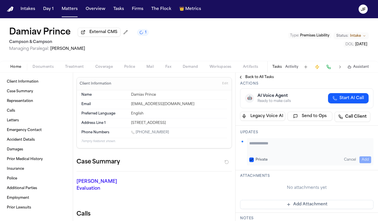
click at [299, 140] on div "Private Cancel Add" at bounding box center [310, 151] width 126 height 27
click at [299, 147] on textarea "Add your update" at bounding box center [310, 146] width 122 height 11
paste textarea "**********"
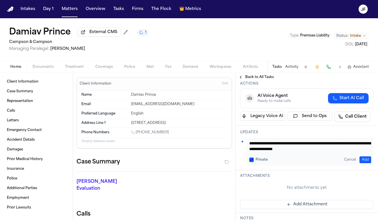
type textarea "**********"
click at [361, 157] on button "Add" at bounding box center [365, 160] width 12 height 7
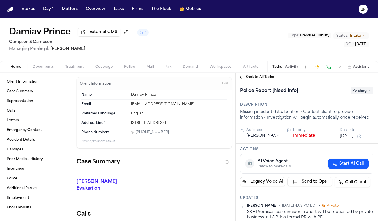
scroll to position [0, 0]
click at [365, 97] on div "Police Report [Need Info] Pending" at bounding box center [306, 90] width 142 height 17
click at [365, 94] on span "Pending" at bounding box center [361, 91] width 23 height 7
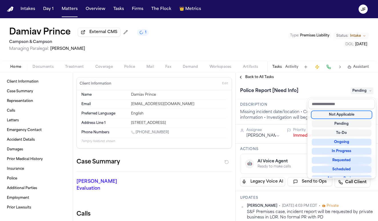
click at [352, 116] on div "Not Applicable" at bounding box center [342, 115] width 60 height 7
click at [259, 83] on div "Police Report [Need Info] Not Applicable" at bounding box center [306, 90] width 142 height 17
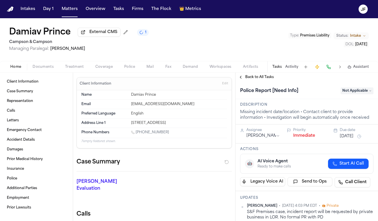
click at [259, 80] on span "Back to All Tasks" at bounding box center [259, 77] width 29 height 5
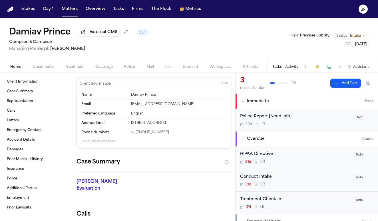
click at [320, 124] on div "30d L B" at bounding box center [296, 124] width 112 height 5
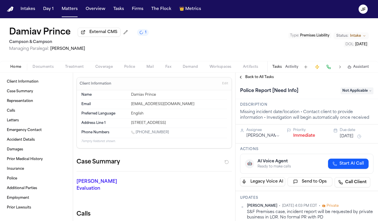
click at [309, 139] on button "Immediate" at bounding box center [304, 136] width 22 height 6
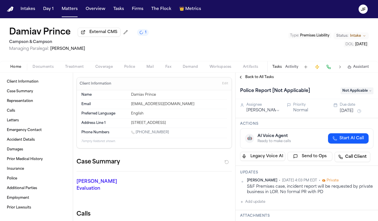
click at [258, 79] on span "Back to All Tasks" at bounding box center [259, 77] width 29 height 5
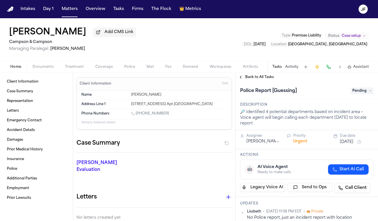
click at [368, 92] on span "Pending" at bounding box center [361, 91] width 23 height 7
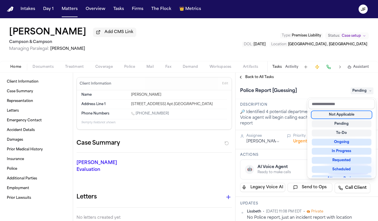
click at [340, 117] on div "Not Applicable" at bounding box center [342, 115] width 60 height 7
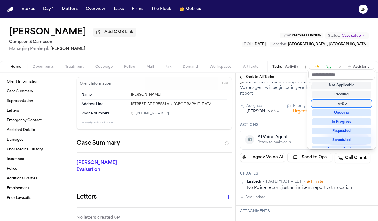
scroll to position [29, 0]
click at [118, 35] on div "Melissa Thompson Add CMS Link Campson & Campson Managing Paralegal: Jacqueline …" at bounding box center [189, 119] width 378 height 203
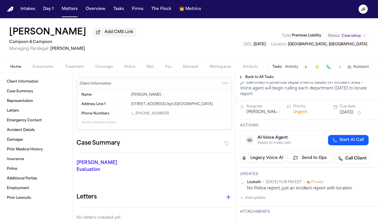
click at [118, 35] on span "Add CMS Link" at bounding box center [118, 32] width 29 height 6
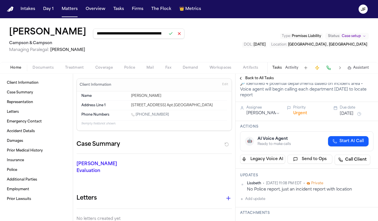
type input "**********"
click at [175, 34] on button at bounding box center [171, 34] width 8 height 8
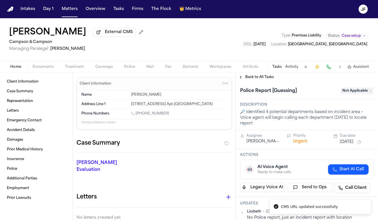
scroll to position [0, 0]
click at [258, 78] on span "Back to All Tasks" at bounding box center [259, 77] width 29 height 5
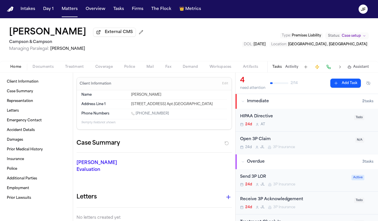
click at [313, 1] on nav "Intakes Day 1 Matters Overview Tasks Firms The Flock 👑 Metrics JF" at bounding box center [189, 9] width 378 height 18
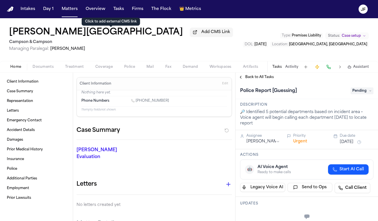
click at [190, 37] on button "Add CMS Link" at bounding box center [211, 32] width 43 height 9
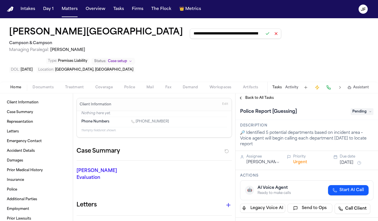
type input "**********"
click at [263, 36] on button at bounding box center [267, 34] width 8 height 8
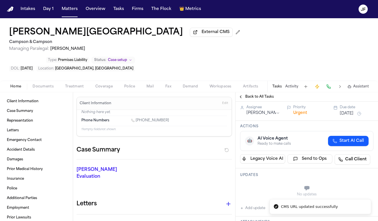
scroll to position [96, 0]
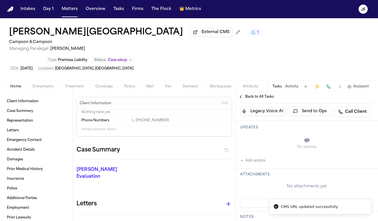
click at [257, 158] on button "Add update" at bounding box center [252, 161] width 25 height 7
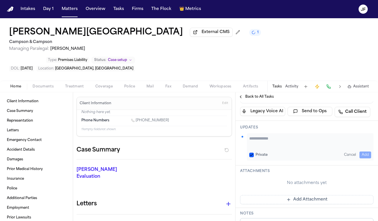
click at [328, 136] on textarea "Add your update" at bounding box center [310, 141] width 122 height 11
paste textarea "**********"
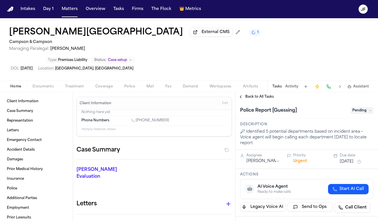
scroll to position [0, 0]
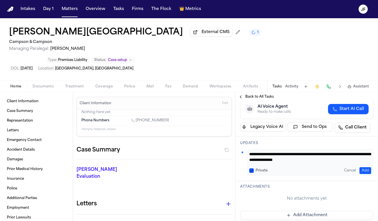
type textarea "**********"
click at [364, 168] on button "Add" at bounding box center [365, 171] width 12 height 7
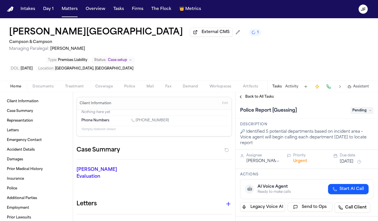
click at [364, 107] on span "Pending" at bounding box center [361, 110] width 23 height 7
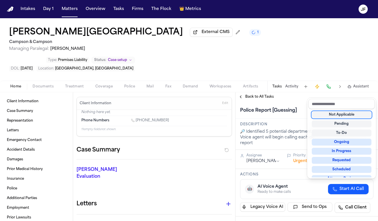
click at [352, 114] on div "Not Applicable" at bounding box center [342, 115] width 60 height 7
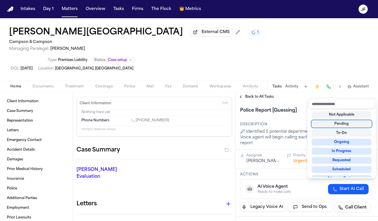
click at [264, 92] on div "**********" at bounding box center [306, 156] width 142 height 129
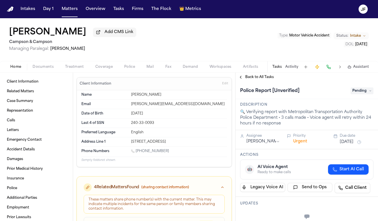
click at [45, 66] on span "Documents" at bounding box center [43, 67] width 21 height 5
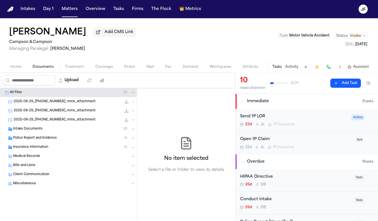
click at [32, 138] on span "Police Report and Evidence" at bounding box center [35, 138] width 44 height 5
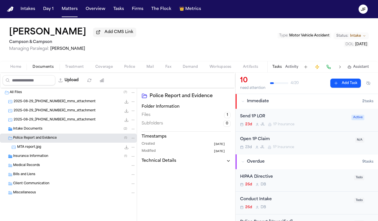
click at [35, 145] on div "MTA report.jpg 139.5 KB • JPG" at bounding box center [68, 147] width 137 height 9
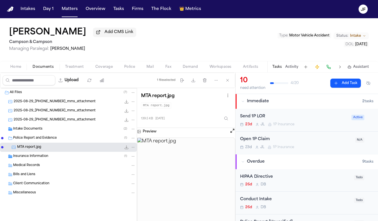
click at [127, 149] on icon "File: MTA report.jpg" at bounding box center [126, 147] width 5 height 5
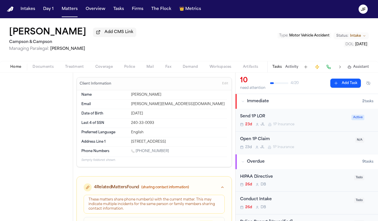
click at [20, 68] on span "Home" at bounding box center [15, 67] width 11 height 5
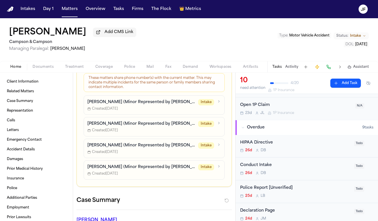
scroll to position [115, 0]
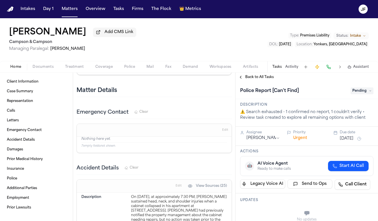
scroll to position [71, 0]
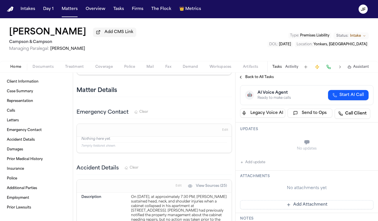
click at [260, 163] on button "Add update" at bounding box center [252, 162] width 25 height 7
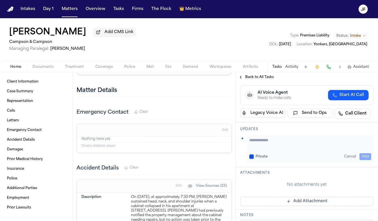
click at [282, 149] on textarea "Add your update" at bounding box center [310, 143] width 122 height 11
click at [124, 37] on button "Add CMS Link" at bounding box center [114, 32] width 43 height 9
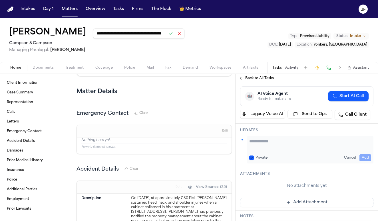
type input "**********"
click at [175, 37] on button at bounding box center [171, 34] width 8 height 8
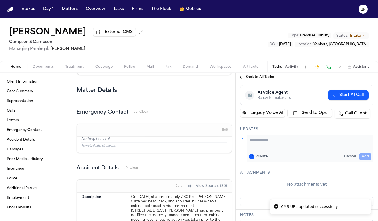
click at [299, 145] on textarea "Add your update" at bounding box center [310, 143] width 122 height 11
paste textarea "**********"
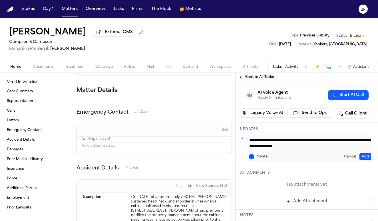
type textarea "**********"
click at [366, 160] on button "Add" at bounding box center [365, 157] width 12 height 7
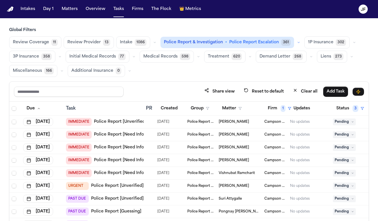
scroll to position [75, 0]
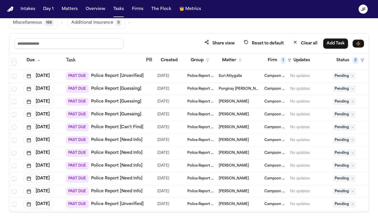
click at [132, 78] on link "Police Report [Unverified]" at bounding box center [117, 76] width 53 height 6
click at [342, 75] on span "Pending" at bounding box center [344, 76] width 23 height 7
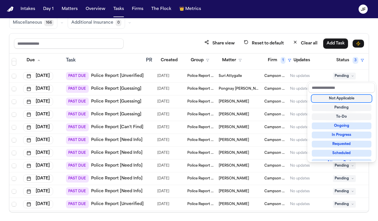
click at [338, 99] on div "Not Applicable" at bounding box center [342, 98] width 60 height 7
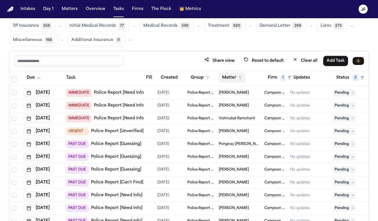
scroll to position [35, 0]
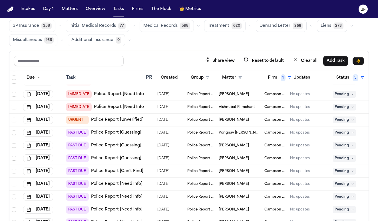
click at [129, 134] on link "Police Report [Guessing]" at bounding box center [116, 133] width 50 height 6
click at [345, 132] on span "Pending" at bounding box center [344, 133] width 23 height 7
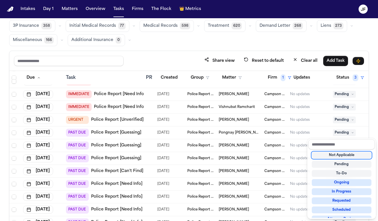
click at [345, 156] on div "Not Applicable" at bounding box center [342, 155] width 60 height 7
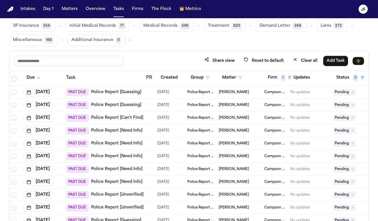
scroll to position [76, 0]
click at [130, 94] on link "Police Report [Guessing]" at bounding box center [116, 92] width 50 height 6
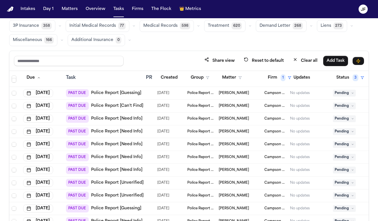
scroll to position [90, 0]
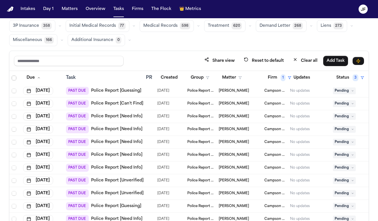
click at [137, 88] on link "Police Report [Guessing]" at bounding box center [116, 91] width 50 height 6
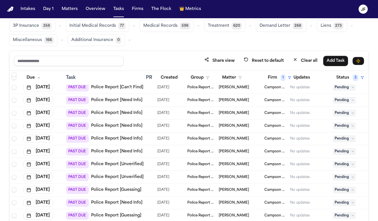
scroll to position [103, 0]
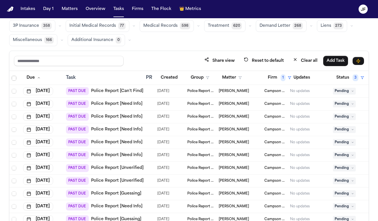
click at [124, 93] on link "Police Report [Can't Find]" at bounding box center [117, 91] width 52 height 6
click at [349, 91] on span "Pending" at bounding box center [344, 91] width 23 height 7
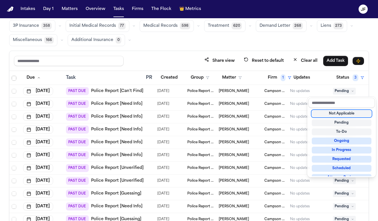
click at [338, 117] on div "Not Applicable" at bounding box center [342, 113] width 60 height 7
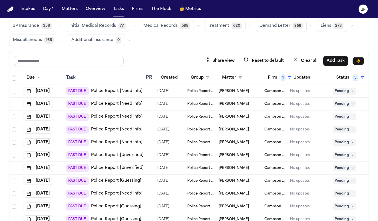
click at [125, 91] on link "Police Report [Need Info]" at bounding box center [116, 91] width 51 height 6
click at [347, 90] on span "Pending" at bounding box center [344, 91] width 23 height 7
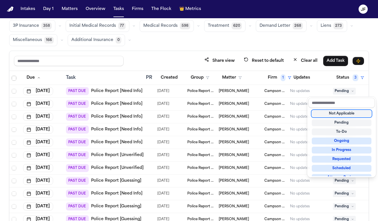
click at [341, 116] on div "Not Applicable" at bounding box center [342, 113] width 60 height 7
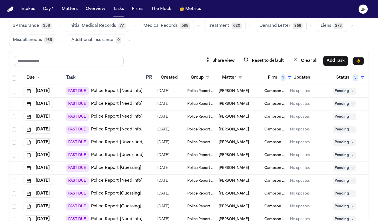
click at [272, 47] on div "Global Filters Review Coverage 11 Review Provider 13 Intake 1085 Police Report …" at bounding box center [189, 113] width 360 height 233
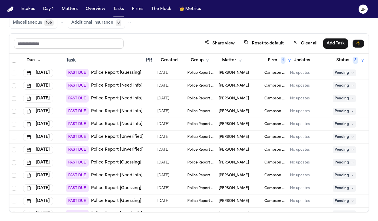
scroll to position [91, 0]
click at [135, 74] on link "Police Report [Guessing]" at bounding box center [116, 73] width 50 height 6
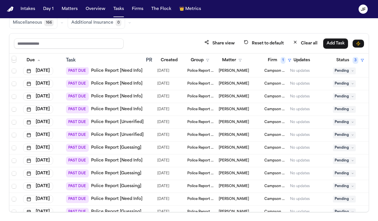
click at [132, 72] on link "Police Report [Need Info]" at bounding box center [116, 71] width 51 height 6
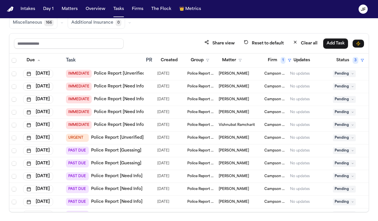
scroll to position [0, 0]
click at [349, 72] on span "Pending" at bounding box center [344, 73] width 23 height 7
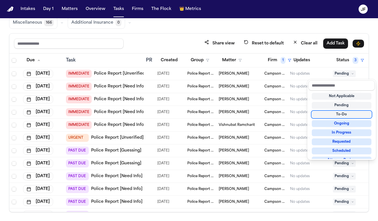
click at [347, 115] on div "To-Do" at bounding box center [342, 114] width 60 height 7
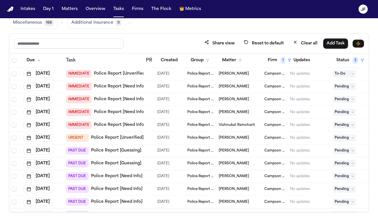
click at [367, 74] on div "To-Do" at bounding box center [352, 73] width 38 height 7
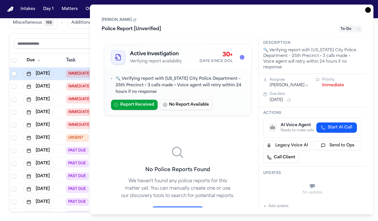
click at [367, 11] on icon "button" at bounding box center [368, 10] width 6 height 6
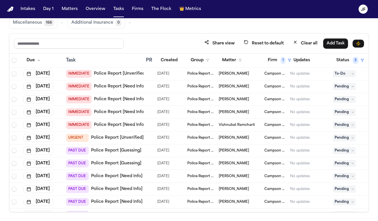
click at [350, 87] on span "Pending" at bounding box center [344, 86] width 23 height 7
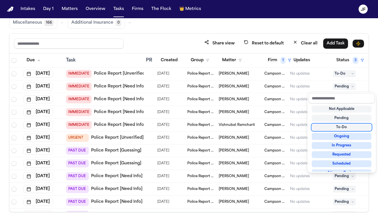
click at [346, 129] on div "To-Do" at bounding box center [342, 127] width 60 height 7
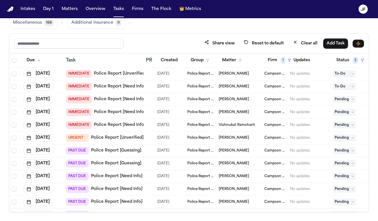
click at [350, 100] on span "Pending" at bounding box center [344, 99] width 23 height 7
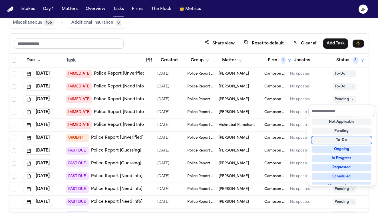
click at [346, 142] on div "To-Do" at bounding box center [342, 140] width 60 height 7
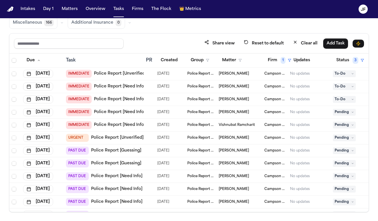
click at [348, 112] on span "Pending" at bounding box center [344, 112] width 23 height 7
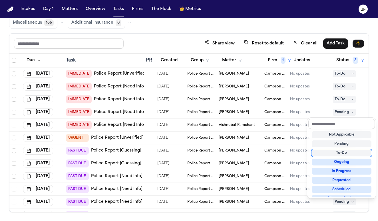
click at [338, 154] on div "To-Do" at bounding box center [342, 153] width 60 height 7
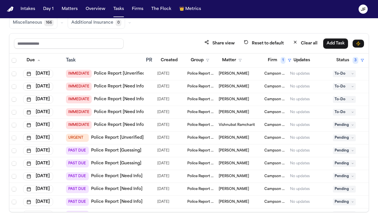
click at [347, 125] on span "Pending" at bounding box center [344, 125] width 23 height 7
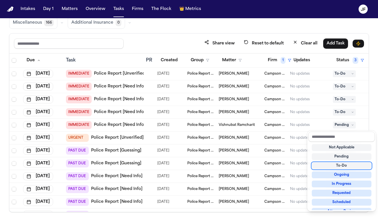
click at [337, 166] on div "To-Do" at bounding box center [342, 166] width 60 height 7
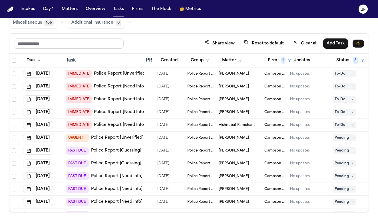
click at [349, 139] on span "Pending" at bounding box center [344, 138] width 23 height 7
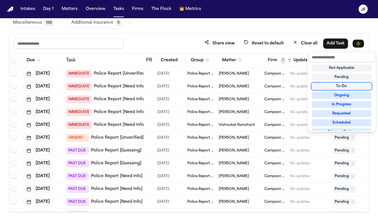
click at [348, 85] on div "To-Do" at bounding box center [342, 86] width 60 height 7
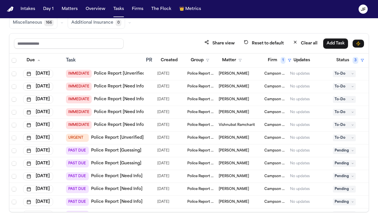
click at [126, 100] on link "Police Report [Need Info]" at bounding box center [119, 100] width 51 height 6
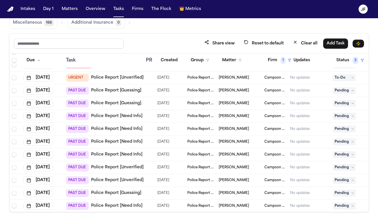
scroll to position [60, 0]
click at [350, 91] on span "Pending" at bounding box center [344, 90] width 23 height 7
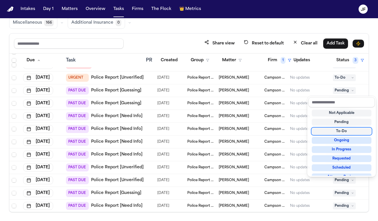
click at [337, 131] on div "To-Do" at bounding box center [342, 131] width 60 height 7
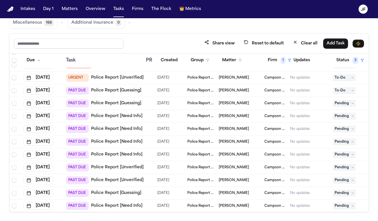
click at [347, 107] on td "Pending" at bounding box center [351, 103] width 43 height 13
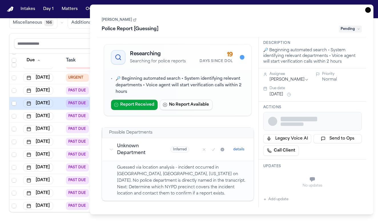
click at [367, 9] on icon "button" at bounding box center [368, 10] width 6 height 6
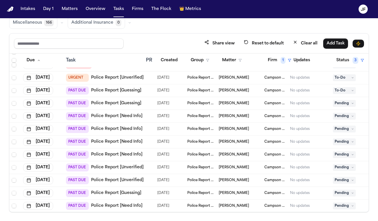
click at [345, 103] on span "Pending" at bounding box center [344, 103] width 23 height 7
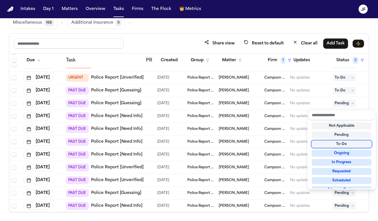
click at [338, 144] on div "To-Do" at bounding box center [342, 144] width 60 height 7
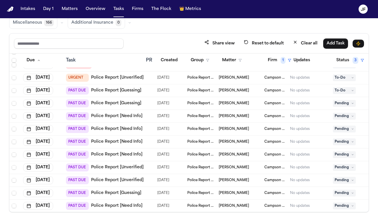
click at [131, 117] on link "Police Report [Need Info]" at bounding box center [116, 117] width 51 height 6
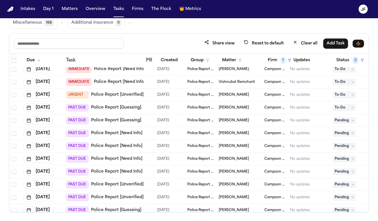
scroll to position [33, 0]
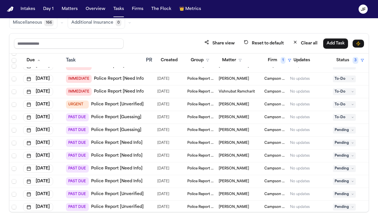
click at [345, 146] on span "Pending" at bounding box center [344, 143] width 23 height 7
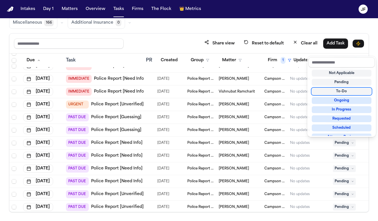
click at [349, 90] on div "To-Do" at bounding box center [342, 91] width 60 height 7
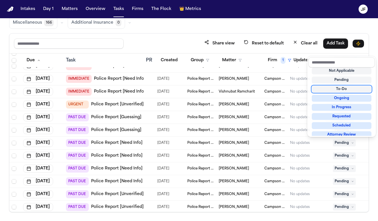
click at [338, 89] on div "To-Do" at bounding box center [342, 89] width 60 height 7
click at [325, 23] on div "Global Filters Review Coverage 11 Review Provider 13 Intake 1085 Police Report …" at bounding box center [189, 95] width 360 height 233
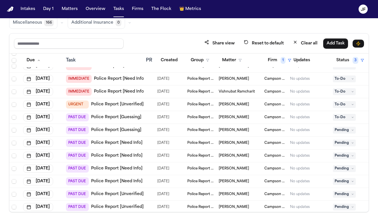
click at [342, 141] on span "Pending" at bounding box center [344, 143] width 23 height 7
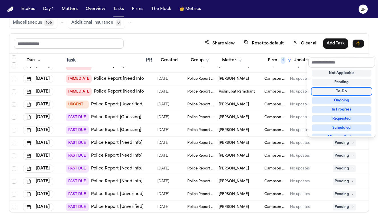
click at [338, 92] on div "To-Do" at bounding box center [342, 91] width 60 height 7
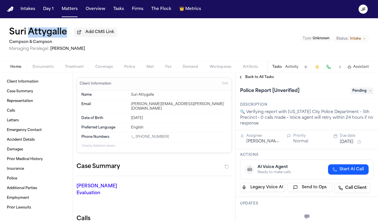
drag, startPoint x: 70, startPoint y: 37, endPoint x: 31, endPoint y: 37, distance: 38.8
click at [31, 37] on div "Suri Attygalle Add CMS Link" at bounding box center [63, 32] width 108 height 10
copy h1 "Attygalle"
click at [104, 39] on div "Suri Attygalle Add CMS Link Campson & [PERSON_NAME] Managing Paralegal: [PERSON…" at bounding box center [63, 39] width 108 height 25
click at [107, 35] on span "Add CMS Link" at bounding box center [99, 32] width 29 height 6
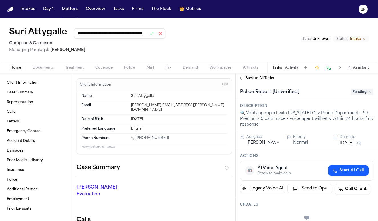
type input "**********"
click at [153, 37] on button at bounding box center [152, 34] width 8 height 8
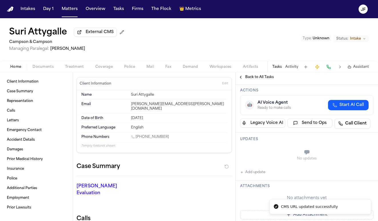
scroll to position [95, 0]
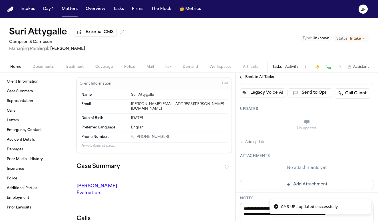
click at [257, 145] on button "Add update" at bounding box center [252, 142] width 25 height 7
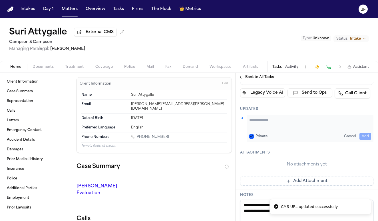
click at [281, 128] on textarea "Add your update" at bounding box center [310, 122] width 122 height 11
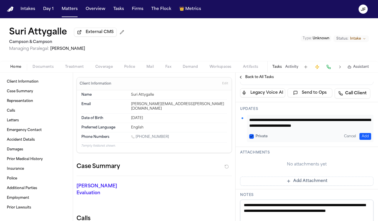
type textarea "**********"
click at [364, 138] on button "Add" at bounding box center [365, 136] width 12 height 7
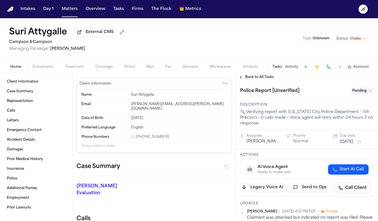
scroll to position [0, 0]
click at [359, 97] on div "Police Report [Unverified] Pending" at bounding box center [306, 90] width 142 height 17
click at [359, 94] on span "Pending" at bounding box center [361, 91] width 23 height 7
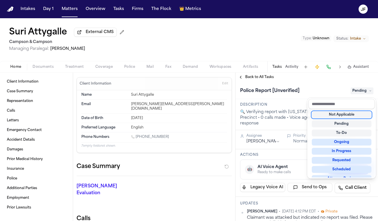
click at [350, 114] on div "Not Applicable" at bounding box center [342, 115] width 60 height 7
click at [326, 116] on div "Not Applicable" at bounding box center [342, 115] width 60 height 7
click at [332, 117] on div "Not Applicable" at bounding box center [342, 115] width 60 height 7
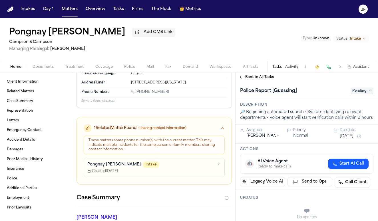
scroll to position [61, 0]
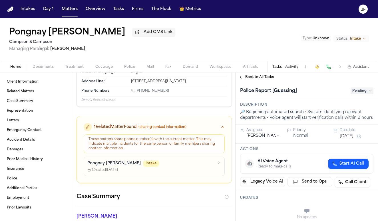
click at [99, 34] on h1 "Pongnay [PERSON_NAME]" at bounding box center [67, 32] width 116 height 10
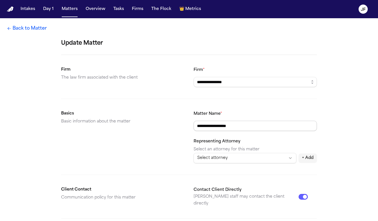
click at [195, 126] on input "**********" at bounding box center [254, 126] width 123 height 10
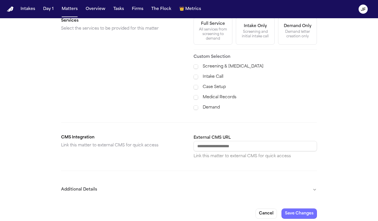
scroll to position [213, 0]
type input "**********"
click at [301, 209] on button "Save Changes" at bounding box center [298, 214] width 35 height 10
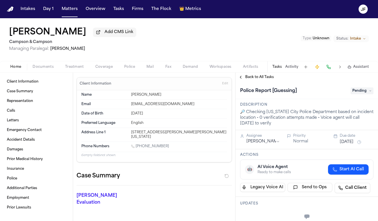
click at [317, 1] on nav "Intakes Day 1 Matters Overview Tasks Firms The Flock 👑 Metrics JF" at bounding box center [189, 9] width 378 height 18
click at [112, 35] on span "Add CMS Link" at bounding box center [118, 32] width 29 height 6
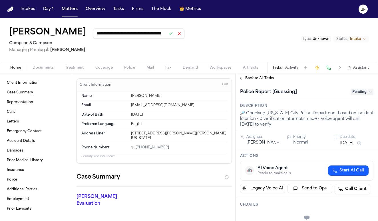
type input "**********"
click at [167, 37] on div at bounding box center [175, 34] width 17 height 8
click at [167, 37] on button at bounding box center [171, 34] width 8 height 8
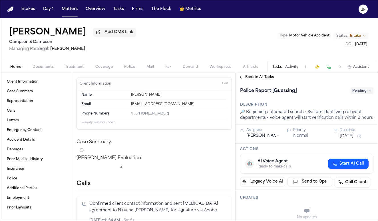
drag, startPoint x: 80, startPoint y: 35, endPoint x: 46, endPoint y: 35, distance: 34.3
click at [46, 35] on div "Nirvana Narayan Add CMS Link" at bounding box center [72, 32] width 127 height 10
copy h1 "Narayan"
click at [108, 37] on button "Add CMS Link" at bounding box center [114, 32] width 43 height 9
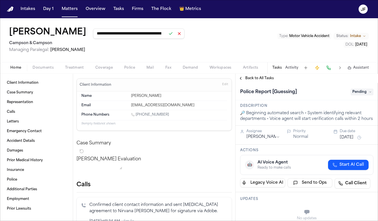
type input "**********"
click at [167, 35] on button at bounding box center [171, 34] width 8 height 8
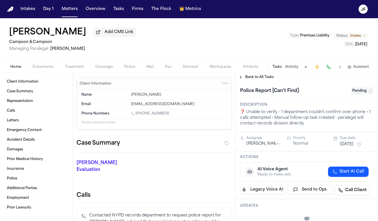
drag, startPoint x: 85, startPoint y: 36, endPoint x: 45, endPoint y: 35, distance: 40.5
click at [45, 35] on div "[PERSON_NAME] Add CMS Link" at bounding box center [72, 32] width 127 height 10
copy h1 "[PERSON_NAME]"
click at [363, 92] on span "Pending" at bounding box center [361, 91] width 23 height 7
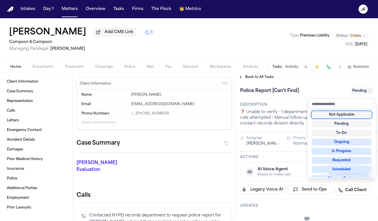
click at [340, 115] on div "Not Applicable" at bounding box center [342, 115] width 60 height 7
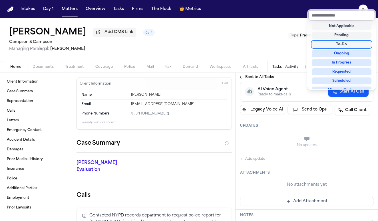
scroll to position [89, 0]
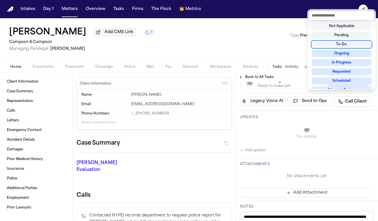
click at [117, 39] on div "[PERSON_NAME] Add CMS Link 1 Campson & [PERSON_NAME] Managing Paralegal: [PERSO…" at bounding box center [189, 119] width 378 height 203
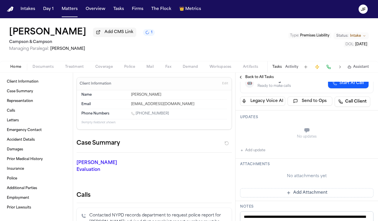
click at [117, 35] on span "Add CMS Link" at bounding box center [118, 32] width 29 height 6
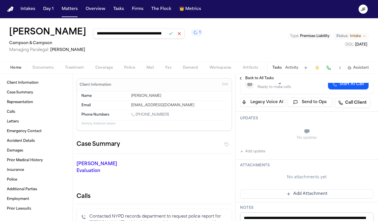
type input "**********"
click at [168, 34] on button at bounding box center [171, 34] width 8 height 8
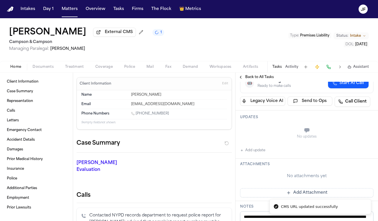
click at [255, 153] on button "Add update" at bounding box center [252, 150] width 25 height 7
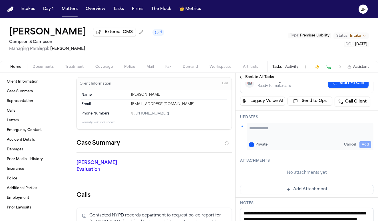
click at [278, 132] on textarea "Add your update" at bounding box center [310, 131] width 122 height 11
paste textarea "**********"
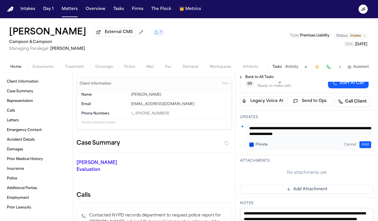
type textarea "**********"
click at [363, 145] on button "Add" at bounding box center [365, 145] width 12 height 7
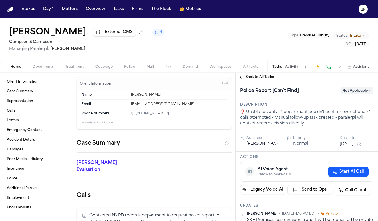
scroll to position [0, 0]
click at [259, 77] on span "Back to All Tasks" at bounding box center [259, 77] width 29 height 5
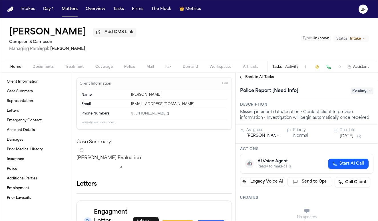
click at [363, 88] on div "Police Report [Need Info] Pending" at bounding box center [306, 90] width 133 height 9
click at [363, 92] on span "Pending" at bounding box center [361, 91] width 23 height 7
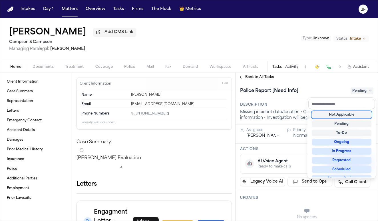
click at [343, 115] on div "Not Applicable" at bounding box center [342, 115] width 60 height 7
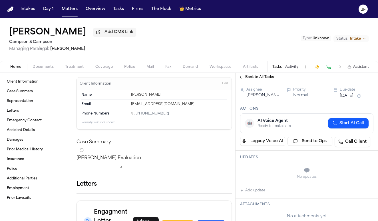
scroll to position [49, 0]
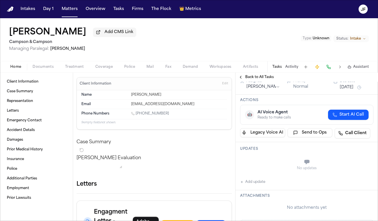
click at [259, 185] on button "Add update" at bounding box center [252, 182] width 25 height 7
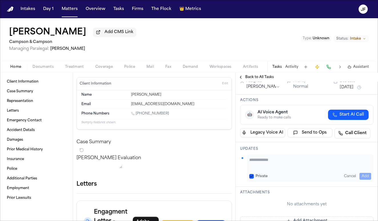
click at [271, 170] on div "Private Cancel Add" at bounding box center [310, 168] width 126 height 27
click at [272, 169] on textarea "Add your update" at bounding box center [310, 162] width 122 height 11
type textarea "**********"
click at [368, 175] on button "Add" at bounding box center [365, 176] width 12 height 7
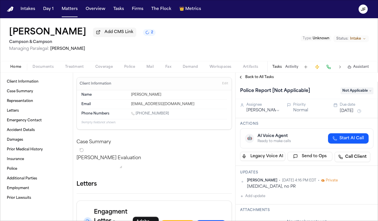
scroll to position [0, 0]
click at [122, 35] on span "Add CMS Link" at bounding box center [118, 32] width 29 height 6
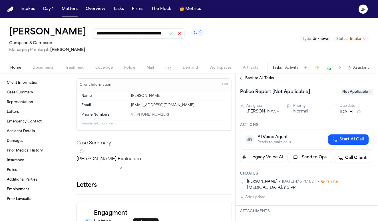
type input "**********"
click at [170, 32] on button at bounding box center [171, 34] width 8 height 8
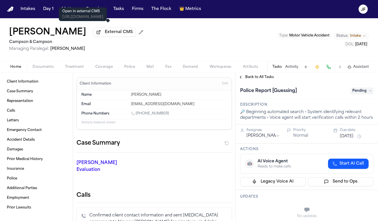
click at [118, 33] on span "External CMS" at bounding box center [119, 32] width 28 height 6
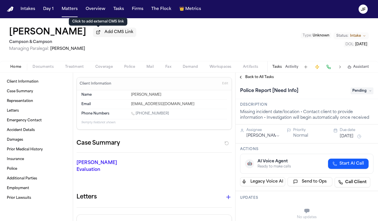
click at [104, 35] on span "Add CMS Link" at bounding box center [118, 32] width 29 height 6
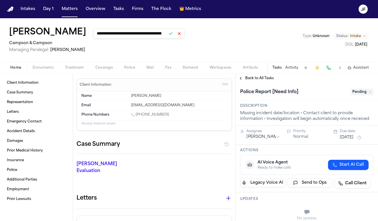
type input "**********"
click at [167, 34] on button at bounding box center [171, 34] width 8 height 8
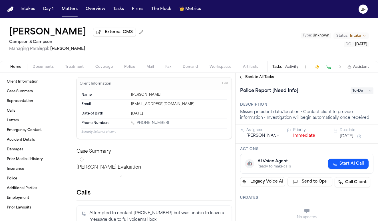
scroll to position [29, 0]
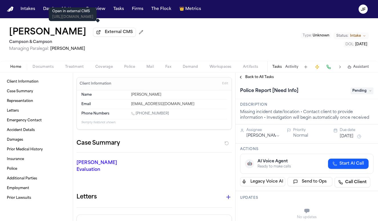
click at [105, 34] on span "External CMS" at bounding box center [119, 32] width 28 height 6
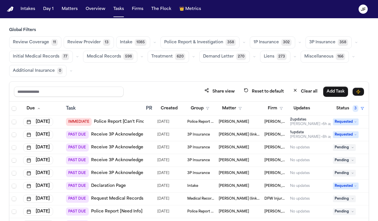
click at [213, 42] on span "Police Report & Investigation" at bounding box center [193, 43] width 59 height 6
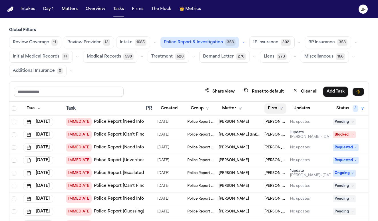
click at [275, 111] on button "Firm" at bounding box center [275, 109] width 22 height 10
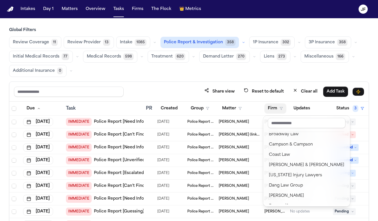
scroll to position [68, 0]
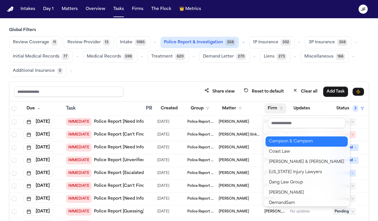
click at [283, 145] on button "Campson & Campson" at bounding box center [306, 142] width 82 height 10
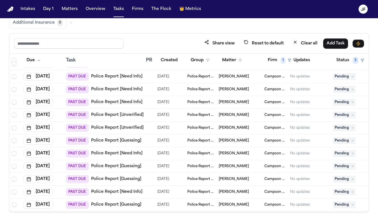
scroll to position [115, 0]
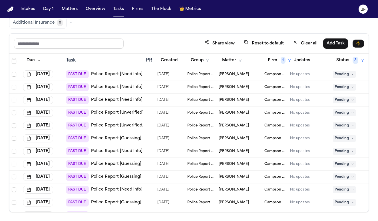
click at [129, 72] on link "Police Report [Need Info]" at bounding box center [116, 75] width 51 height 6
click at [342, 73] on span "Pending" at bounding box center [344, 74] width 23 height 7
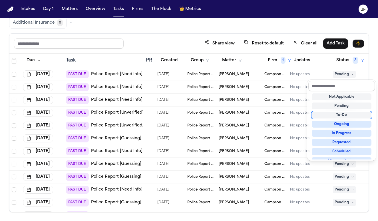
click at [341, 114] on div "To-Do" at bounding box center [342, 115] width 60 height 7
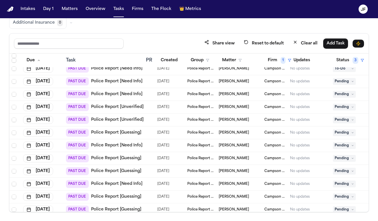
scroll to position [125, 0]
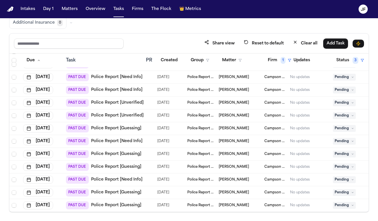
click at [131, 77] on link "Police Report [Need Info]" at bounding box center [116, 77] width 51 height 6
click at [342, 75] on span "Pending" at bounding box center [344, 77] width 23 height 7
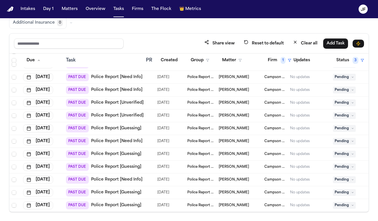
click at [322, 78] on div "No updates" at bounding box center [309, 77] width 38 height 5
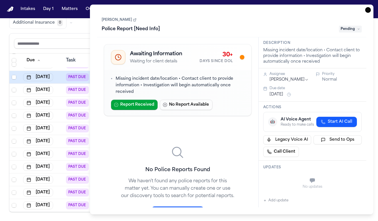
click at [282, 203] on button "Add update" at bounding box center [275, 200] width 25 height 7
click at [315, 184] on textarea "Add your update" at bounding box center [315, 181] width 87 height 11
paste textarea "**********"
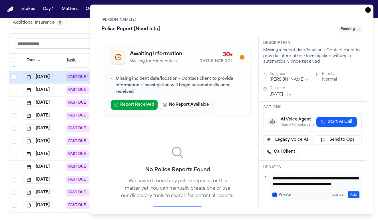
scroll to position [6, 0]
type textarea "**********"
click at [351, 192] on button "Add" at bounding box center [354, 195] width 12 height 7
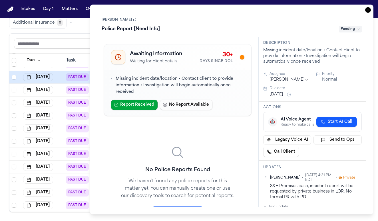
click at [354, 29] on span "Pending" at bounding box center [350, 29] width 23 height 7
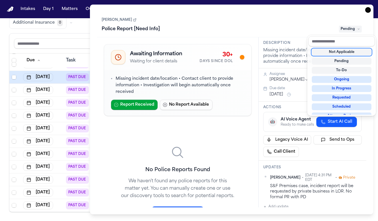
click at [351, 52] on div "Not Applicable" at bounding box center [342, 52] width 60 height 7
click at [369, 10] on div "Task Details Charles Heath Police Report [Need Info] Not Applicable Awaiting In…" at bounding box center [231, 110] width 283 height 210
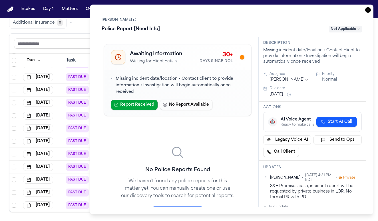
click at [368, 11] on icon "button" at bounding box center [368, 10] width 6 height 6
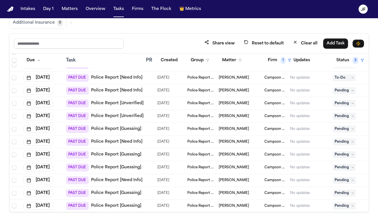
scroll to position [124, 0]
click at [120, 78] on link "Police Report [Need Info]" at bounding box center [116, 78] width 51 height 6
click at [322, 80] on td "No updates" at bounding box center [309, 78] width 43 height 13
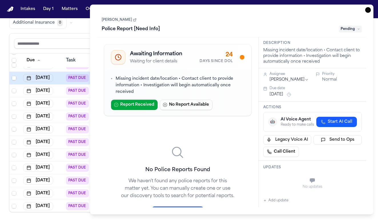
click at [279, 202] on button "Add update" at bounding box center [275, 200] width 25 height 7
click at [286, 184] on textarea "Add your update" at bounding box center [315, 181] width 87 height 11
paste textarea "**********"
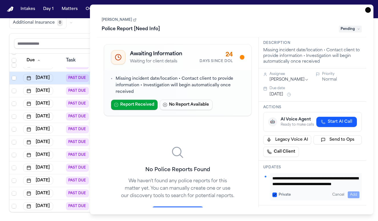
scroll to position [6, 0]
type textarea "**********"
click at [352, 33] on div "Police Report [Need Info] Pending" at bounding box center [232, 29] width 260 height 9
click at [352, 28] on span "Pending" at bounding box center [350, 29] width 23 height 7
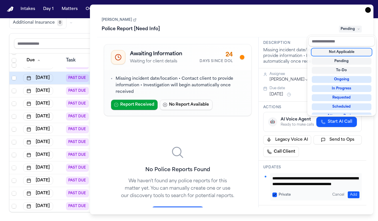
click at [345, 51] on div "Not Applicable" at bounding box center [342, 52] width 60 height 7
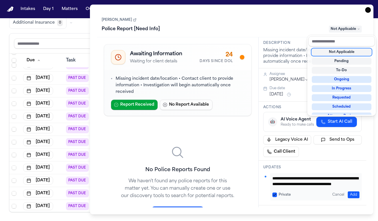
click at [367, 11] on div "**********" at bounding box center [231, 110] width 283 height 210
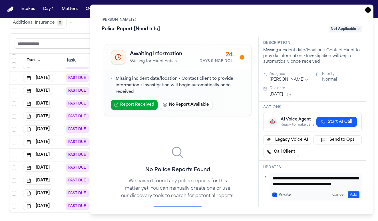
click at [367, 11] on icon "button" at bounding box center [368, 10] width 6 height 6
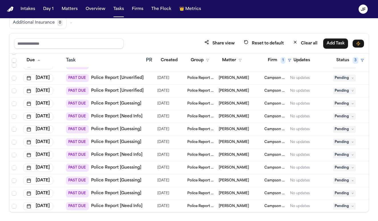
click at [127, 79] on link "Police Report [Unverified]" at bounding box center [117, 78] width 53 height 6
click at [347, 78] on span "Pending" at bounding box center [344, 78] width 23 height 7
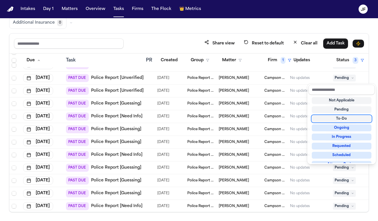
click at [339, 121] on div "To-Do" at bounding box center [342, 119] width 60 height 7
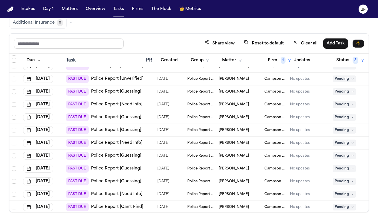
scroll to position [139, 0]
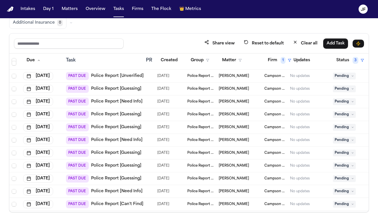
click at [116, 75] on link "Police Report [Unverified]" at bounding box center [117, 76] width 53 height 6
click at [336, 74] on span "Pending" at bounding box center [344, 76] width 23 height 7
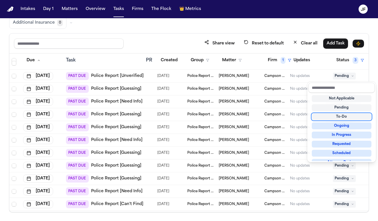
click at [342, 114] on div "To-Do" at bounding box center [342, 117] width 60 height 7
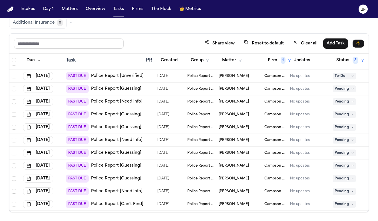
click at [181, 44] on div "Share view Reset to default Clear all Add Task" at bounding box center [189, 43] width 350 height 11
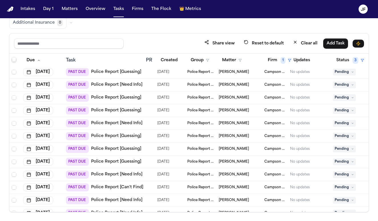
scroll to position [156, 0]
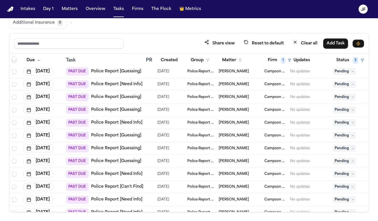
click at [120, 71] on link "Police Report [Guessing]" at bounding box center [116, 72] width 50 height 6
click at [344, 70] on span "Pending" at bounding box center [344, 71] width 23 height 7
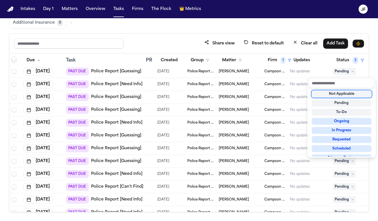
click at [350, 93] on div "Not Applicable" at bounding box center [342, 94] width 60 height 7
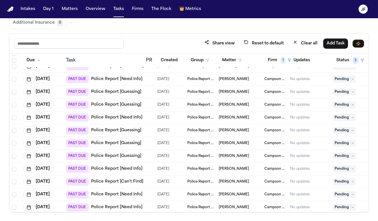
scroll to position [152, 0]
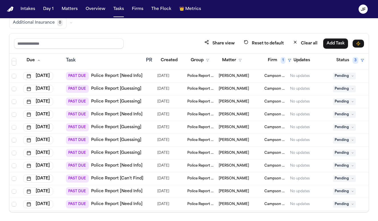
click at [136, 77] on link "Police Report [Need Info]" at bounding box center [116, 76] width 51 height 6
click at [344, 76] on span "Pending" at bounding box center [344, 76] width 23 height 7
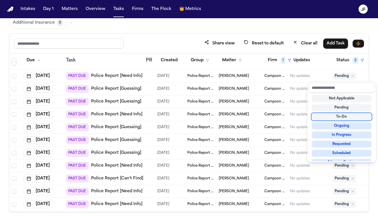
click at [337, 117] on div "To-Do" at bounding box center [342, 117] width 60 height 7
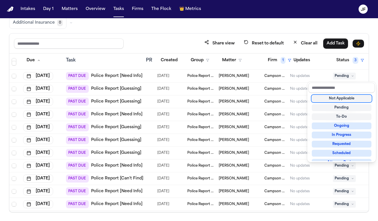
click at [194, 46] on div "Share view Reset to default Clear all Add Task Due Task PR Created Group Matter…" at bounding box center [189, 122] width 360 height 179
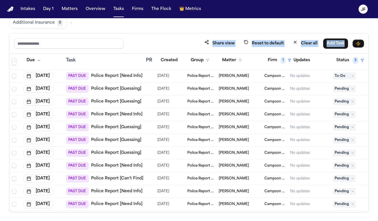
scroll to position [167, 0]
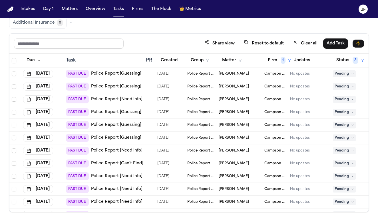
click at [175, 38] on div "Share view Reset to default Clear all Add Task" at bounding box center [188, 44] width 359 height 20
click at [110, 72] on link "Police Report [Guessing]" at bounding box center [116, 74] width 50 height 6
click at [341, 75] on span "Pending" at bounding box center [344, 73] width 23 height 7
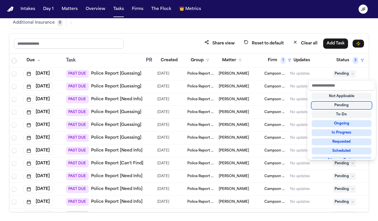
click at [344, 96] on div "Not Applicable" at bounding box center [342, 96] width 60 height 7
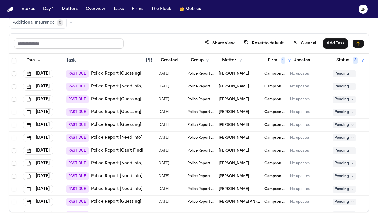
click at [177, 45] on div "Share view Reset to default Clear all Add Task" at bounding box center [189, 43] width 350 height 11
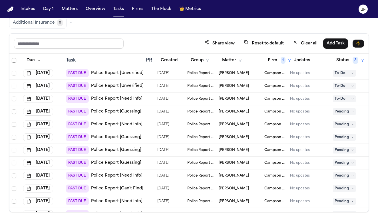
scroll to position [136, 0]
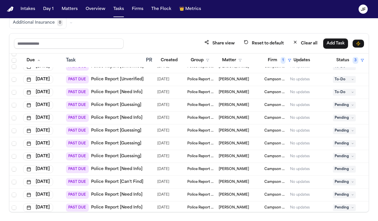
click at [126, 104] on link "Police Report [Guessing]" at bounding box center [116, 105] width 50 height 6
click at [338, 104] on span "Pending" at bounding box center [344, 105] width 23 height 7
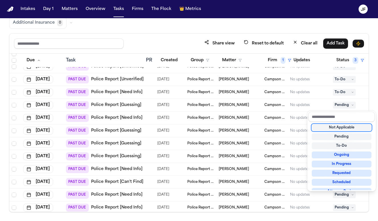
click at [344, 127] on div "Not Applicable" at bounding box center [342, 127] width 60 height 7
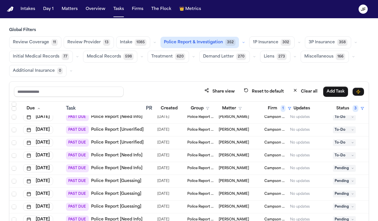
scroll to position [0, 0]
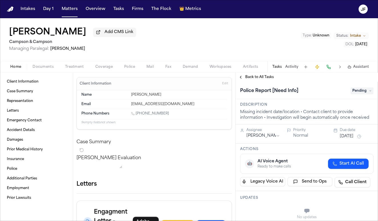
click at [104, 34] on span "Add CMS Link" at bounding box center [118, 32] width 29 height 6
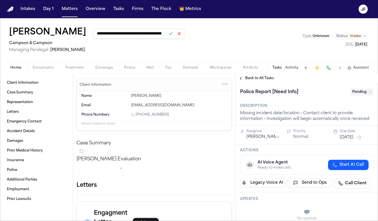
type input "**********"
click at [167, 35] on button at bounding box center [171, 34] width 8 height 8
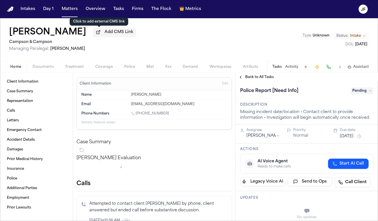
click at [104, 33] on span "Add CMS Link" at bounding box center [118, 32] width 29 height 6
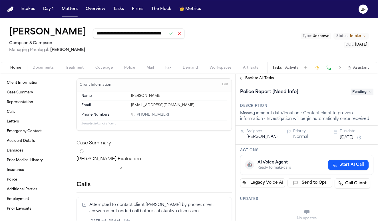
type input "**********"
click at [167, 33] on button at bounding box center [171, 34] width 8 height 8
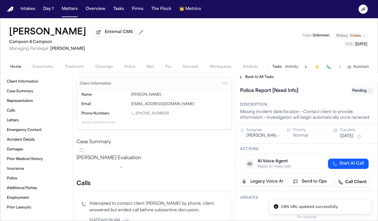
click at [259, 76] on span "Back to All Tasks" at bounding box center [259, 77] width 29 height 5
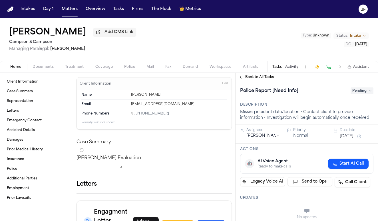
drag, startPoint x: 113, startPoint y: 36, endPoint x: 49, endPoint y: 37, distance: 64.2
click at [49, 37] on div "[PERSON_NAME] Add CMS Link" at bounding box center [72, 32] width 127 height 10
copy h1 "[PERSON_NAME]"
click at [133, 33] on span "Add CMS Link" at bounding box center [118, 32] width 29 height 6
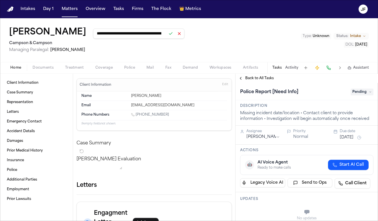
type input "**********"
click at [175, 37] on button at bounding box center [171, 34] width 8 height 8
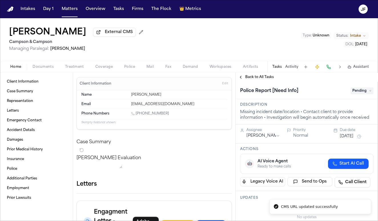
click at [256, 80] on span "Back to All Tasks" at bounding box center [259, 77] width 29 height 5
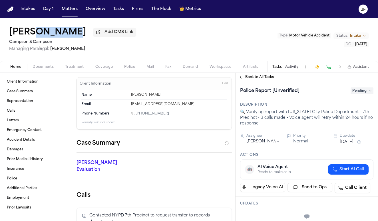
drag, startPoint x: 68, startPoint y: 34, endPoint x: 35, endPoint y: 34, distance: 32.8
click at [35, 34] on div "[PERSON_NAME] Add CMS Link" at bounding box center [72, 32] width 127 height 10
copy h1 "[PERSON_NAME]"
click at [104, 35] on span "Add CMS Link" at bounding box center [118, 32] width 29 height 6
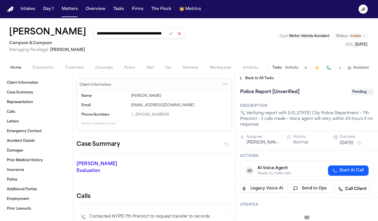
type input "**********"
click at [167, 36] on button at bounding box center [171, 34] width 8 height 8
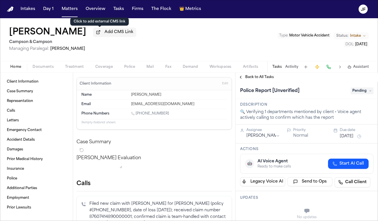
click at [104, 33] on span "Add CMS Link" at bounding box center [118, 32] width 29 height 6
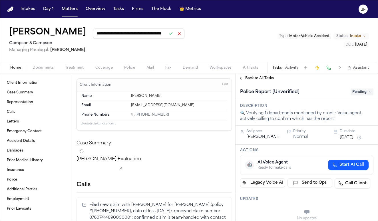
type input "**********"
click at [167, 34] on button at bounding box center [171, 34] width 8 height 8
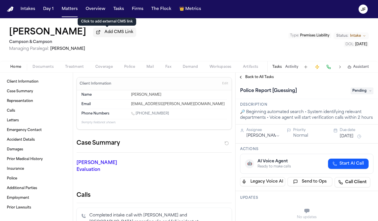
click at [104, 35] on span "Add CMS Link" at bounding box center [118, 32] width 29 height 6
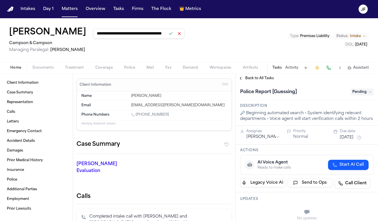
type input "**********"
click at [167, 34] on button at bounding box center [171, 34] width 8 height 8
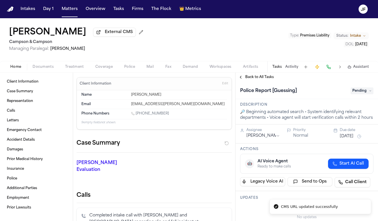
scroll to position [61, 0]
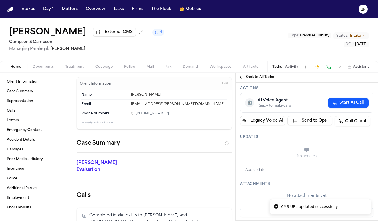
click at [258, 173] on button "Add update" at bounding box center [252, 170] width 25 height 7
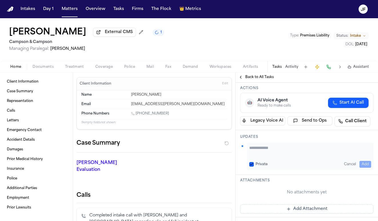
click at [272, 156] on textarea "Add your update" at bounding box center [310, 150] width 122 height 11
paste textarea "**********"
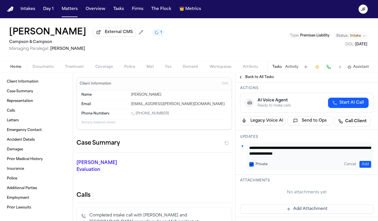
type textarea "**********"
click at [363, 165] on button "Add" at bounding box center [365, 164] width 12 height 7
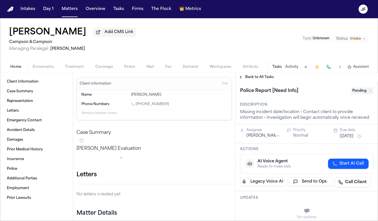
click at [104, 35] on span "Add CMS Link" at bounding box center [118, 32] width 29 height 6
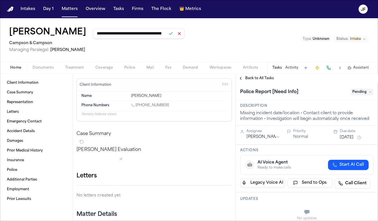
type input "**********"
click at [167, 35] on button at bounding box center [171, 34] width 8 height 8
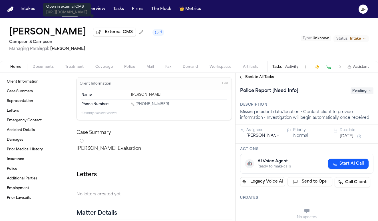
click at [105, 34] on span "External CMS" at bounding box center [119, 32] width 28 height 6
click at [120, 39] on div "[PERSON_NAME] External CMS 1 [PERSON_NAME] & [PERSON_NAME] Managing Paralegal: …" at bounding box center [86, 39] width 155 height 25
click at [136, 37] on button at bounding box center [140, 32] width 9 height 9
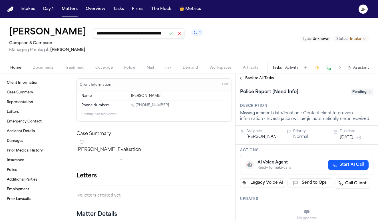
scroll to position [0, 202]
drag, startPoint x: 141, startPoint y: 35, endPoint x: 25, endPoint y: 41, distance: 116.6
click at [27, 37] on div "**********" at bounding box center [106, 32] width 194 height 11
type input "**********"
click at [167, 35] on button at bounding box center [171, 34] width 8 height 8
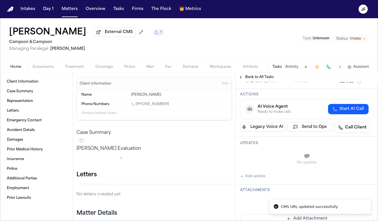
scroll to position [63, 0]
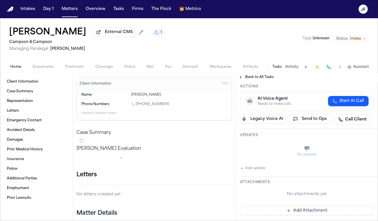
click at [255, 170] on button "Add update" at bounding box center [252, 168] width 25 height 7
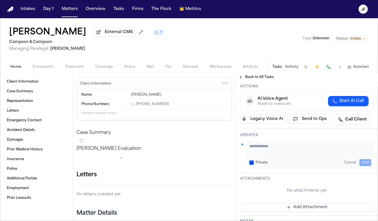
click at [284, 156] on div "Private Cancel Add" at bounding box center [310, 154] width 126 height 27
click at [280, 153] on textarea "Add your update" at bounding box center [310, 149] width 122 height 11
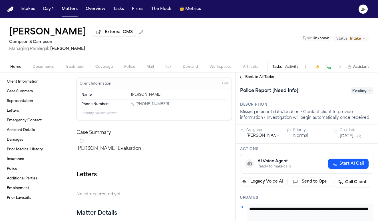
scroll to position [0, 0]
type textarea "**********"
click at [353, 93] on span "Pending" at bounding box center [361, 91] width 23 height 7
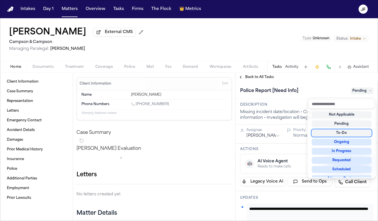
click at [345, 135] on div "To-Do" at bounding box center [342, 133] width 60 height 7
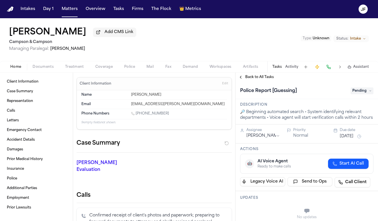
click at [104, 35] on span "Add CMS Link" at bounding box center [118, 32] width 29 height 6
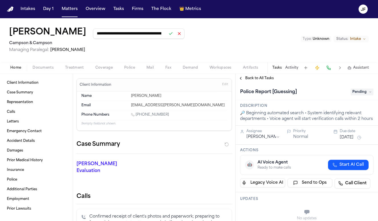
type input "**********"
click at [167, 35] on button at bounding box center [171, 34] width 8 height 8
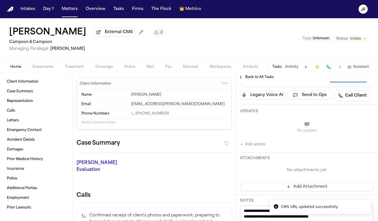
scroll to position [72, 0]
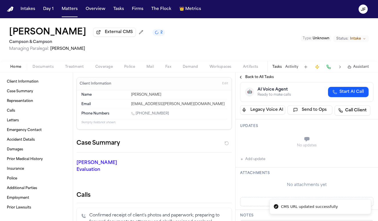
click at [254, 161] on button "Add update" at bounding box center [252, 159] width 25 height 7
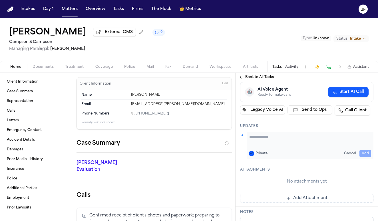
click at [295, 143] on textarea "Add your update" at bounding box center [310, 139] width 122 height 11
paste textarea "**********"
type textarea "**********"
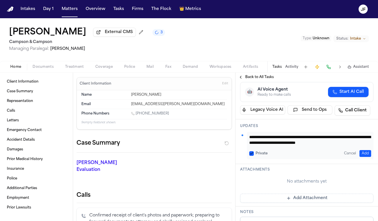
click at [362, 154] on button "Add" at bounding box center [365, 153] width 12 height 7
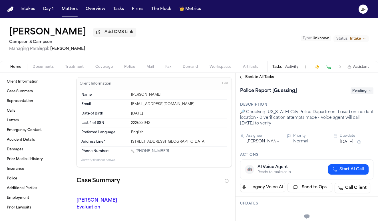
click at [104, 35] on span "Add CMS Link" at bounding box center [118, 32] width 29 height 6
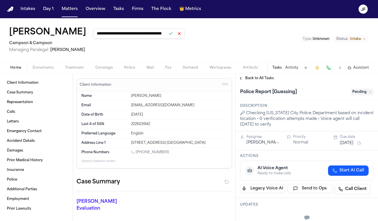
type input "**********"
click at [167, 35] on button at bounding box center [171, 34] width 8 height 8
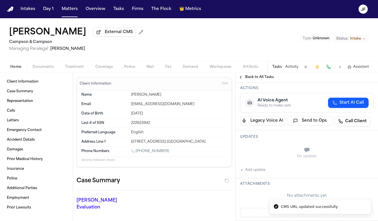
scroll to position [87, 0]
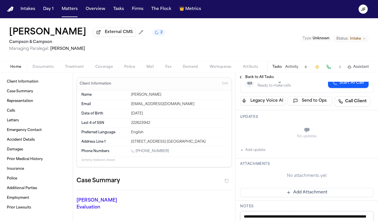
click at [257, 150] on button "Add update" at bounding box center [252, 150] width 25 height 7
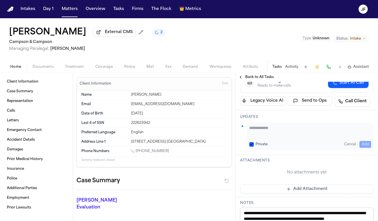
click at [313, 132] on textarea "Add your update" at bounding box center [310, 130] width 122 height 11
paste textarea "**********"
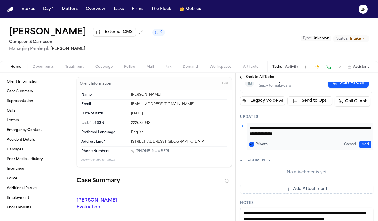
type textarea "**********"
click at [365, 146] on button "Add" at bounding box center [365, 144] width 12 height 7
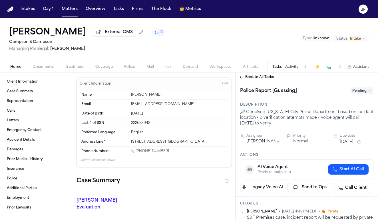
scroll to position [0, 0]
click at [260, 76] on span "Back to All Tasks" at bounding box center [259, 77] width 29 height 5
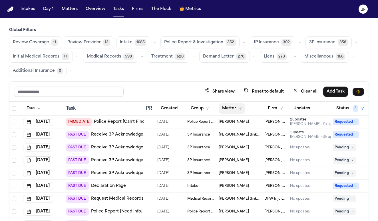
click at [237, 109] on button "Matter" at bounding box center [232, 109] width 27 height 10
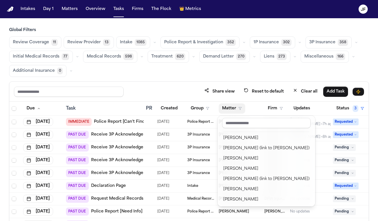
click at [237, 109] on button "Matter" at bounding box center [232, 109] width 27 height 10
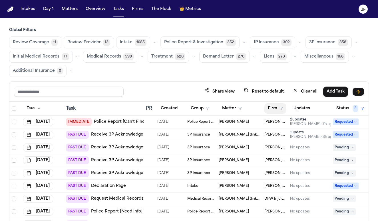
click at [279, 109] on button "Firm" at bounding box center [275, 109] width 22 height 10
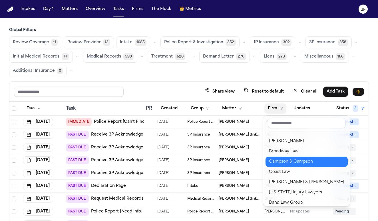
scroll to position [44, 0]
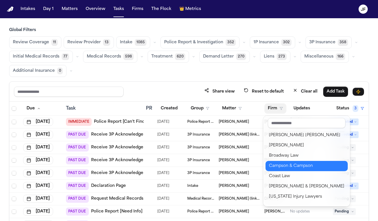
click at [285, 169] on div "Campson & Campson" at bounding box center [306, 166] width 75 height 7
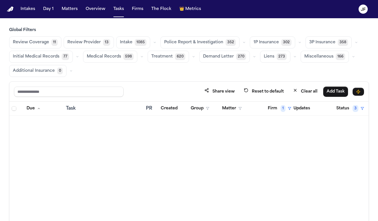
click at [214, 41] on span "Police Report & Investigation" at bounding box center [193, 43] width 59 height 6
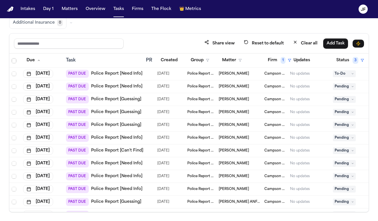
scroll to position [154, 0]
click at [130, 86] on link "Police Report [Need Info]" at bounding box center [116, 87] width 51 height 6
click at [342, 86] on span "Pending" at bounding box center [344, 87] width 23 height 7
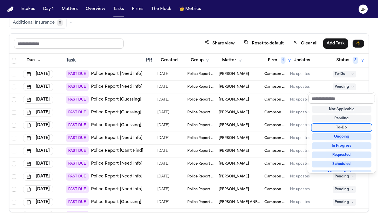
click at [334, 129] on div "To-Do" at bounding box center [342, 127] width 60 height 7
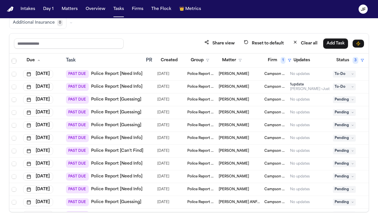
click at [159, 45] on div "Share view Reset to default Clear all Add Task Due Task PR Created Group Matter…" at bounding box center [189, 122] width 360 height 179
click at [174, 30] on div "Global Filters Review Coverage 11 Review Provider 13 Intake 1085 Police Report …" at bounding box center [189, 95] width 360 height 233
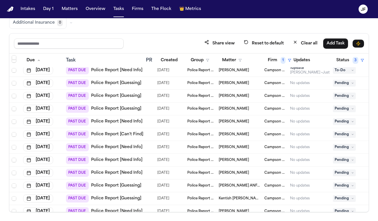
scroll to position [176, 0]
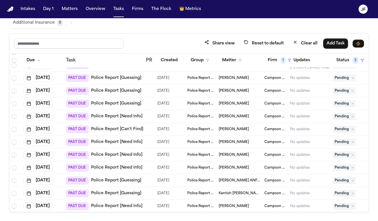
click at [136, 79] on link "Police Report [Guessing]" at bounding box center [116, 78] width 50 height 6
click at [344, 79] on span "Pending" at bounding box center [344, 78] width 23 height 7
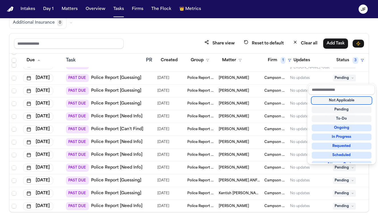
click at [344, 101] on div "Not Applicable" at bounding box center [342, 100] width 60 height 7
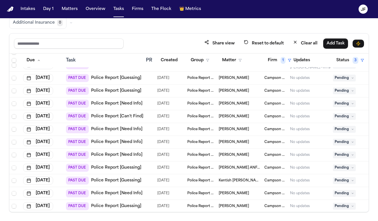
click at [159, 42] on div "Share view Reset to default Clear all Add Task" at bounding box center [189, 43] width 350 height 11
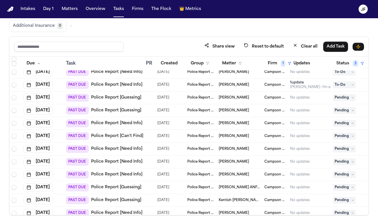
scroll to position [161, 0]
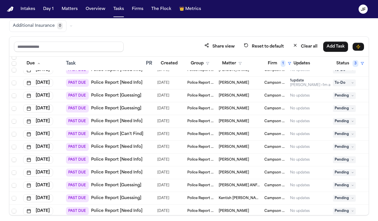
click at [137, 96] on link "Police Report [Guessing]" at bounding box center [116, 96] width 50 height 6
click at [341, 94] on span "Pending" at bounding box center [344, 95] width 23 height 7
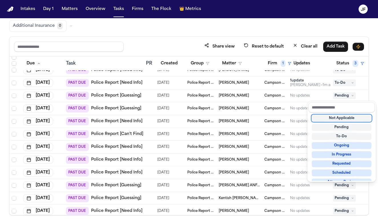
click at [340, 118] on div "Not Applicable" at bounding box center [342, 118] width 60 height 7
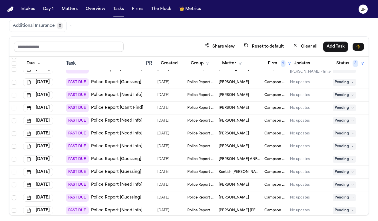
scroll to position [176, 0]
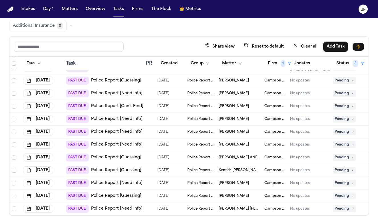
click at [137, 82] on link "Police Report [Guessing]" at bounding box center [116, 81] width 50 height 6
click at [348, 78] on span "Pending" at bounding box center [344, 80] width 23 height 7
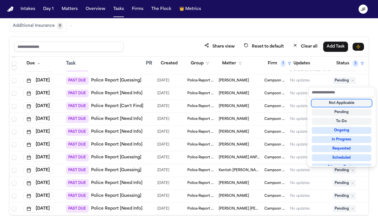
click at [342, 103] on div "Not Applicable" at bounding box center [342, 103] width 60 height 7
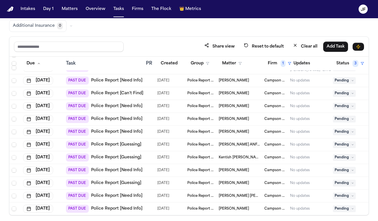
click at [158, 47] on div "Share view Reset to default Clear all Add Task" at bounding box center [189, 46] width 350 height 11
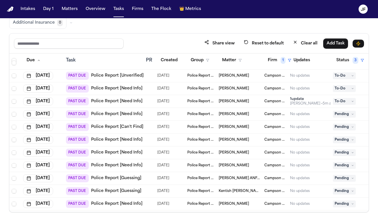
scroll to position [90, 0]
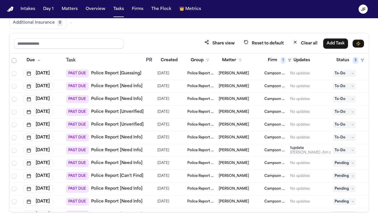
click at [16, 60] on span "Select row" at bounding box center [14, 61] width 5 height 5
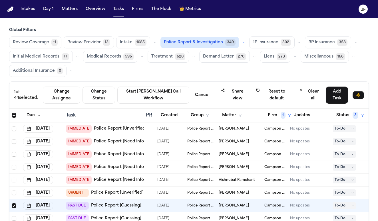
scroll to position [0, 0]
click at [13, 114] on span "Select all" at bounding box center [14, 115] width 5 height 5
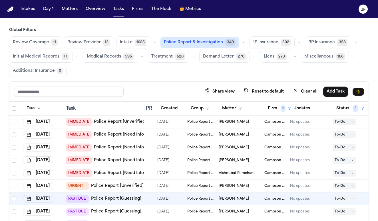
click at [14, 107] on span "Select all" at bounding box center [14, 108] width 5 height 5
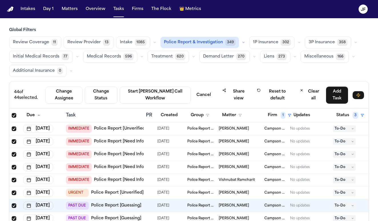
click at [13, 114] on span "Select all" at bounding box center [14, 115] width 5 height 5
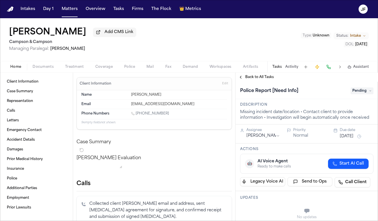
click at [95, 39] on div "[PERSON_NAME] Add CMS Link Campson & [PERSON_NAME] Managing Paralegal: [PERSON_…" at bounding box center [72, 39] width 127 height 25
click at [97, 37] on button "Add CMS Link" at bounding box center [114, 32] width 43 height 9
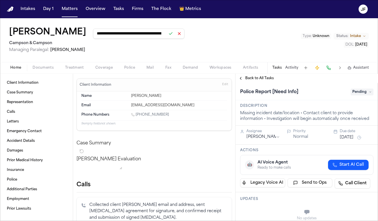
type input "**********"
click at [167, 34] on button at bounding box center [171, 34] width 8 height 8
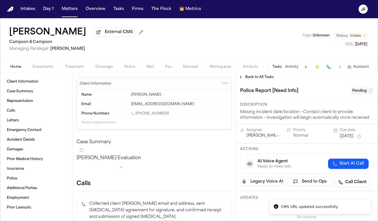
click at [361, 92] on span "Pending" at bounding box center [361, 91] width 23 height 7
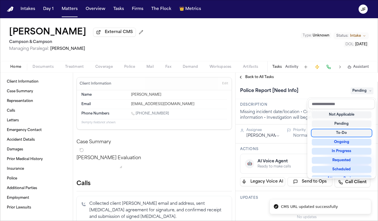
click at [350, 133] on div "To-Do" at bounding box center [342, 133] width 60 height 7
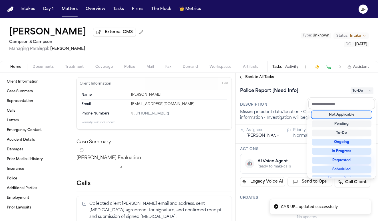
click at [314, 87] on div "Police Report [Need Info] To-Do" at bounding box center [306, 90] width 142 height 17
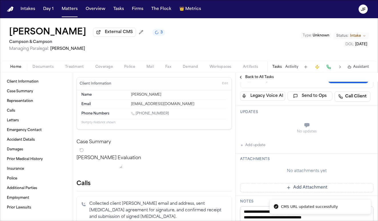
scroll to position [90, 0]
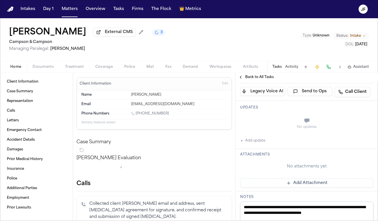
click at [257, 140] on button "Add update" at bounding box center [252, 141] width 25 height 7
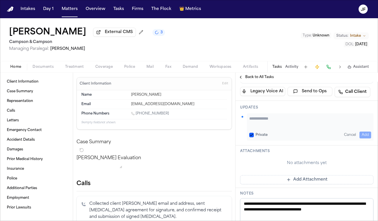
click at [279, 126] on textarea "Add your update" at bounding box center [310, 121] width 122 height 11
paste textarea "**********"
type textarea "**********"
click at [360, 137] on button "Add" at bounding box center [365, 135] width 12 height 7
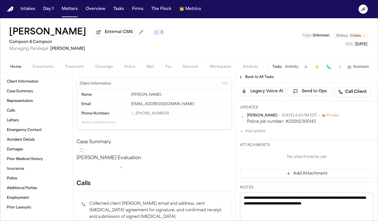
click at [291, 67] on button "Activity" at bounding box center [291, 67] width 13 height 5
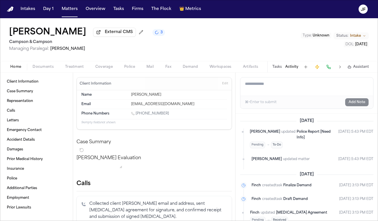
click at [291, 91] on textarea "Add a note to this matter" at bounding box center [306, 87] width 133 height 18
paste textarea "**********"
type textarea "**********"
click at [359, 104] on button "Add Note" at bounding box center [356, 102] width 23 height 8
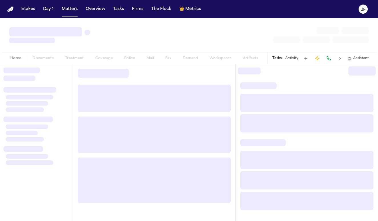
click at [294, 0] on nav "Intakes Day 1 Matters Overview Tasks Firms The Flock 👑 Metrics JF" at bounding box center [189, 9] width 378 height 18
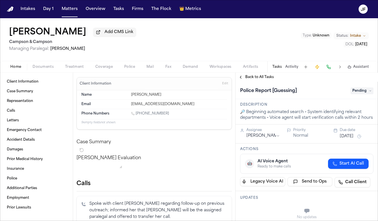
click at [110, 34] on span "Add CMS Link" at bounding box center [118, 32] width 29 height 6
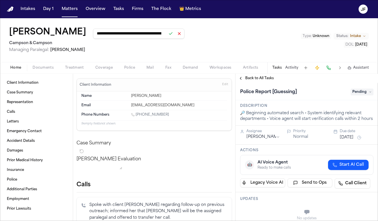
type input "**********"
click at [167, 35] on button at bounding box center [171, 34] width 8 height 8
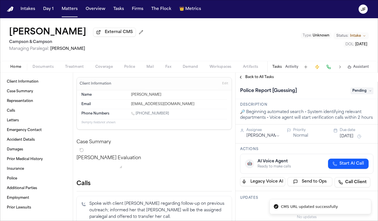
click at [226, 59] on div "[PERSON_NAME] External CMS Campson & [PERSON_NAME] Managing Paralegal: [PERSON_…" at bounding box center [189, 39] width 378 height 43
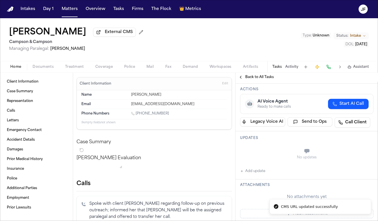
scroll to position [76, 0]
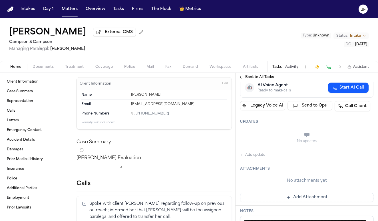
click at [261, 158] on button "Add update" at bounding box center [252, 155] width 25 height 7
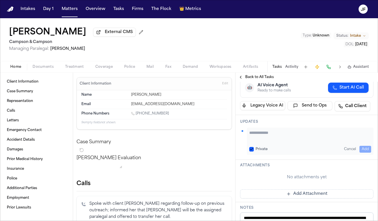
click at [284, 133] on textarea "Add your update" at bounding box center [310, 135] width 122 height 11
paste textarea "**********"
type textarea "**********"
click at [364, 149] on button "Add" at bounding box center [365, 149] width 12 height 7
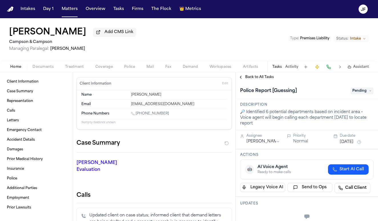
click at [90, 39] on div "[PERSON_NAME] Add CMS Link Campson & [PERSON_NAME] Managing Paralegal: [PERSON_…" at bounding box center [72, 39] width 127 height 25
click at [93, 37] on button "Add CMS Link" at bounding box center [114, 32] width 43 height 9
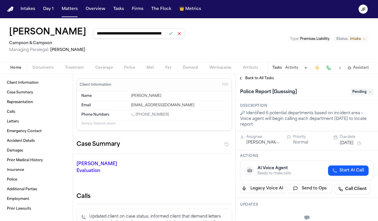
type input "**********"
click at [167, 32] on button at bounding box center [171, 34] width 8 height 8
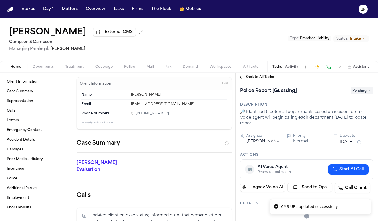
click at [183, 48] on div "Maria Escobar External CMS Campson & Campson Managing Paralegal: Jacqueline Mal…" at bounding box center [189, 39] width 378 height 43
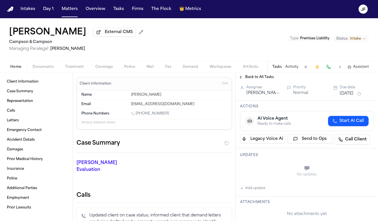
scroll to position [87, 0]
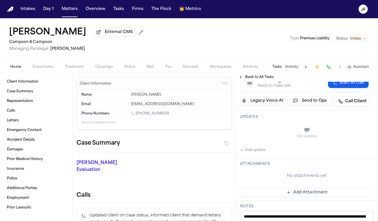
click at [261, 151] on button "Add update" at bounding box center [252, 150] width 25 height 7
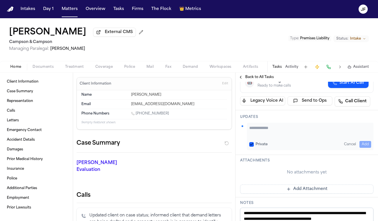
click at [288, 138] on div "Private Cancel Add" at bounding box center [310, 136] width 126 height 27
click at [290, 132] on textarea "Add your update" at bounding box center [310, 130] width 122 height 11
paste textarea "**********"
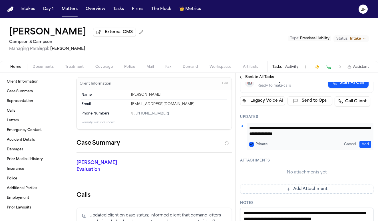
type textarea "**********"
click at [367, 148] on button "Add" at bounding box center [365, 144] width 12 height 7
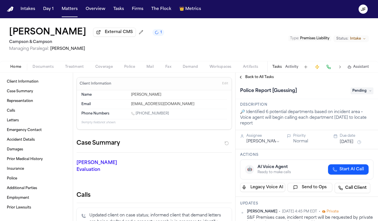
scroll to position [0, 0]
click at [254, 75] on div "Back to All Tasks" at bounding box center [306, 77] width 142 height 9
click at [254, 78] on span "Back to All Tasks" at bounding box center [259, 77] width 29 height 5
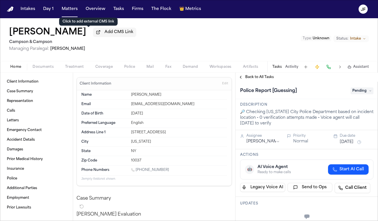
click at [74, 28] on div "Sincere Bey Add CMS Link" at bounding box center [72, 32] width 127 height 10
click at [93, 32] on button "Add CMS Link" at bounding box center [114, 32] width 43 height 9
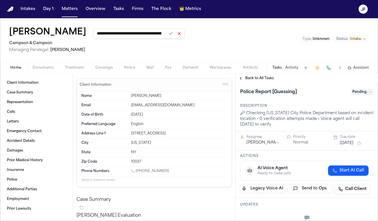
type input "**********"
click at [167, 38] on button at bounding box center [171, 34] width 8 height 8
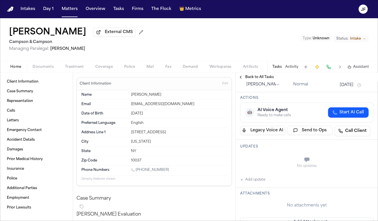
scroll to position [60, 0]
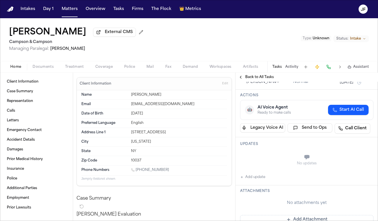
click at [260, 180] on button "Add update" at bounding box center [252, 177] width 25 height 7
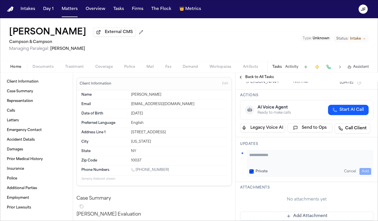
click at [293, 169] on div "Private Cancel Add" at bounding box center [310, 171] width 122 height 7
click at [297, 164] on textarea "Add your update" at bounding box center [310, 157] width 122 height 11
paste textarea "**********"
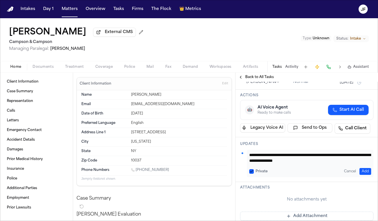
type textarea "**********"
click at [367, 173] on button "Add" at bounding box center [365, 171] width 12 height 7
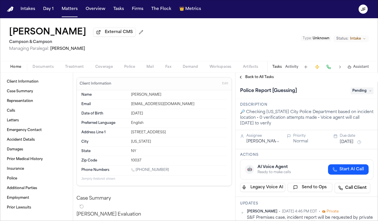
scroll to position [0, 0]
